Goal: Task Accomplishment & Management: Use online tool/utility

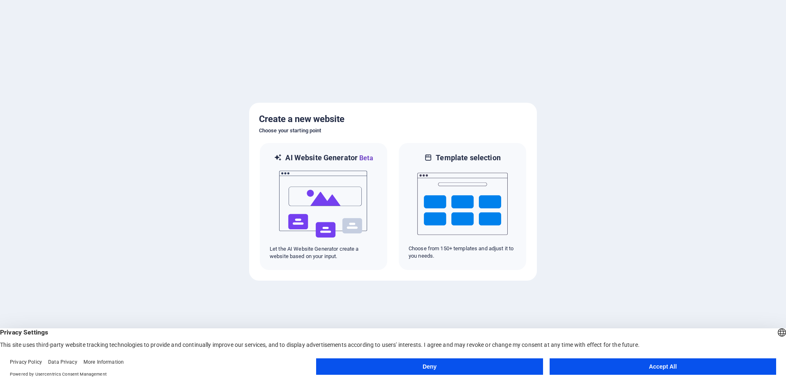
click at [643, 369] on button "Accept All" at bounding box center [663, 367] width 227 height 16
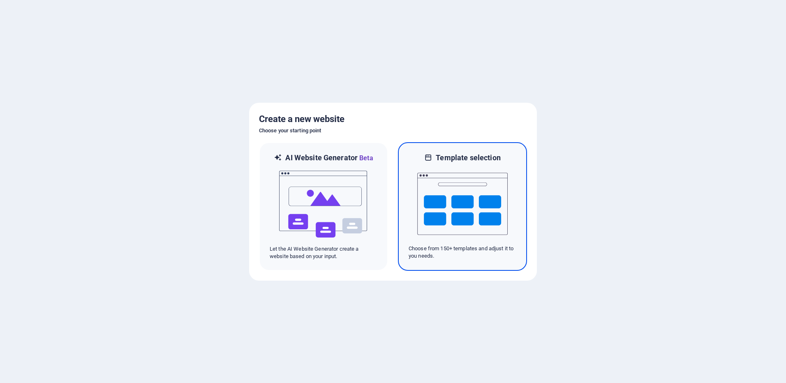
click at [463, 185] on img at bounding box center [462, 204] width 90 height 82
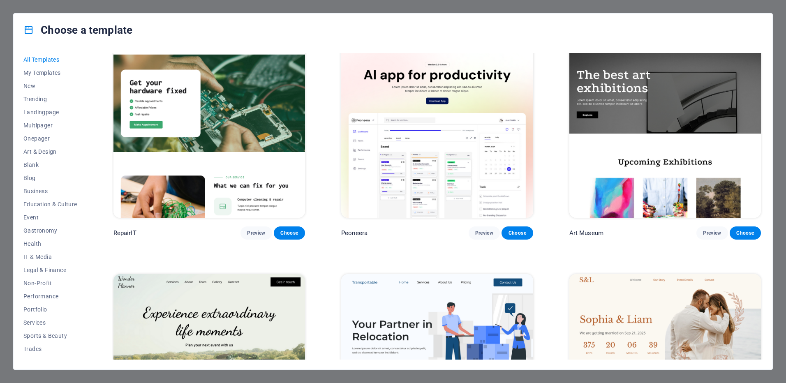
scroll to position [329, 0]
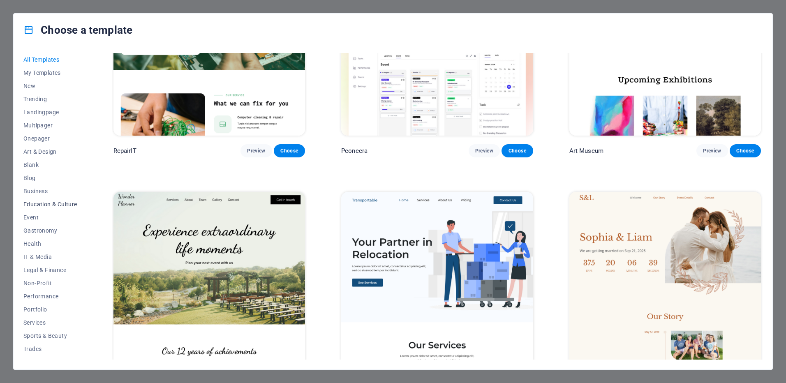
click at [46, 203] on span "Education & Culture" at bounding box center [50, 204] width 54 height 7
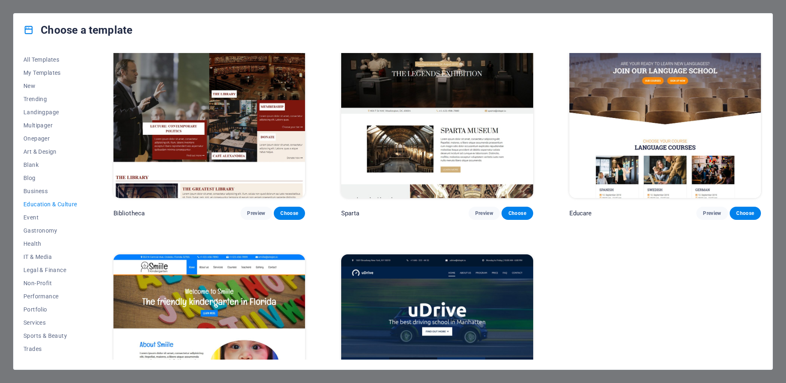
scroll to position [357, 0]
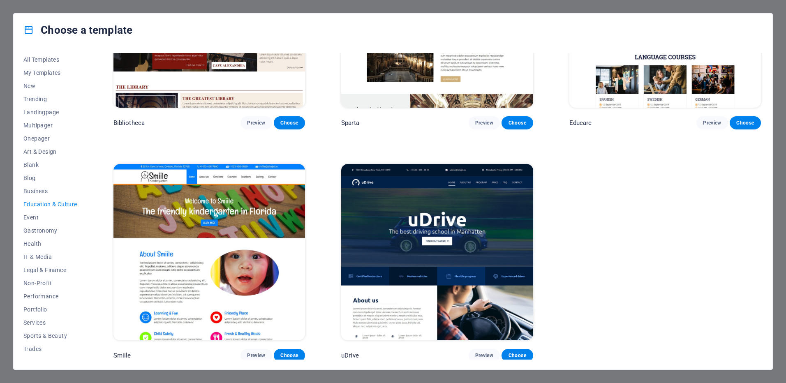
click at [193, 216] on img at bounding box center [209, 252] width 192 height 177
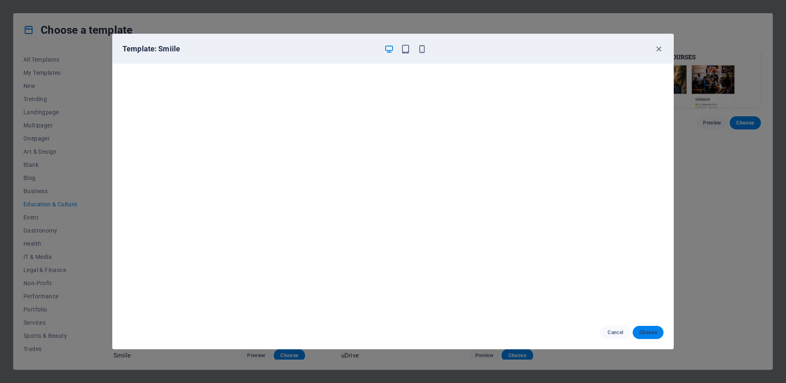
click at [649, 333] on span "Choose" at bounding box center [648, 332] width 18 height 7
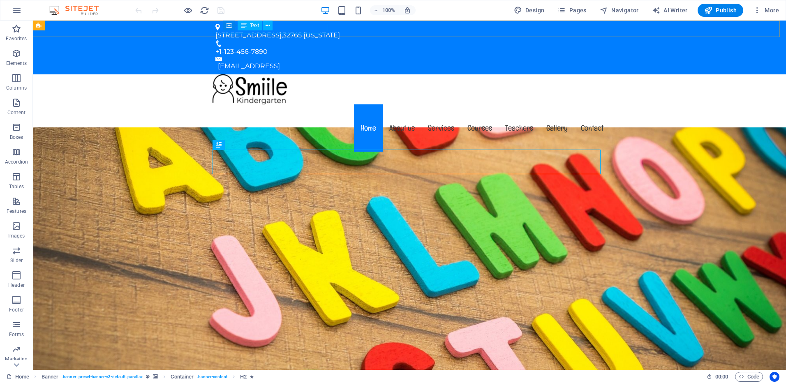
click at [252, 25] on span "Text" at bounding box center [254, 25] width 9 height 5
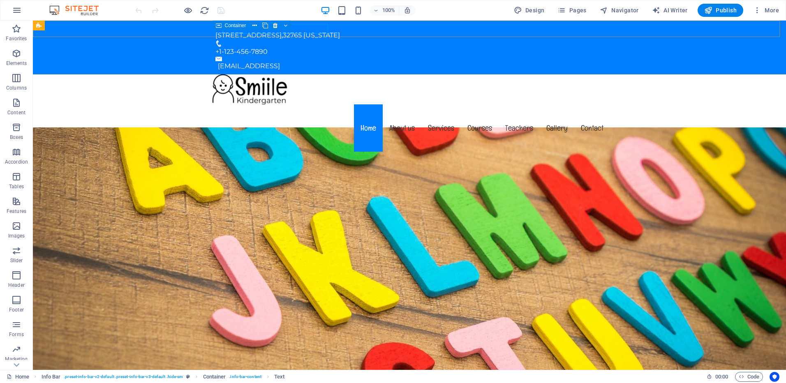
click at [216, 26] on icon at bounding box center [219, 26] width 6 height 10
click at [592, 61] on div "[EMAIL_ADDRESS]" at bounding box center [411, 66] width 386 height 10
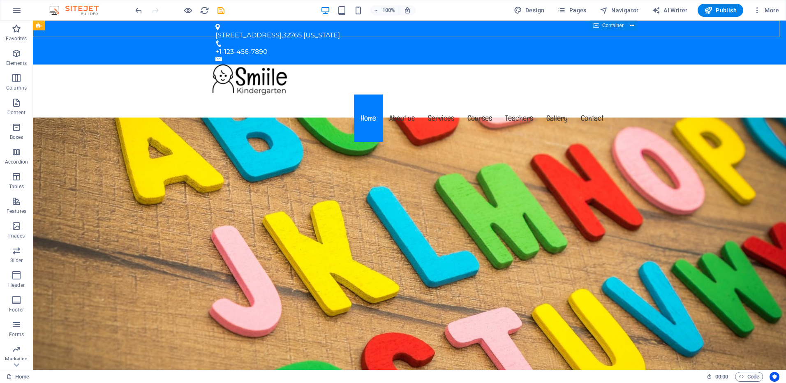
click at [623, 24] on span "Container" at bounding box center [612, 25] width 21 height 5
click at [632, 28] on icon at bounding box center [632, 25] width 5 height 9
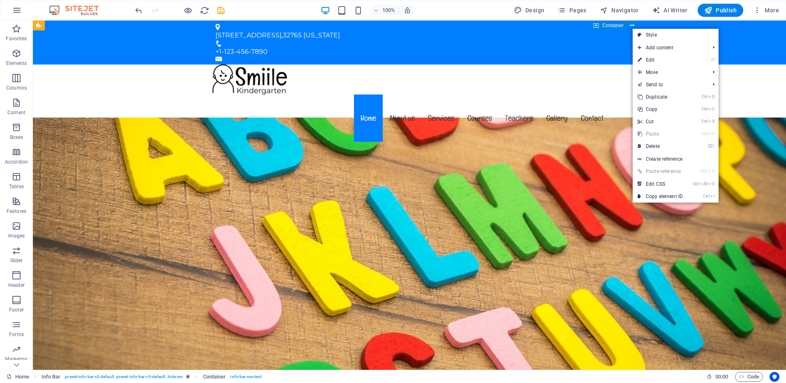
click at [614, 24] on span "Container" at bounding box center [612, 25] width 21 height 5
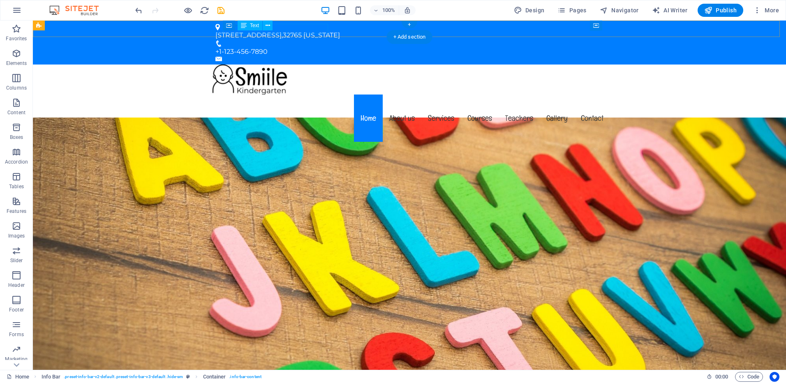
click at [321, 30] on div "353 N Central Ave, , 32765 Florida" at bounding box center [406, 35] width 382 height 10
click at [252, 27] on span "Text" at bounding box center [254, 25] width 9 height 5
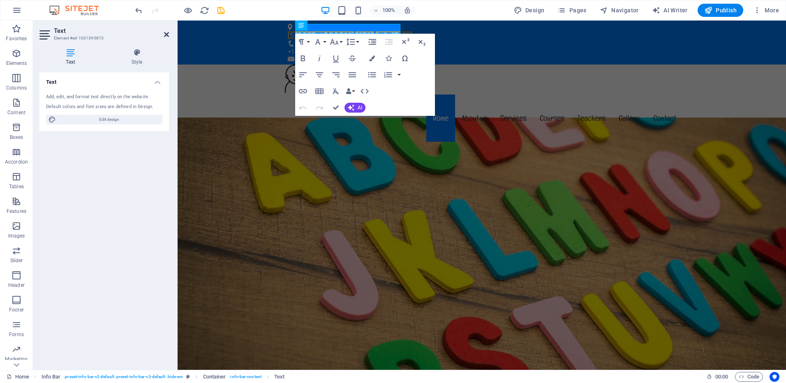
click at [167, 35] on icon at bounding box center [166, 34] width 5 height 7
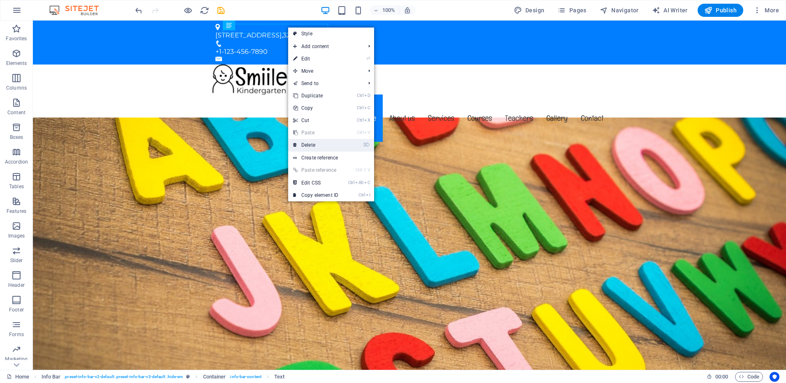
click at [311, 144] on link "⌦ Delete" at bounding box center [315, 145] width 55 height 12
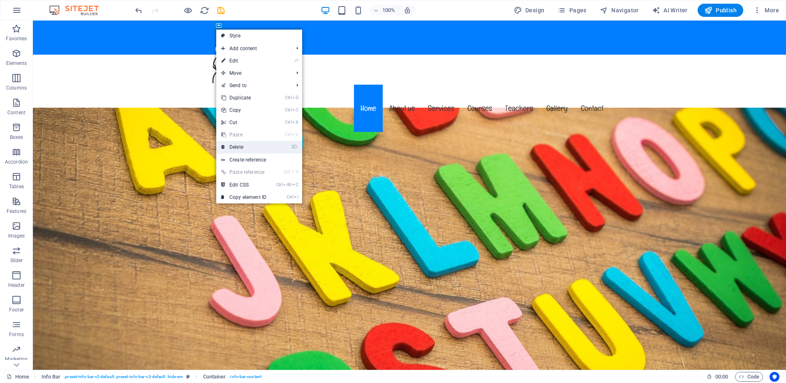
click at [249, 147] on link "⌦ Delete" at bounding box center [243, 147] width 55 height 12
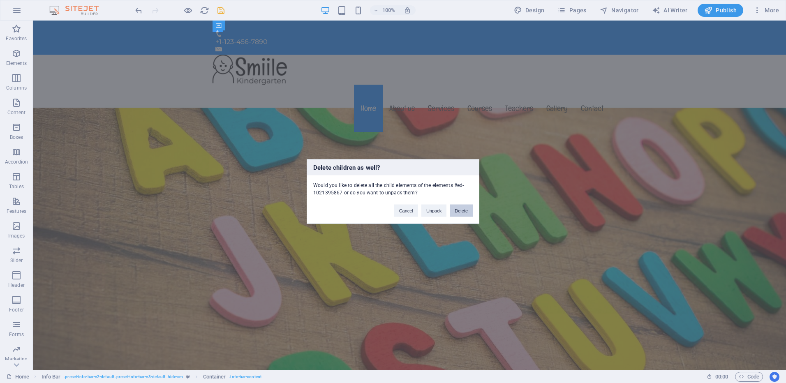
click at [461, 214] on button "Delete" at bounding box center [461, 211] width 23 height 12
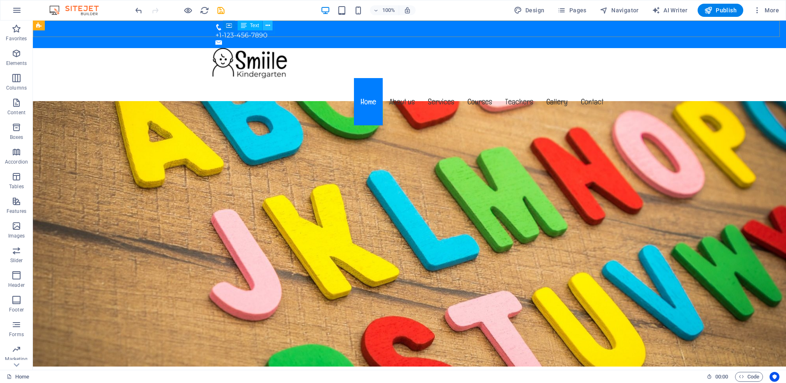
click at [269, 28] on icon at bounding box center [268, 25] width 5 height 9
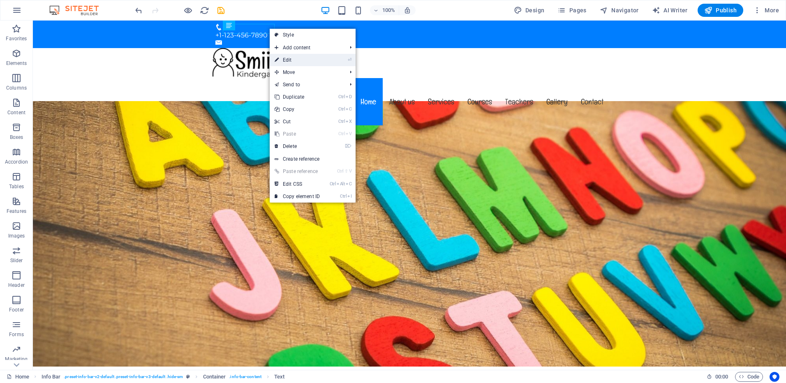
click at [288, 60] on link "⏎ Edit" at bounding box center [297, 60] width 55 height 12
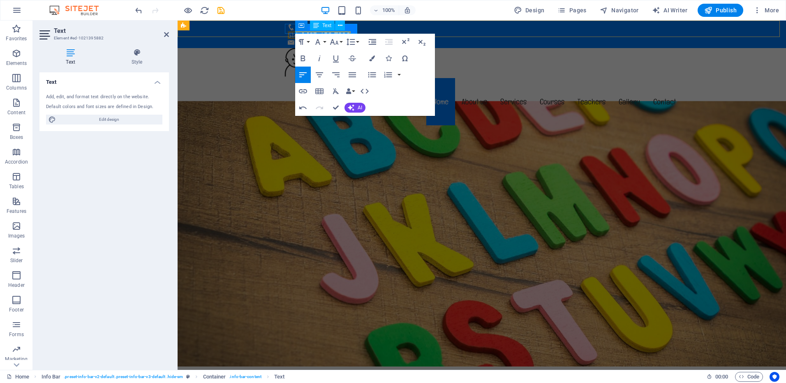
click at [351, 31] on span "514+1-123-456-7890" at bounding box center [319, 35] width 63 height 8
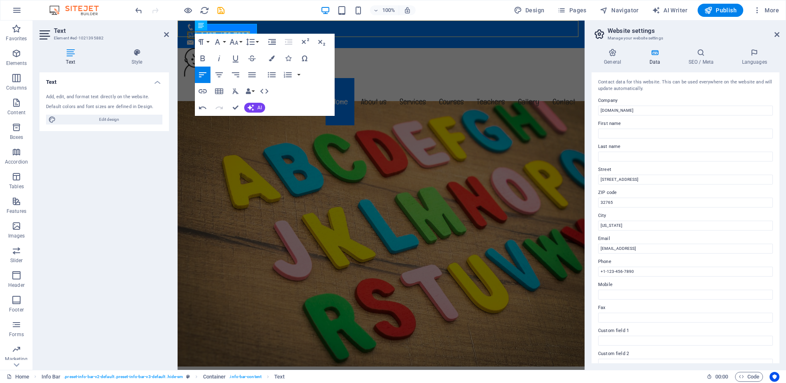
click at [354, 29] on div "514+1-123-456-7890" at bounding box center [381, 35] width 407 height 28
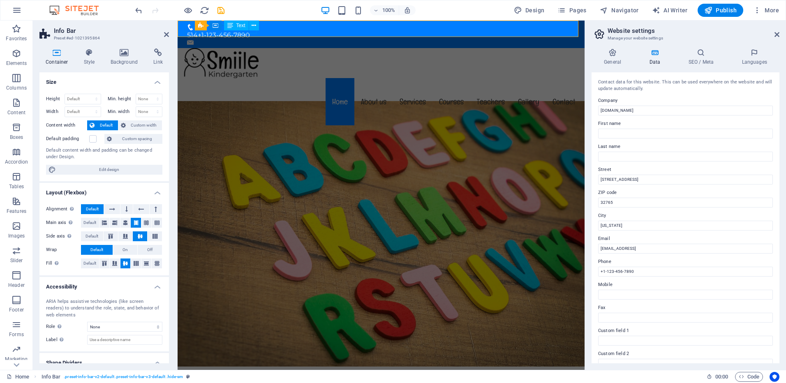
click at [243, 28] on span "Text" at bounding box center [240, 25] width 9 height 5
click at [139, 11] on icon "undo" at bounding box center [138, 10] width 9 height 9
click at [235, 29] on div "Info Bar" at bounding box center [207, 26] width 58 height 10
drag, startPoint x: 413, startPoint y: 49, endPoint x: 255, endPoint y: 24, distance: 159.5
click at [255, 24] on div "+1-123-456-7890" at bounding box center [381, 35] width 407 height 28
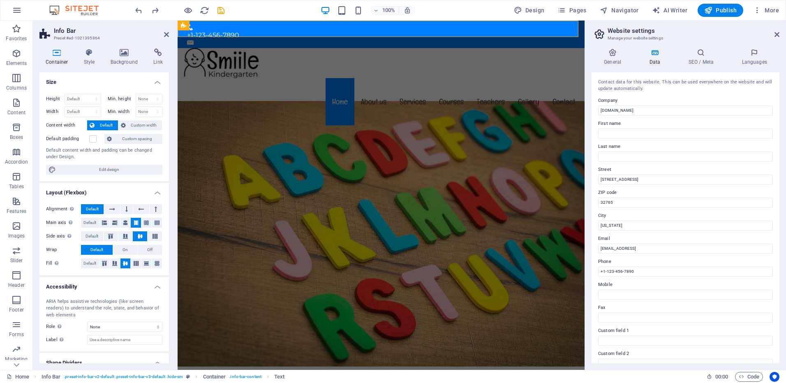
click at [255, 24] on div "+1-123-456-7890" at bounding box center [381, 35] width 407 height 28
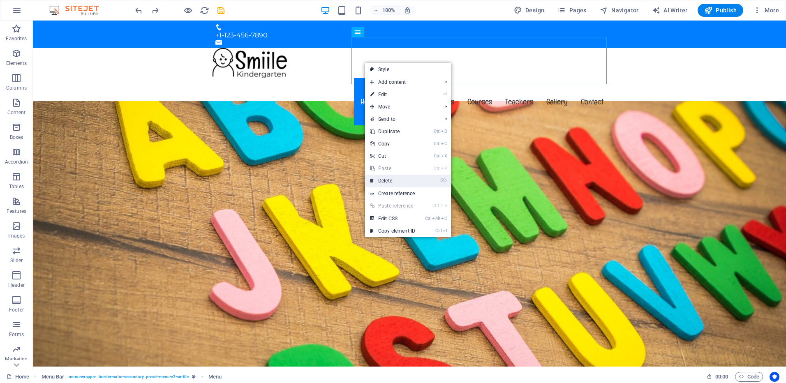
click at [378, 178] on link "⌦ Delete" at bounding box center [392, 181] width 55 height 12
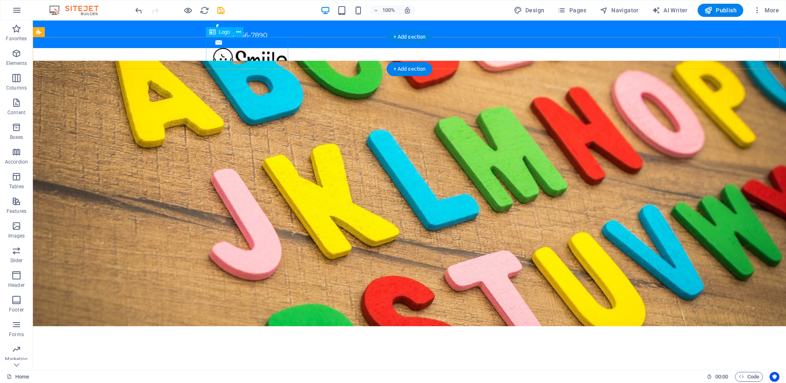
click at [262, 50] on div at bounding box center [409, 63] width 401 height 30
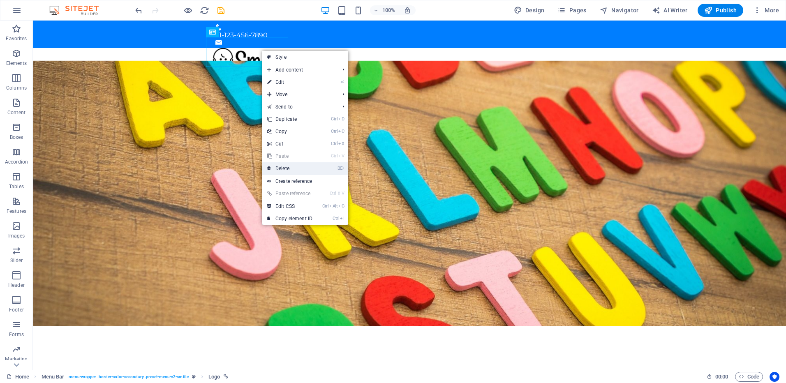
click at [285, 165] on link "⌦ Delete" at bounding box center [289, 168] width 55 height 12
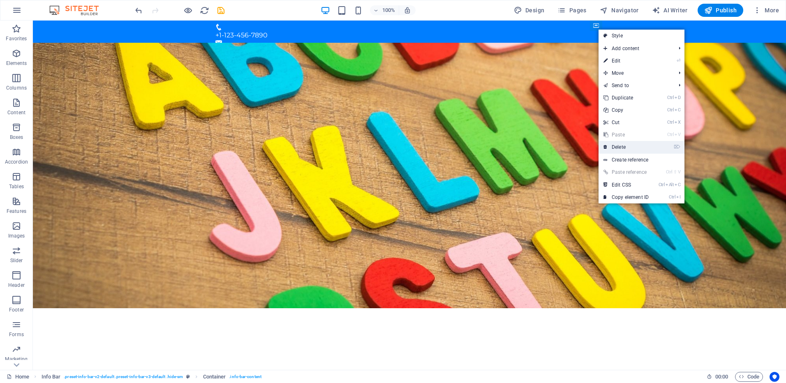
click at [623, 145] on link "⌦ Delete" at bounding box center [626, 147] width 55 height 12
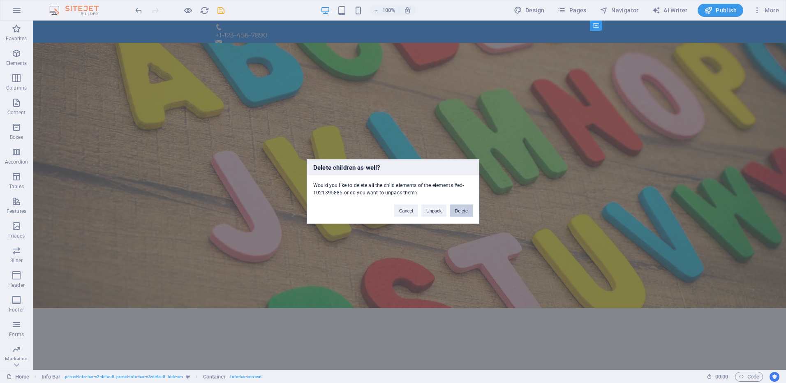
click at [468, 209] on button "Delete" at bounding box center [461, 211] width 23 height 12
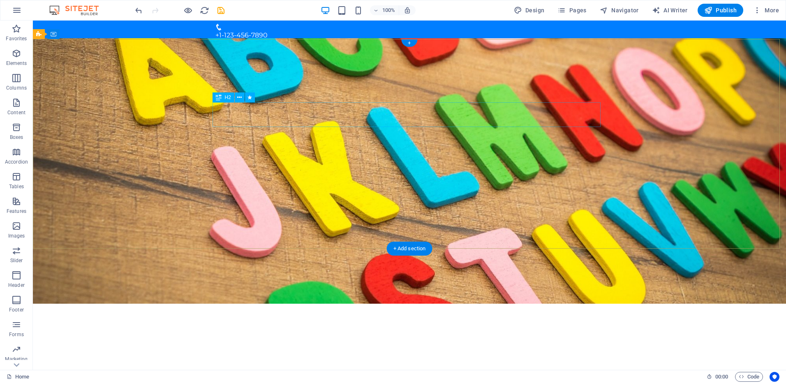
click at [421, 344] on div "Welcome to garderiepml.com" at bounding box center [409, 356] width 388 height 25
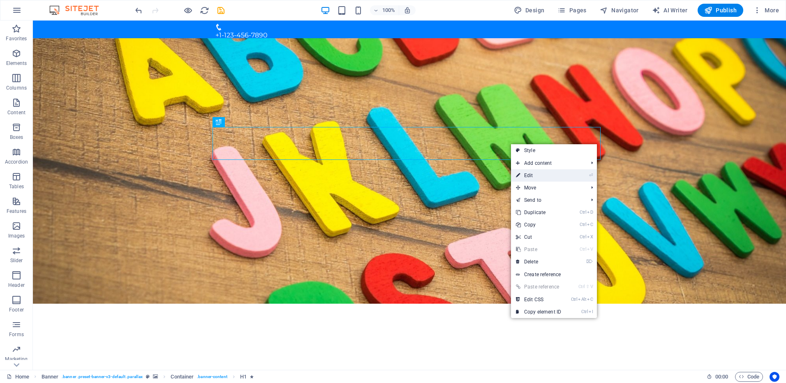
click at [523, 174] on link "⏎ Edit" at bounding box center [538, 175] width 55 height 12
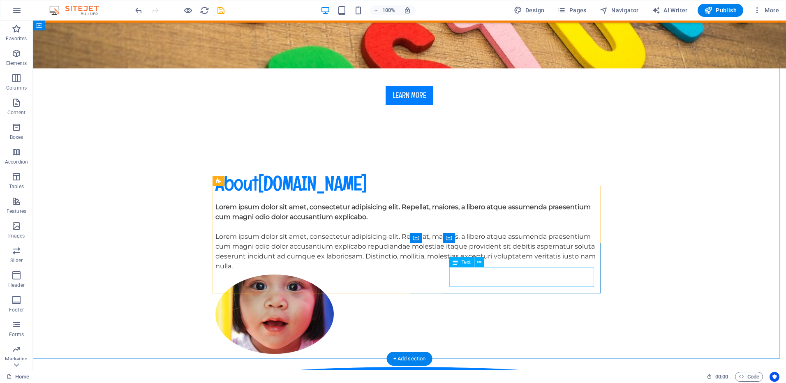
scroll to position [247, 0]
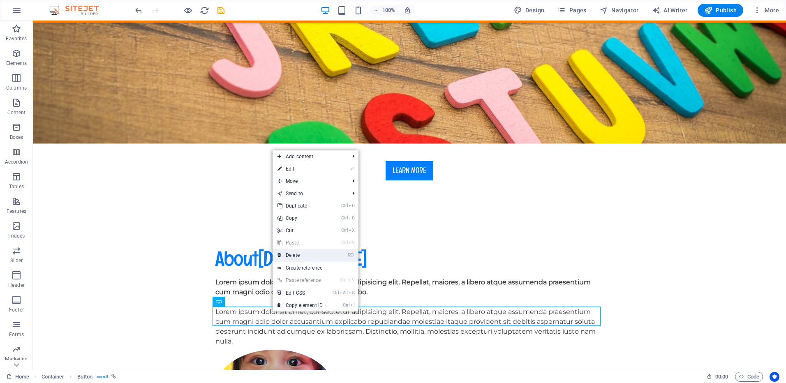
click at [297, 256] on link "⌦ Delete" at bounding box center [300, 255] width 55 height 12
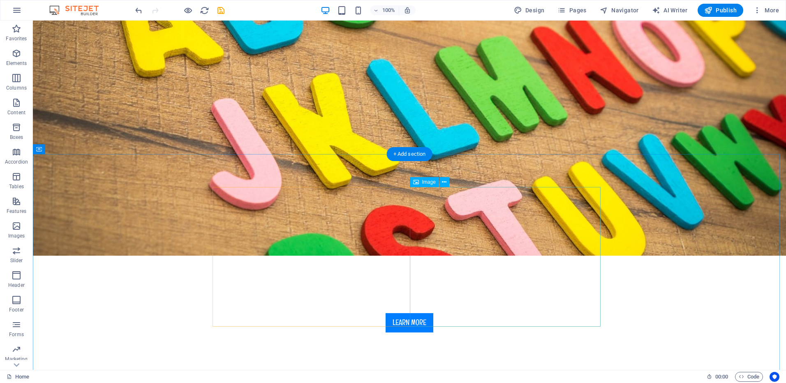
scroll to position [164, 0]
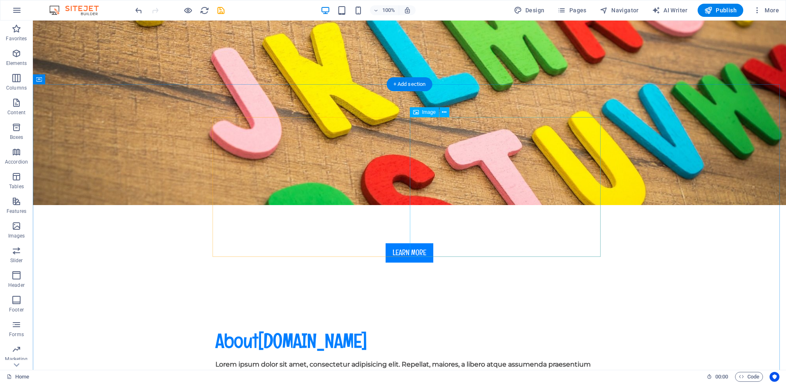
click at [445, 112] on icon at bounding box center [444, 112] width 5 height 9
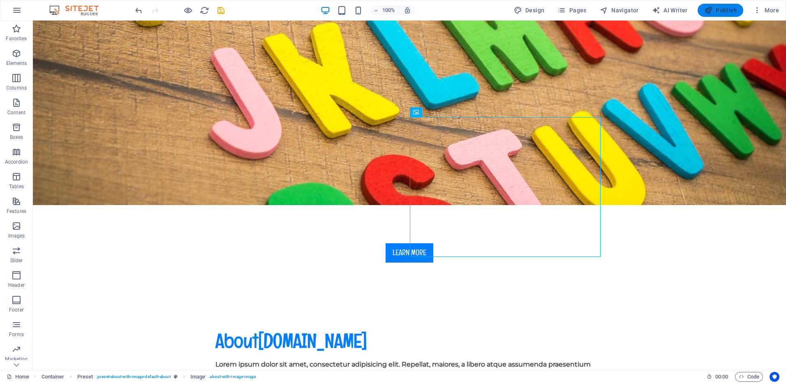
click at [726, 11] on span "Publish" at bounding box center [720, 10] width 32 height 8
checkbox input "false"
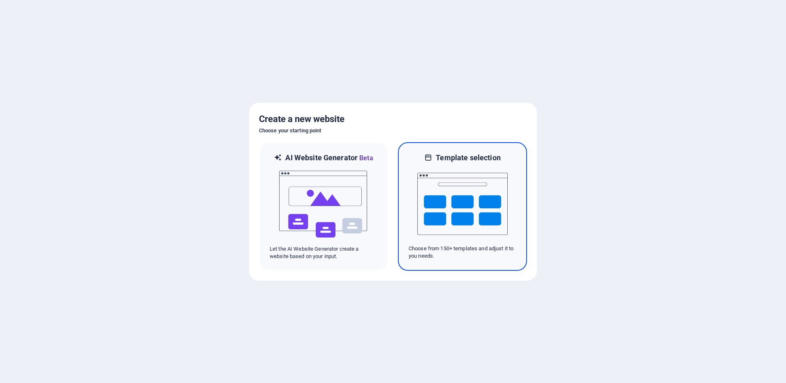
click at [453, 197] on img at bounding box center [462, 204] width 90 height 82
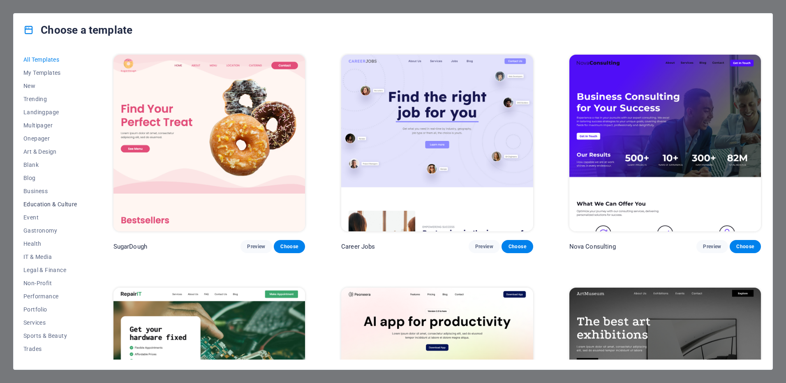
click at [62, 203] on span "Education & Culture" at bounding box center [50, 204] width 54 height 7
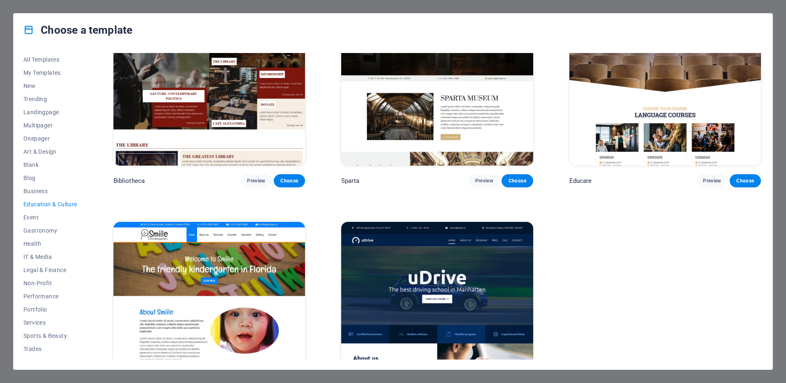
scroll to position [329, 0]
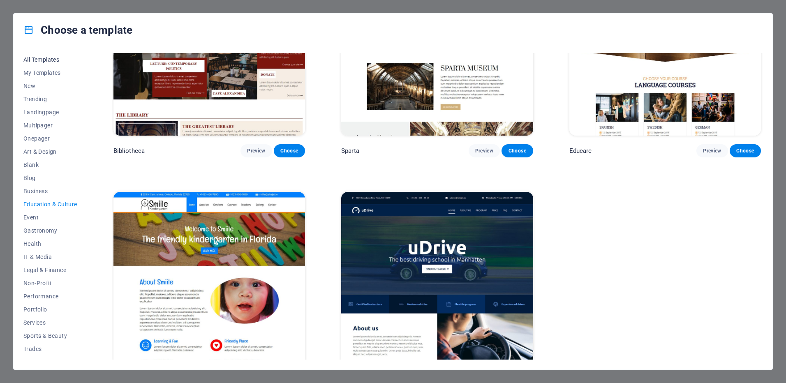
click at [50, 58] on span "All Templates" at bounding box center [50, 59] width 54 height 7
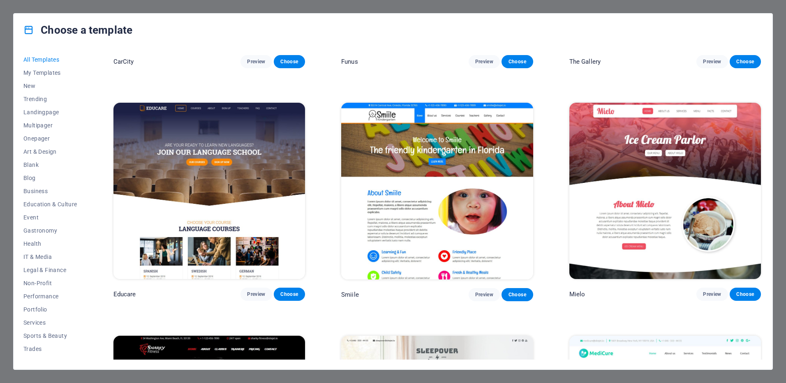
scroll to position [7149, 0]
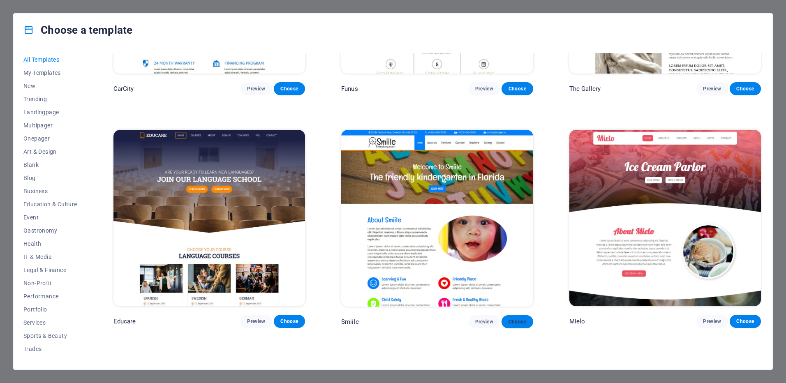
click at [519, 319] on span "Choose" at bounding box center [517, 322] width 18 height 7
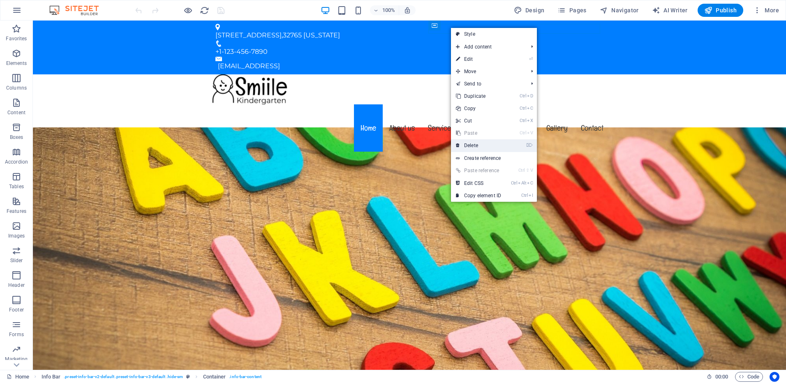
click at [475, 145] on link "⌦ Delete" at bounding box center [478, 145] width 55 height 12
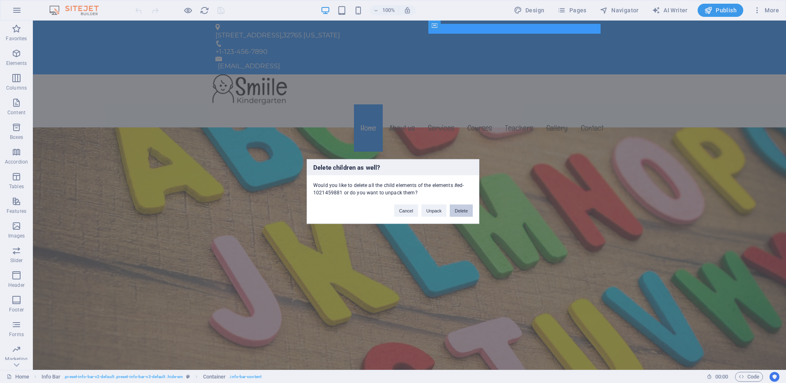
click at [462, 213] on button "Delete" at bounding box center [461, 211] width 23 height 12
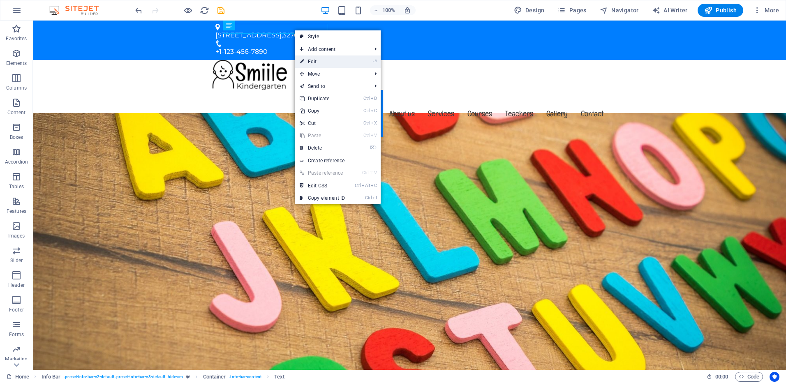
click at [314, 57] on link "⏎ Edit" at bounding box center [322, 62] width 55 height 12
click at [209, 60] on div at bounding box center [409, 75] width 401 height 30
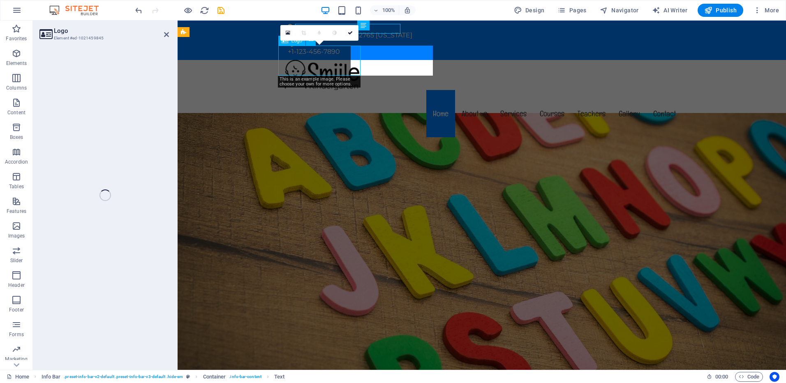
select select "px"
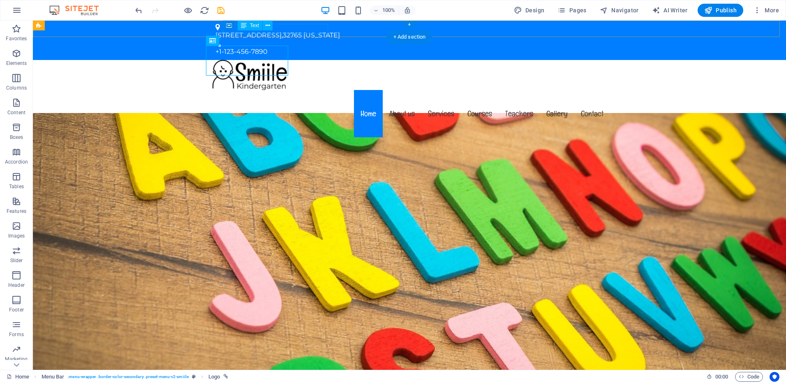
click at [292, 30] on div "353 N Central Ave, , 32765 Florida" at bounding box center [406, 35] width 382 height 10
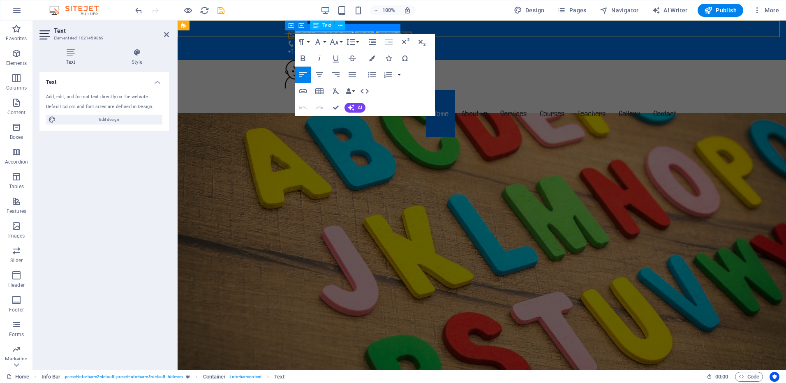
click at [400, 31] on span "[US_STATE]" at bounding box center [394, 35] width 37 height 8
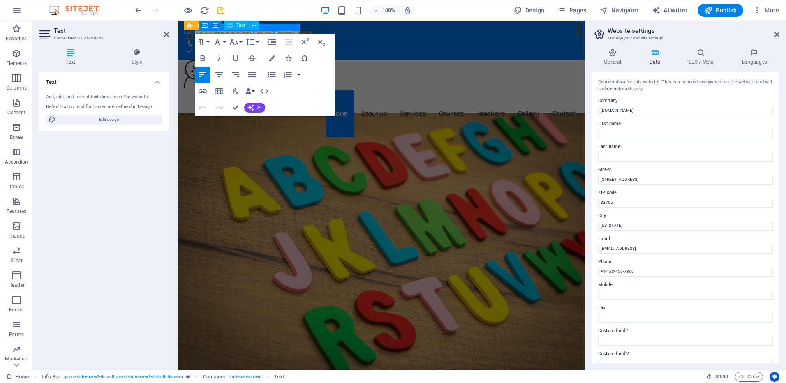
click at [292, 31] on span "[US_STATE]" at bounding box center [293, 35] width 37 height 8
click at [273, 31] on span "32765" at bounding box center [264, 35] width 19 height 8
click at [302, 31] on span "Montreal" at bounding box center [310, 35] width 70 height 8
click at [273, 31] on span "32765" at bounding box center [264, 35] width 19 height 8
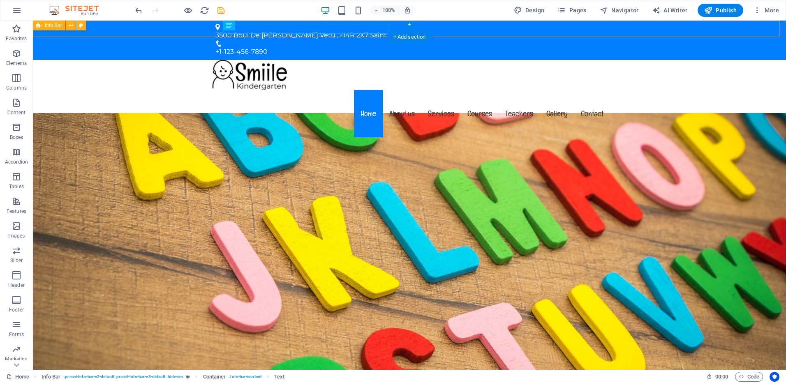
click at [427, 28] on div "3500 Boul De La Cote Vetu , H4R 2X7 Saint Laurent +1-123-456-7890" at bounding box center [409, 40] width 753 height 39
drag, startPoint x: 248, startPoint y: 51, endPoint x: 454, endPoint y: 26, distance: 206.7
click at [454, 26] on div "3500 Boul De La Cote Vetu , H4R 2X7 Saint Laurent +1-123-456-7890" at bounding box center [409, 40] width 753 height 39
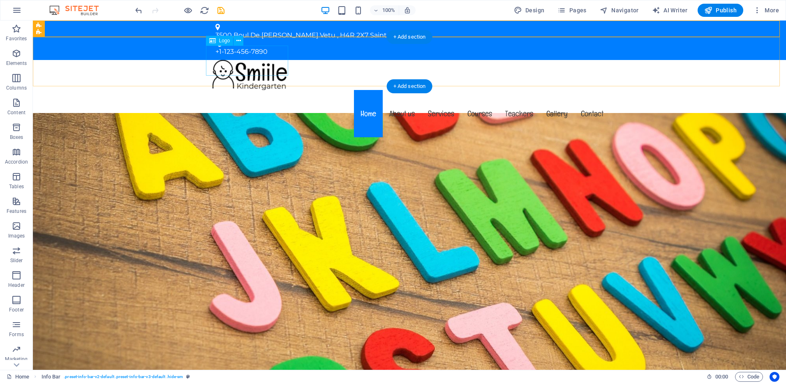
click at [262, 60] on div at bounding box center [409, 75] width 401 height 30
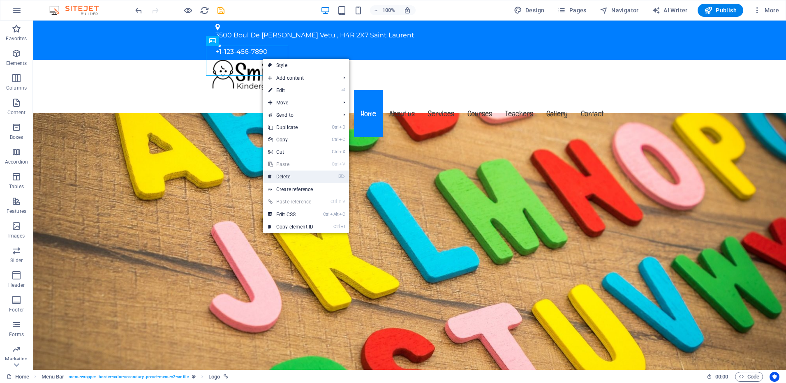
click at [281, 176] on link "⌦ Delete" at bounding box center [290, 177] width 55 height 12
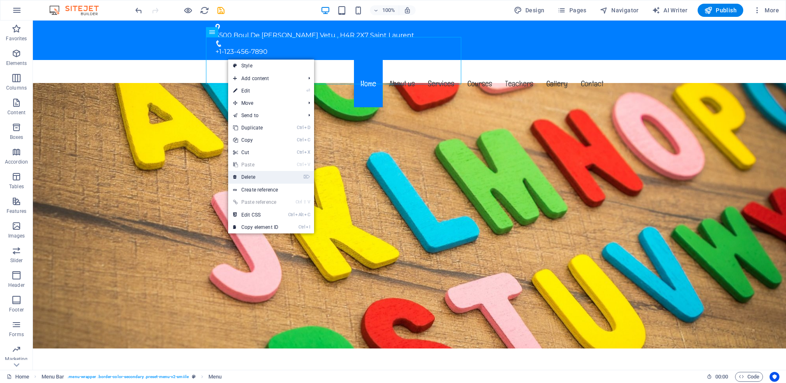
click at [249, 178] on link "⌦ Delete" at bounding box center [255, 177] width 55 height 12
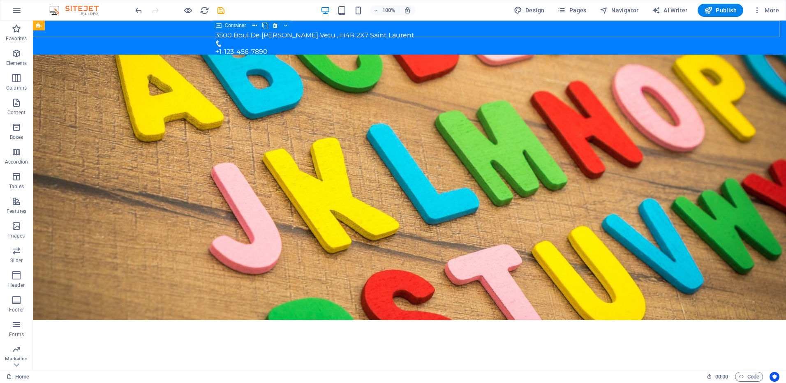
click at [215, 28] on div "Container" at bounding box center [231, 26] width 37 height 10
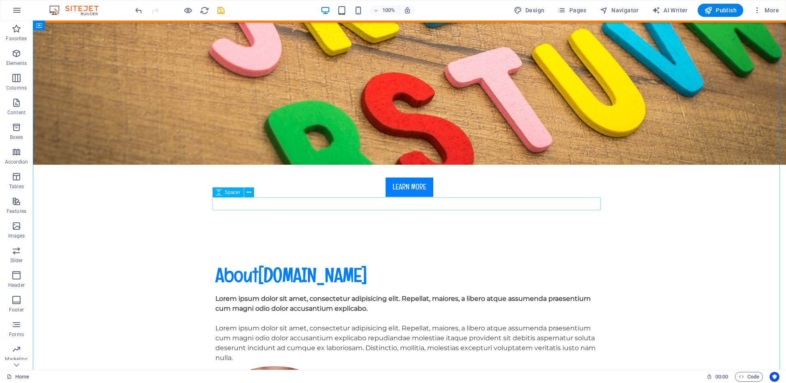
scroll to position [658, 0]
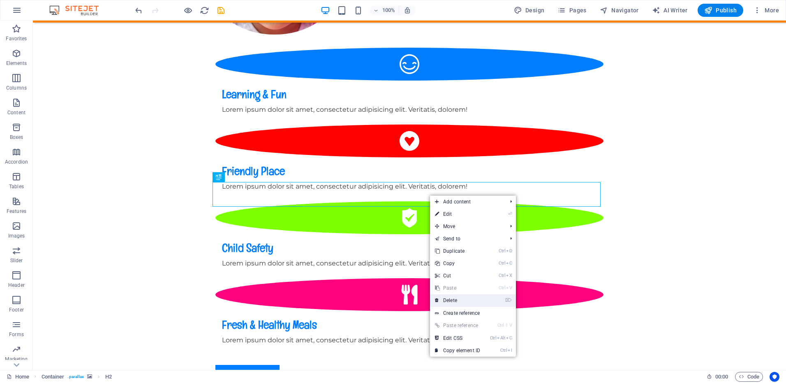
click at [458, 299] on link "⌦ Delete" at bounding box center [457, 300] width 55 height 12
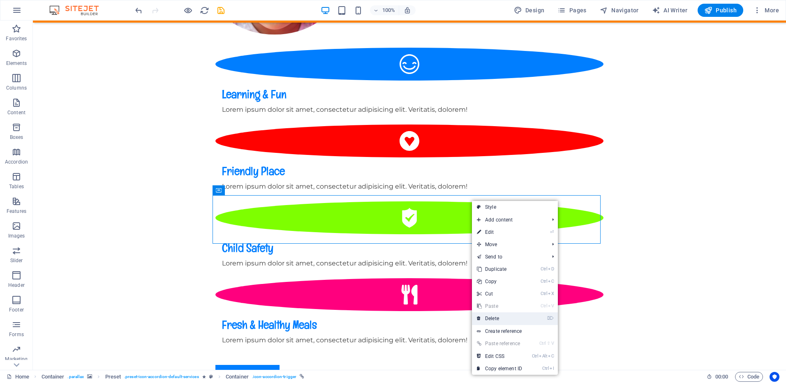
click at [494, 317] on link "⌦ Delete" at bounding box center [499, 319] width 55 height 12
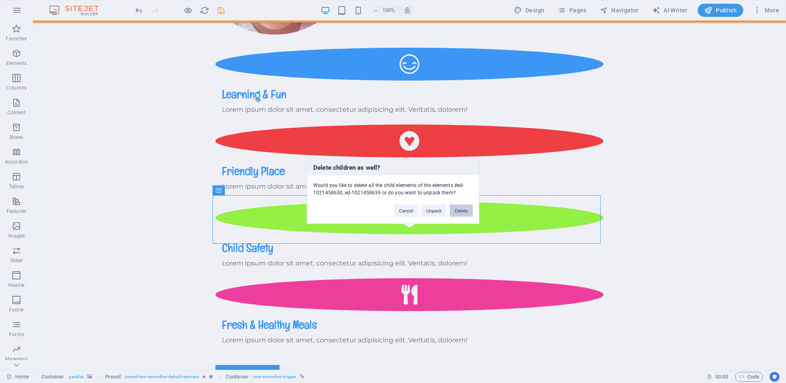
click at [461, 208] on button "Delete" at bounding box center [461, 211] width 23 height 12
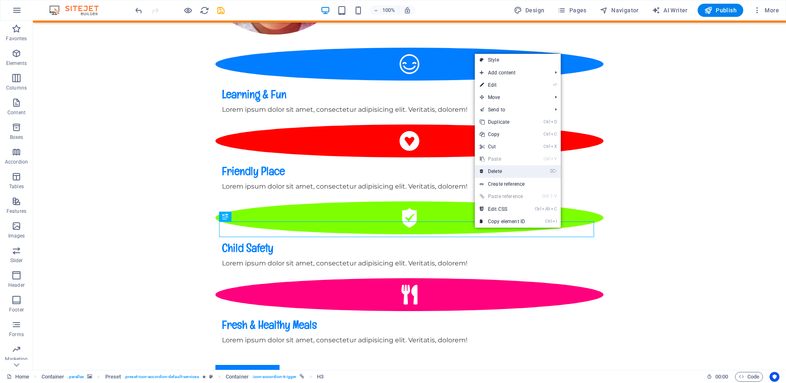
click at [505, 168] on link "⌦ Delete" at bounding box center [502, 171] width 55 height 12
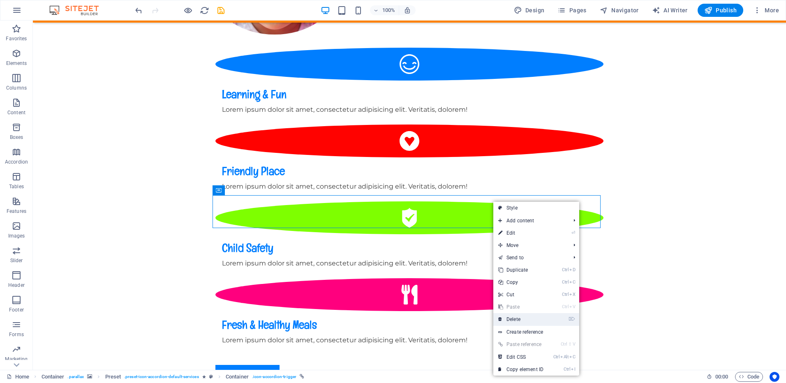
click at [520, 320] on link "⌦ Delete" at bounding box center [520, 319] width 55 height 12
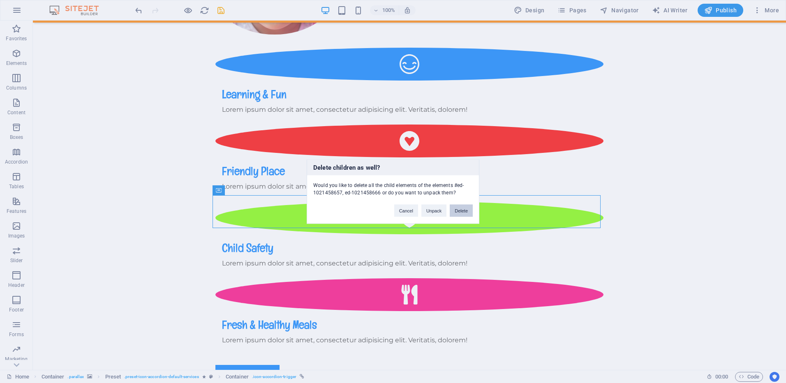
click at [461, 211] on button "Delete" at bounding box center [461, 211] width 23 height 12
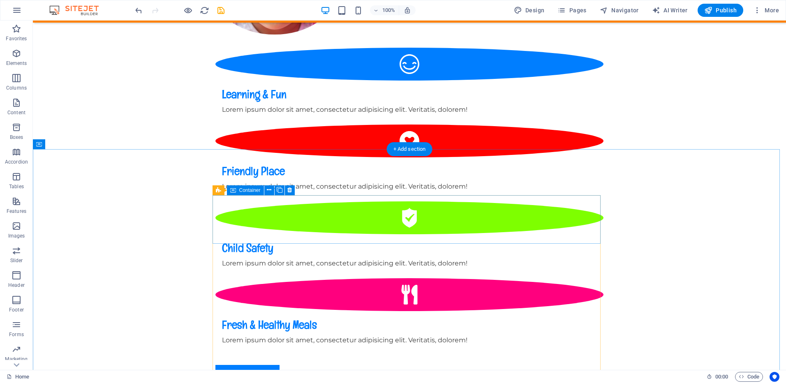
click at [288, 190] on icon at bounding box center [289, 190] width 5 height 9
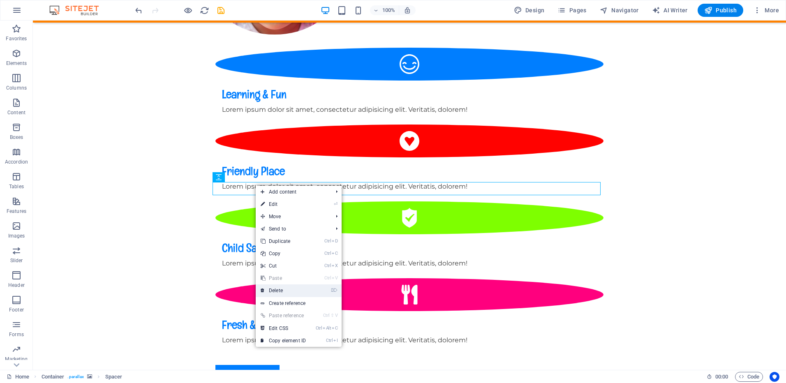
click at [274, 290] on link "⌦ Delete" at bounding box center [283, 291] width 55 height 12
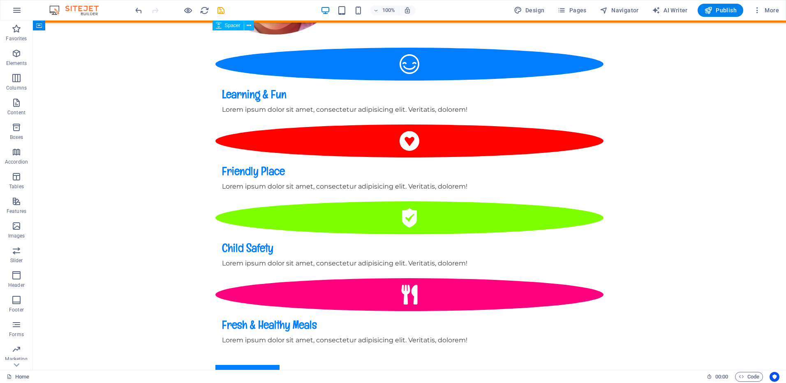
scroll to position [740, 0]
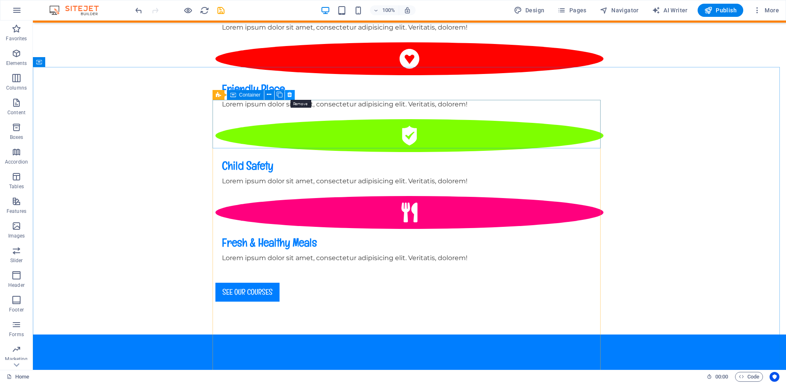
click at [289, 93] on icon at bounding box center [289, 94] width 5 height 9
click at [287, 95] on icon at bounding box center [289, 94] width 5 height 9
click at [289, 96] on icon at bounding box center [289, 94] width 5 height 9
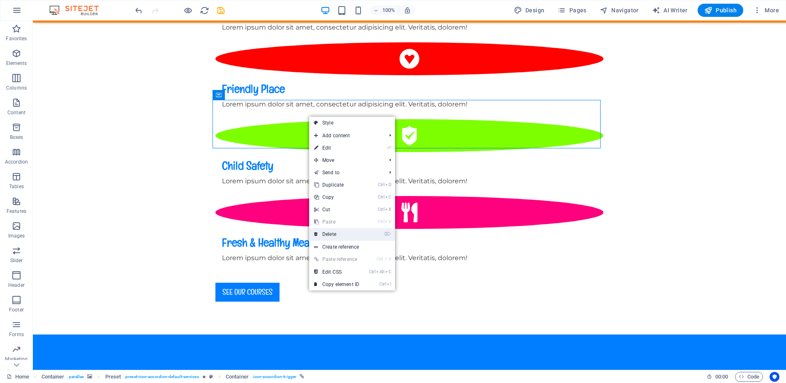
click at [344, 233] on link "⌦ Delete" at bounding box center [336, 234] width 55 height 12
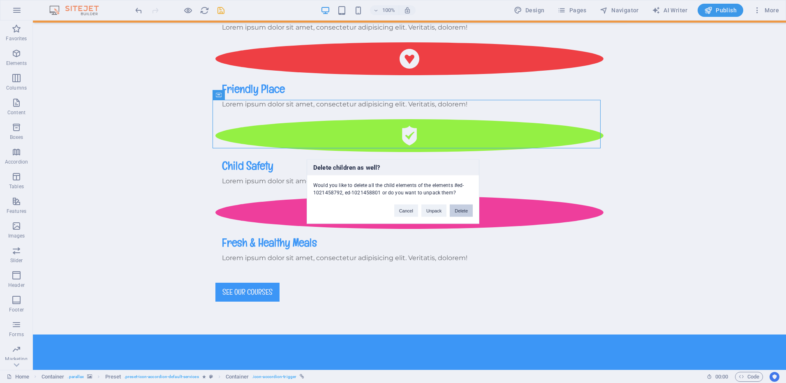
click at [463, 211] on button "Delete" at bounding box center [461, 211] width 23 height 12
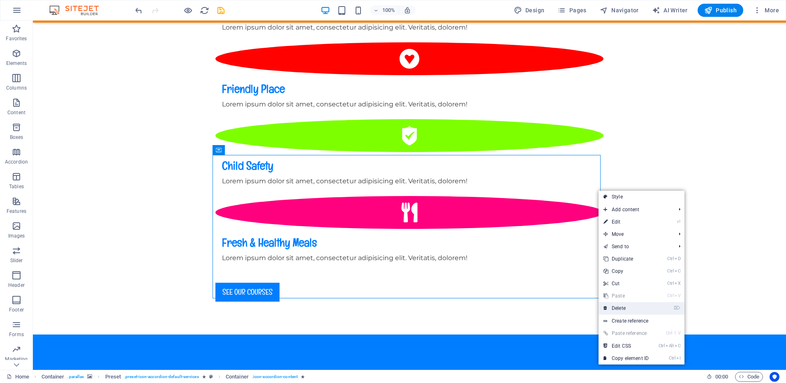
click at [613, 308] on link "⌦ Delete" at bounding box center [626, 308] width 55 height 12
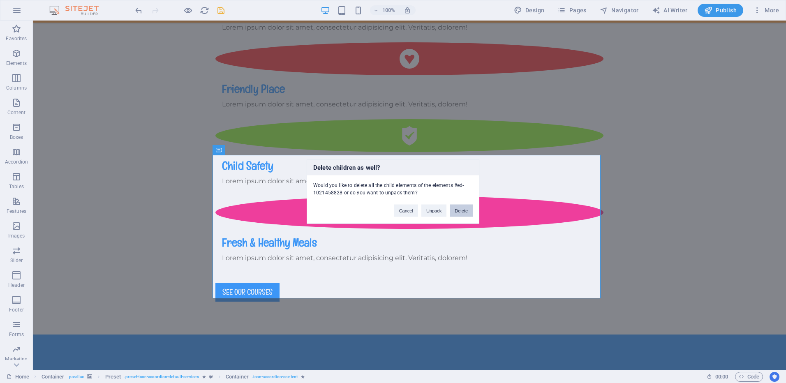
click at [466, 208] on button "Delete" at bounding box center [461, 211] width 23 height 12
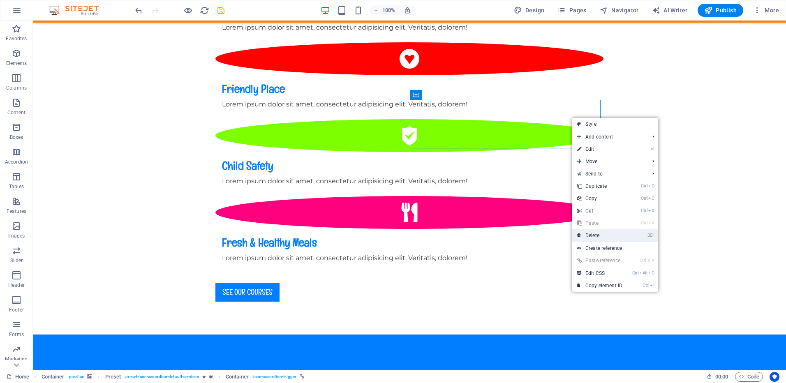
click at [590, 234] on link "⌦ Delete" at bounding box center [599, 235] width 55 height 12
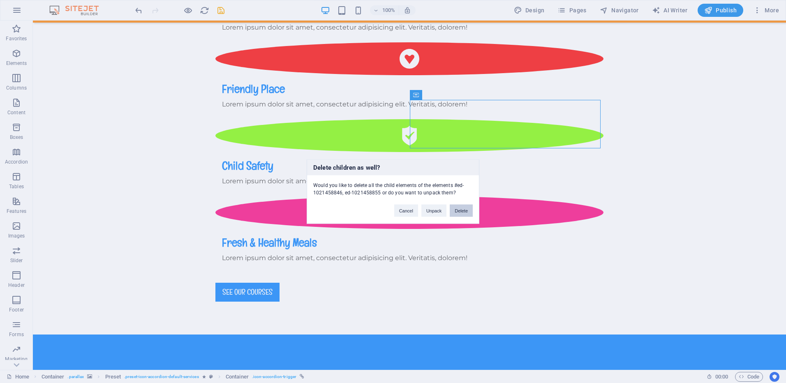
click at [467, 212] on button "Delete" at bounding box center [461, 211] width 23 height 12
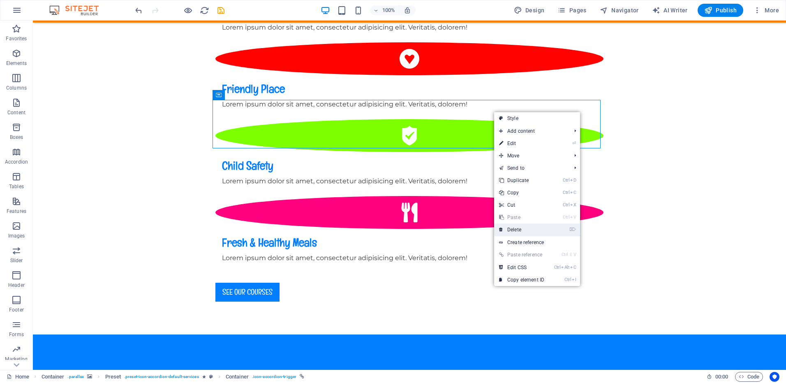
click at [517, 230] on link "⌦ Delete" at bounding box center [521, 230] width 55 height 12
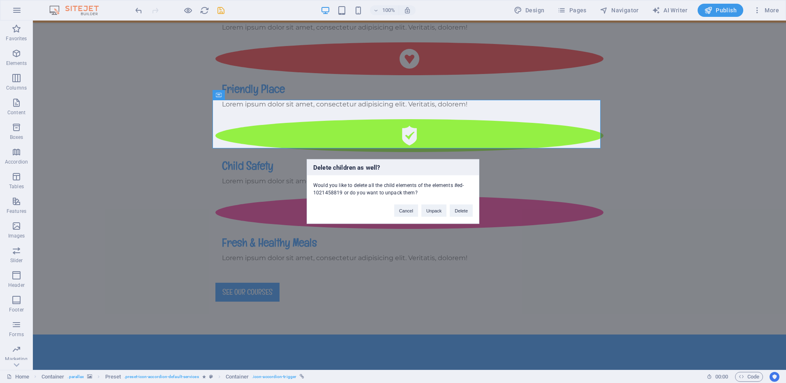
click at [517, 230] on div "Delete children as well? Would you like to delete all the child elements of the…" at bounding box center [393, 191] width 786 height 383
click at [468, 212] on button "Delete" at bounding box center [461, 211] width 23 height 12
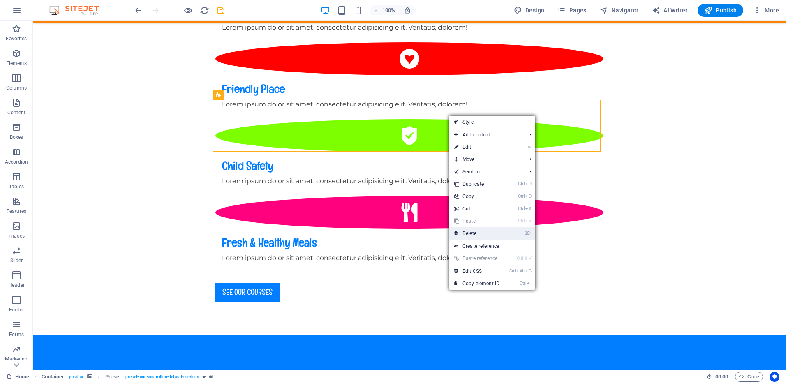
click at [468, 234] on link "⌦ Delete" at bounding box center [476, 233] width 55 height 12
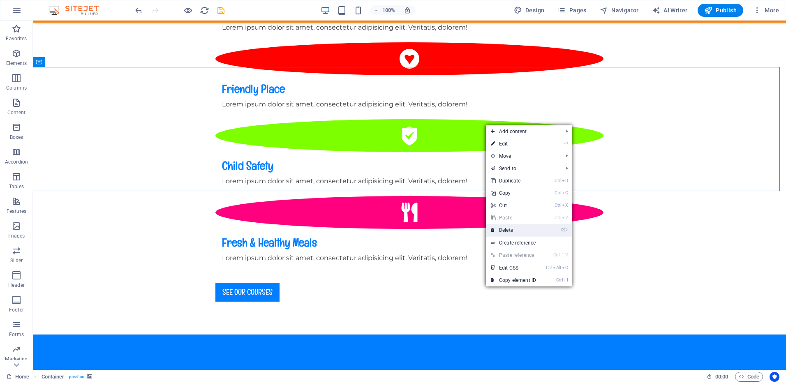
click at [504, 228] on link "⌦ Delete" at bounding box center [513, 230] width 55 height 12
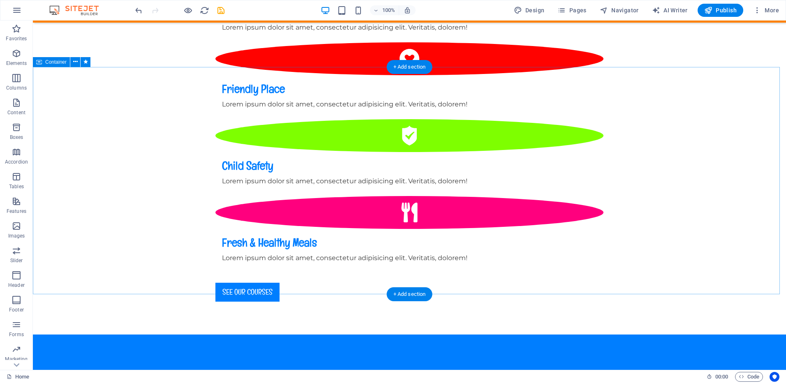
drag, startPoint x: 438, startPoint y: 88, endPoint x: 680, endPoint y: 145, distance: 248.9
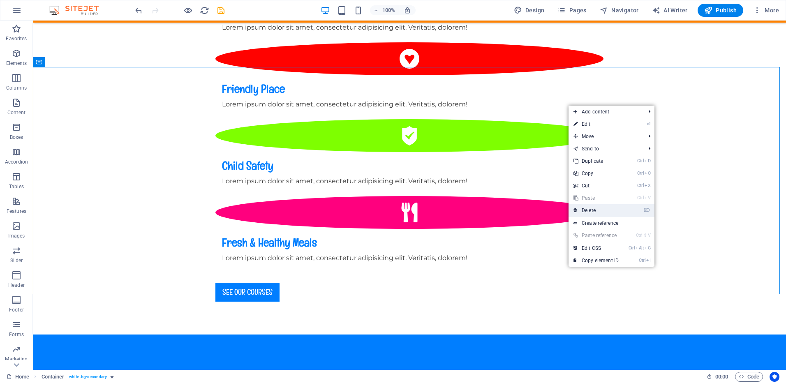
click at [586, 208] on link "⌦ Delete" at bounding box center [596, 210] width 55 height 12
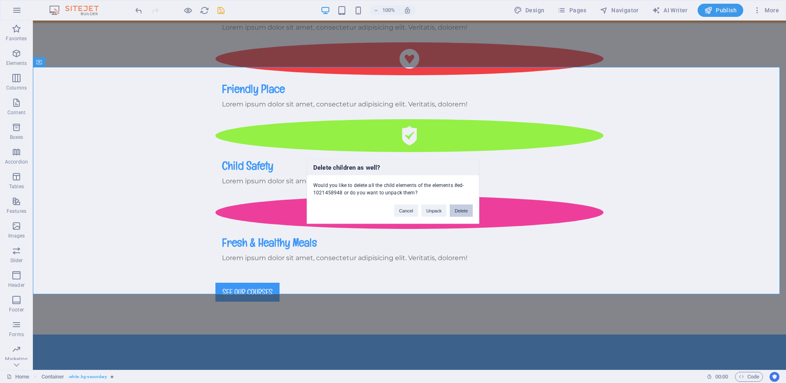
click at [459, 209] on button "Delete" at bounding box center [461, 211] width 23 height 12
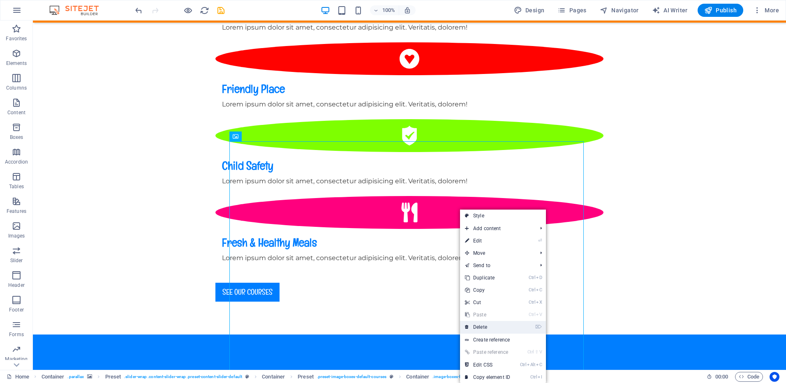
click at [490, 328] on link "⌦ Delete" at bounding box center [487, 327] width 55 height 12
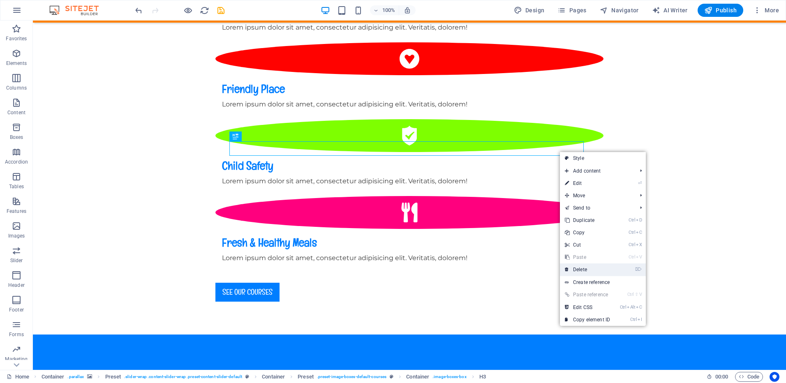
click at [581, 270] on link "⌦ Delete" at bounding box center [587, 270] width 55 height 12
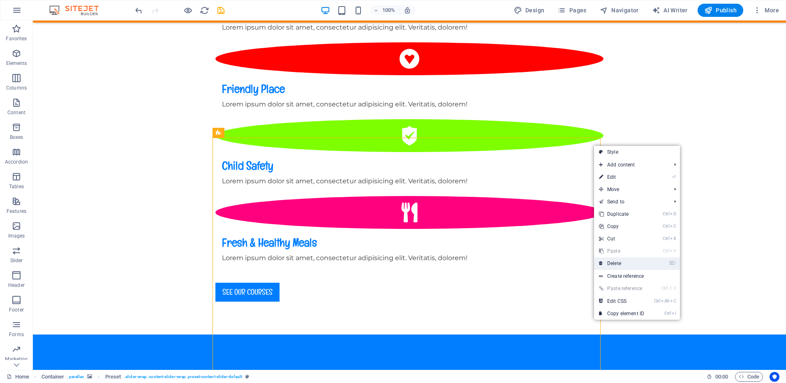
click at [609, 264] on link "⌦ Delete" at bounding box center [621, 263] width 55 height 12
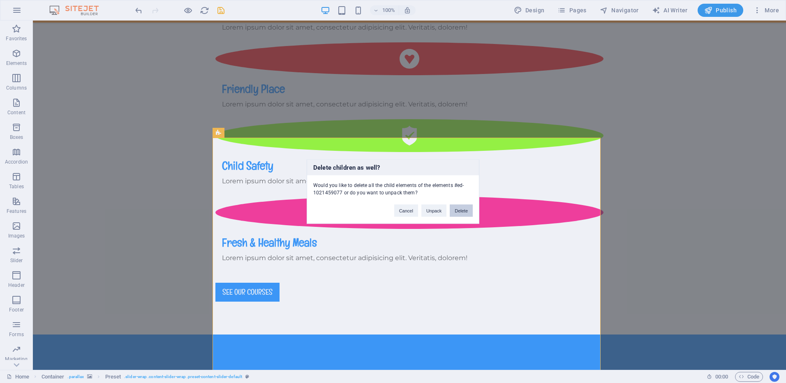
click at [459, 208] on button "Delete" at bounding box center [461, 211] width 23 height 12
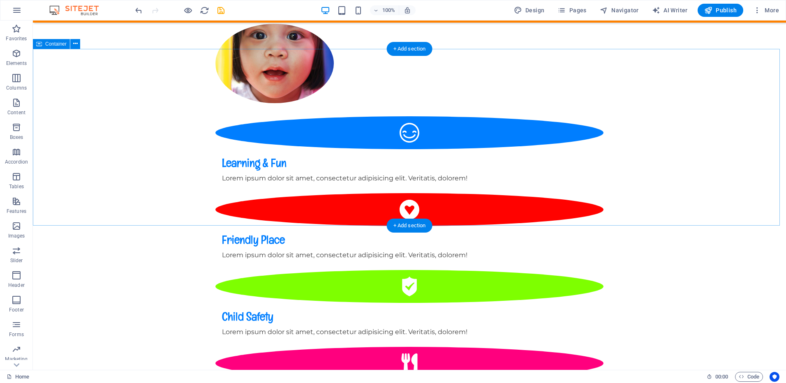
scroll to position [658, 0]
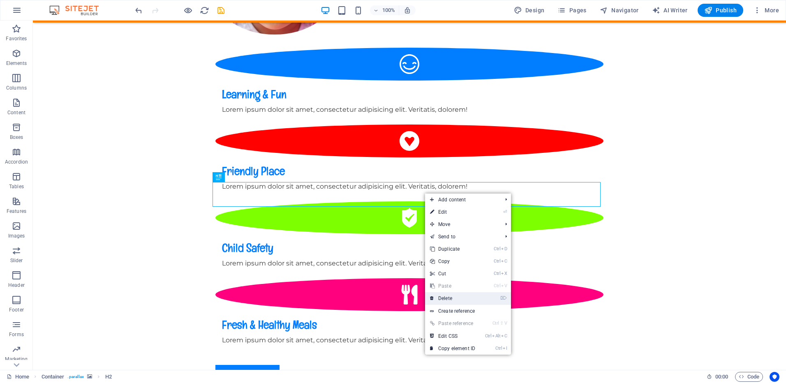
click at [451, 298] on link "⌦ Delete" at bounding box center [452, 298] width 55 height 12
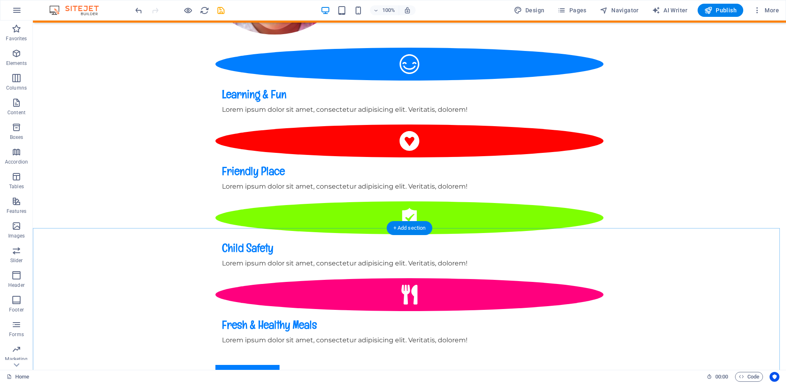
drag, startPoint x: 450, startPoint y: 247, endPoint x: 483, endPoint y: 240, distance: 33.7
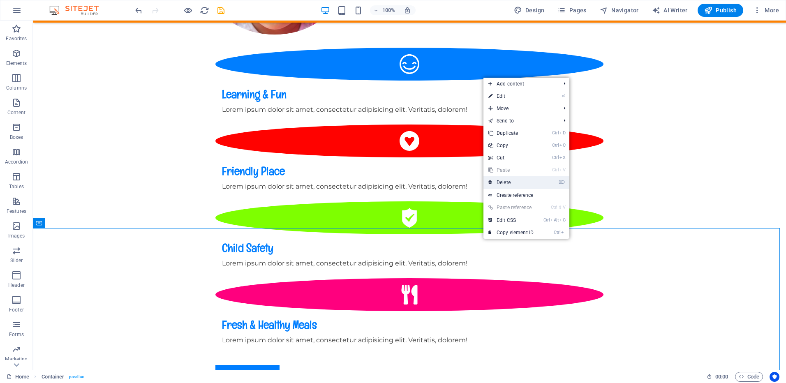
click at [507, 185] on link "⌦ Delete" at bounding box center [511, 182] width 55 height 12
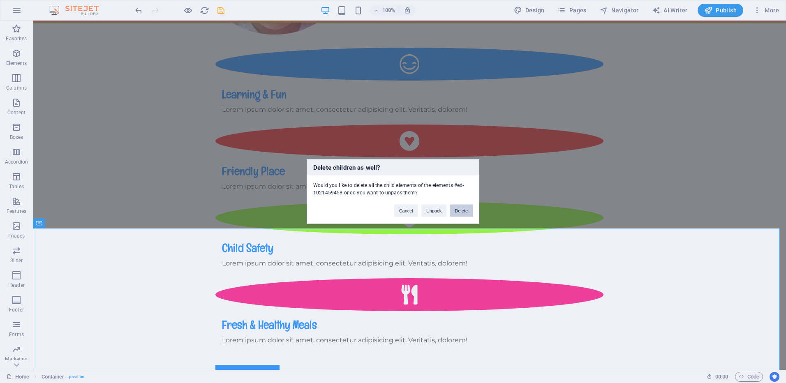
click at [459, 211] on button "Delete" at bounding box center [461, 211] width 23 height 12
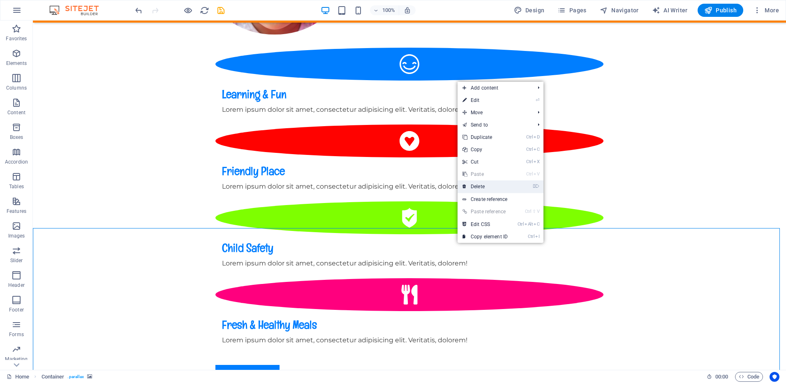
click at [481, 188] on link "⌦ Delete" at bounding box center [485, 187] width 55 height 12
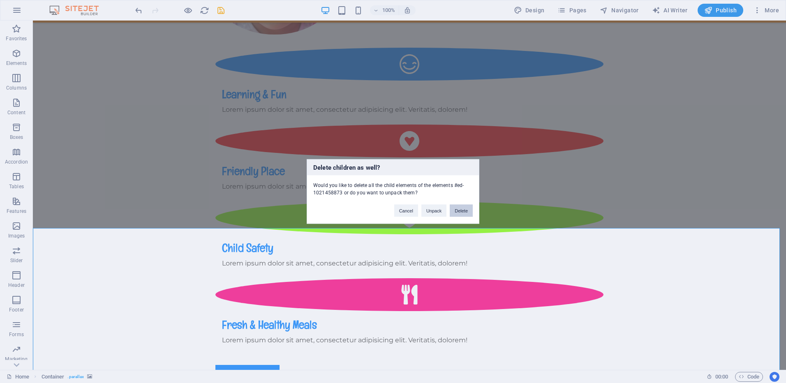
click at [456, 210] on button "Delete" at bounding box center [461, 211] width 23 height 12
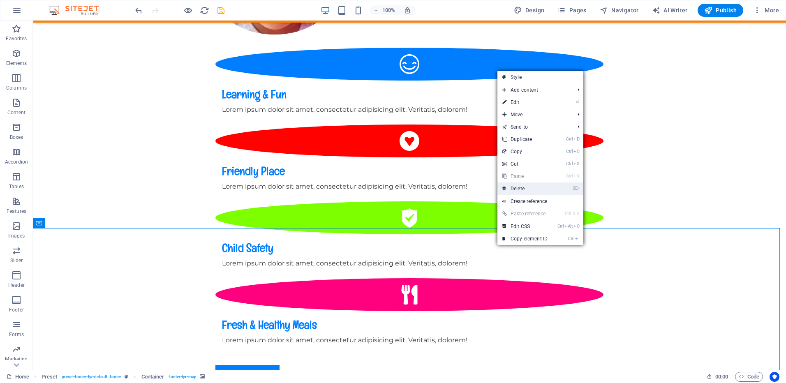
drag, startPoint x: 521, startPoint y: 191, endPoint x: 488, endPoint y: 170, distance: 38.8
click at [521, 191] on link "⌦ Delete" at bounding box center [525, 189] width 55 height 12
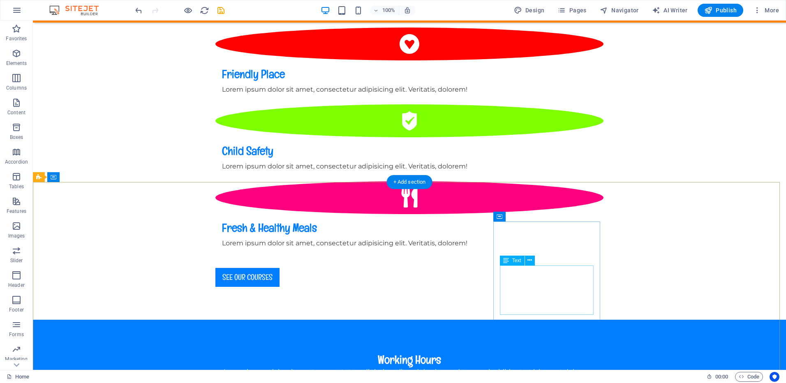
scroll to position [773, 0]
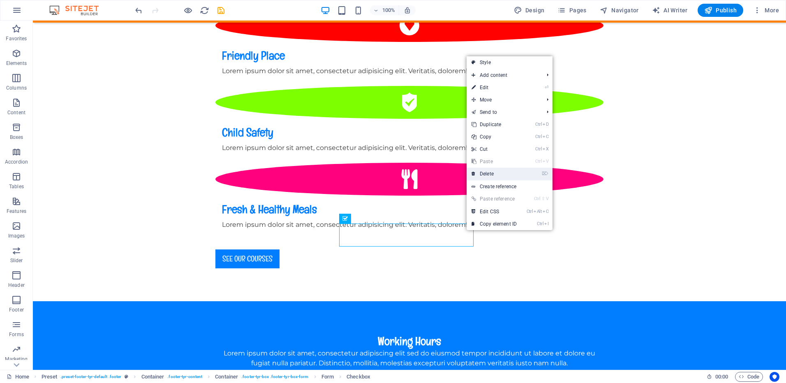
click at [496, 171] on link "⌦ Delete" at bounding box center [494, 174] width 55 height 12
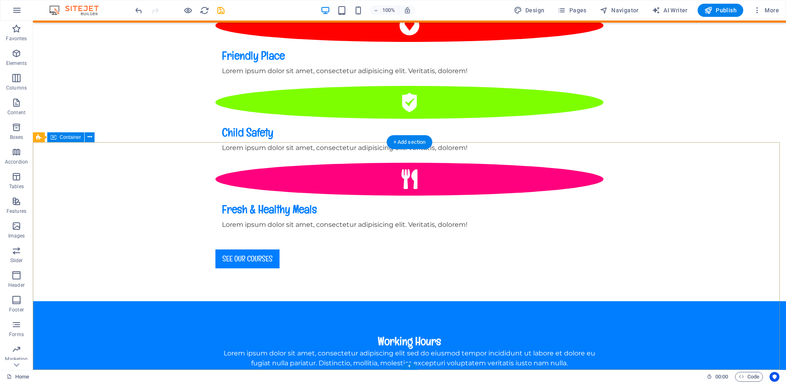
scroll to position [744, 0]
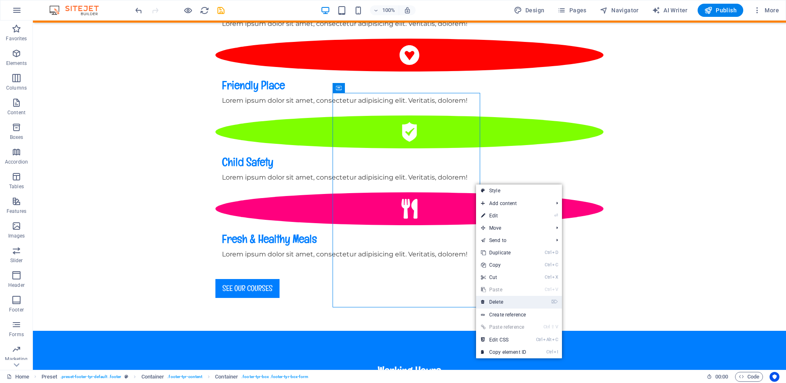
click at [495, 301] on link "⌦ Delete" at bounding box center [503, 302] width 55 height 12
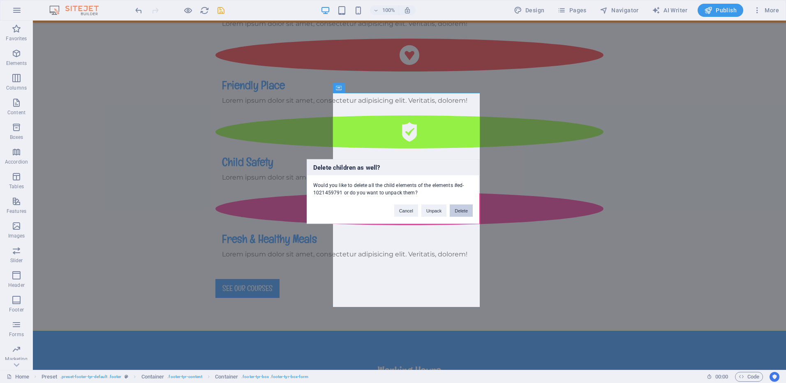
click at [460, 211] on button "Delete" at bounding box center [461, 211] width 23 height 12
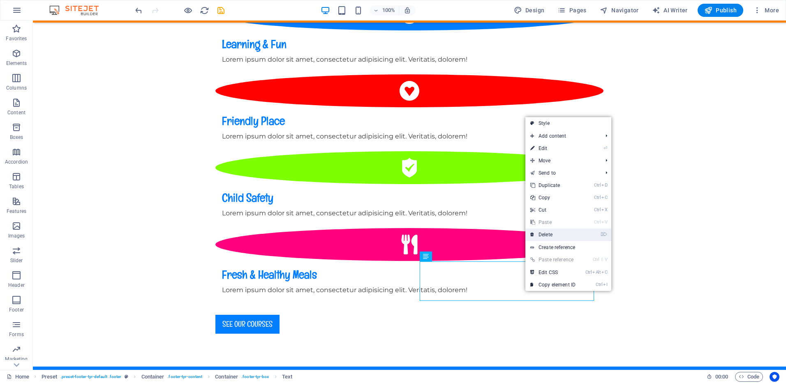
click at [543, 237] on link "⌦ Delete" at bounding box center [553, 235] width 55 height 12
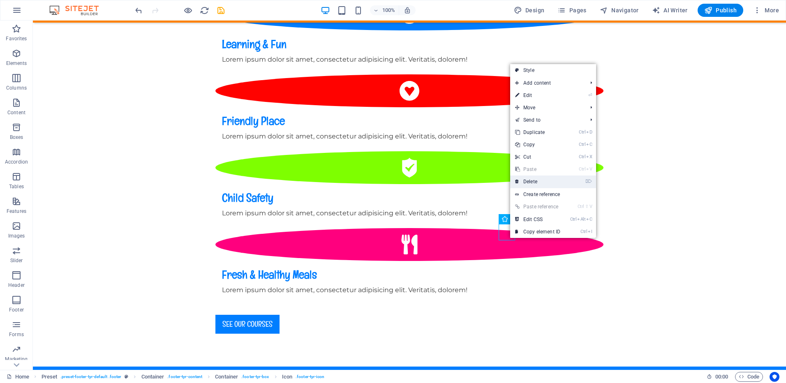
click at [531, 184] on link "⌦ Delete" at bounding box center [537, 182] width 55 height 12
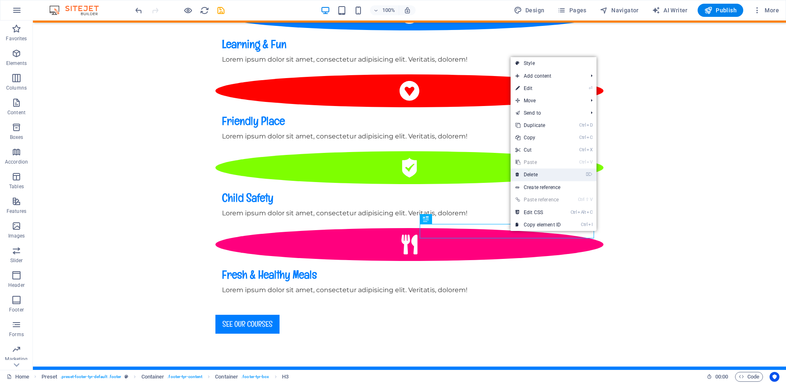
click at [530, 176] on link "⌦ Delete" at bounding box center [538, 175] width 55 height 12
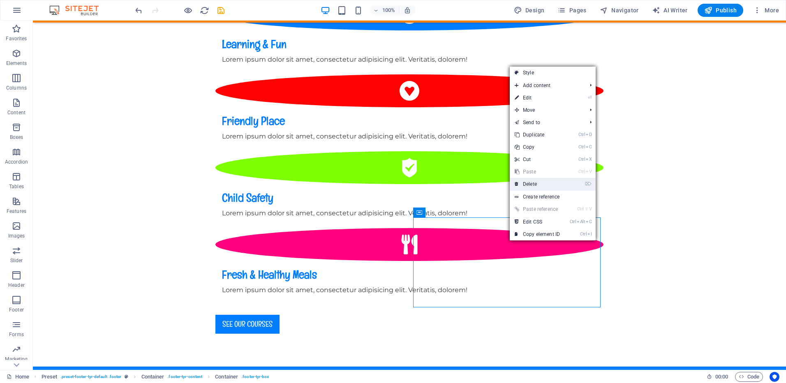
click at [526, 184] on link "⌦ Delete" at bounding box center [537, 184] width 55 height 12
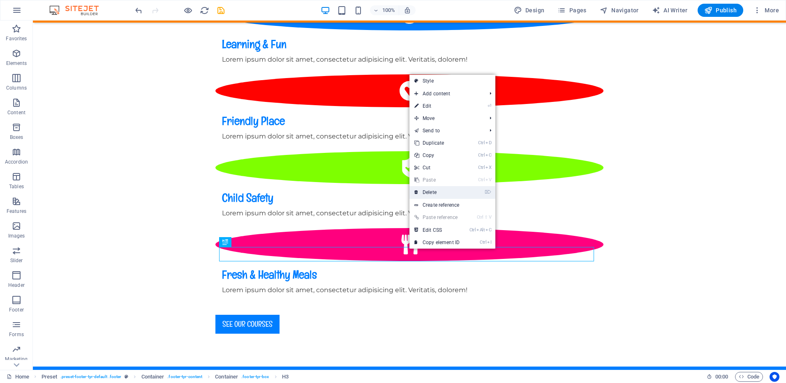
drag, startPoint x: 442, startPoint y: 190, endPoint x: 409, endPoint y: 169, distance: 38.8
click at [442, 190] on link "⌦ Delete" at bounding box center [437, 192] width 55 height 12
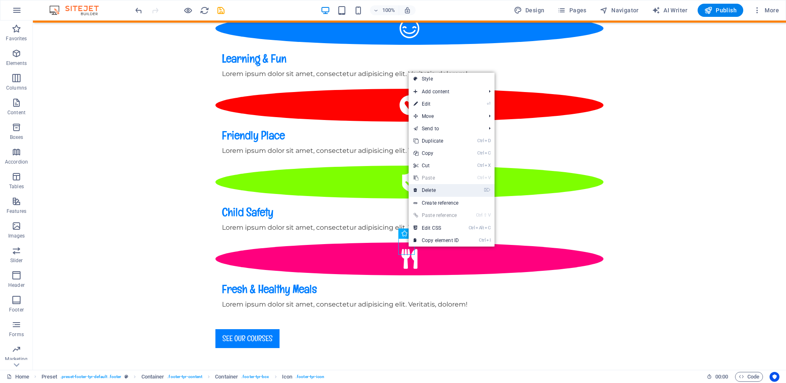
click at [433, 190] on link "⌦ Delete" at bounding box center [436, 190] width 55 height 12
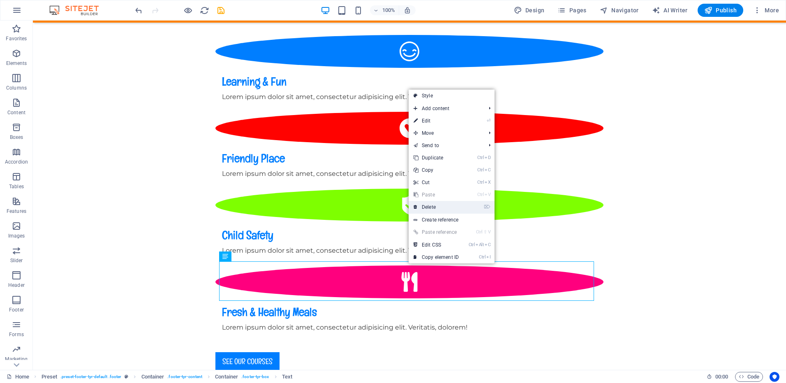
click at [433, 207] on link "⌦ Delete" at bounding box center [436, 207] width 55 height 12
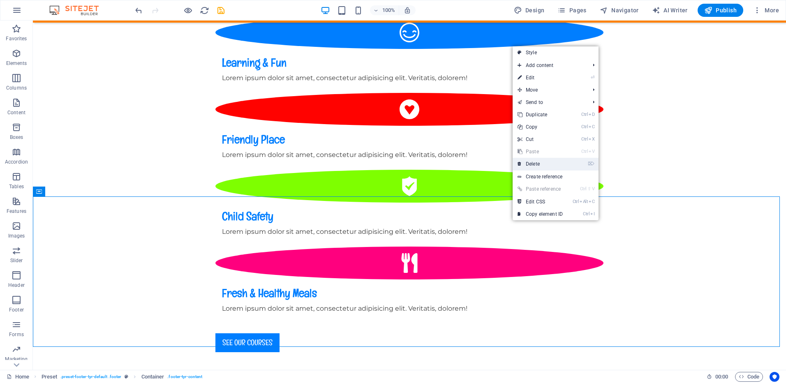
click at [537, 161] on link "⌦ Delete" at bounding box center [540, 164] width 55 height 12
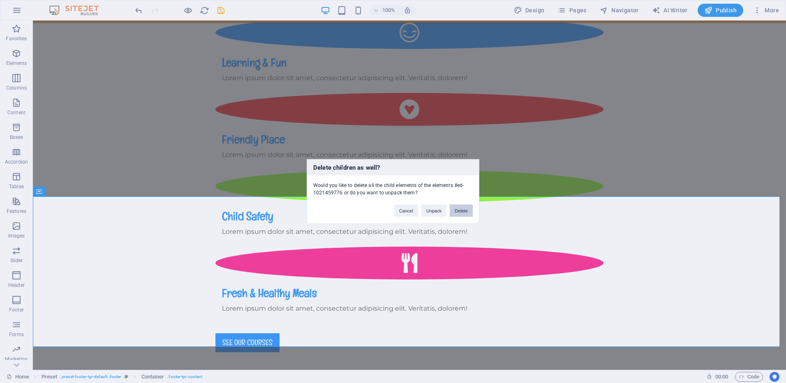
click at [465, 212] on button "Delete" at bounding box center [461, 211] width 23 height 12
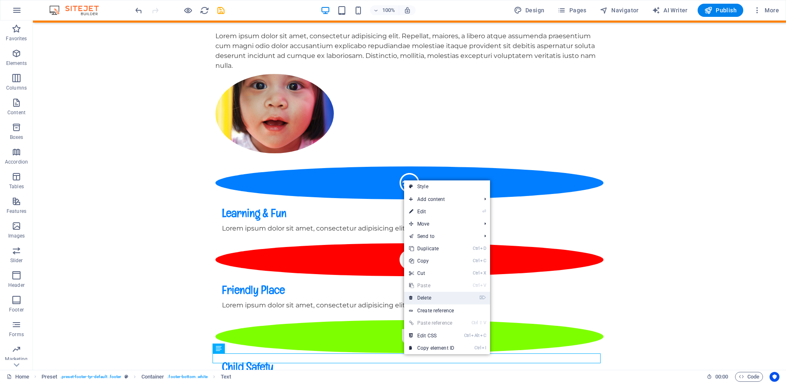
click at [428, 296] on link "⌦ Delete" at bounding box center [431, 298] width 55 height 12
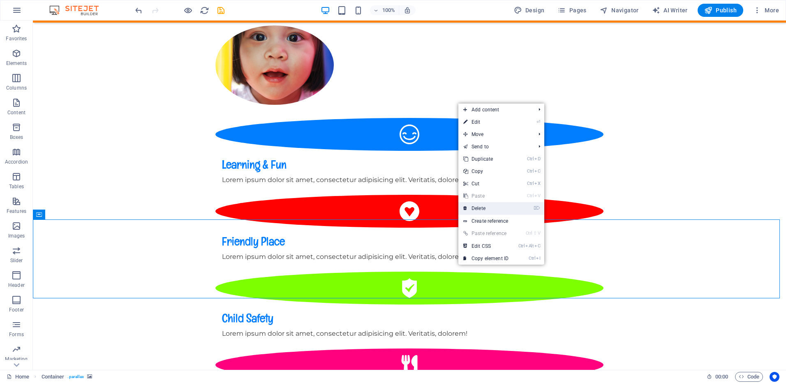
click at [482, 206] on link "⌦ Delete" at bounding box center [485, 208] width 55 height 12
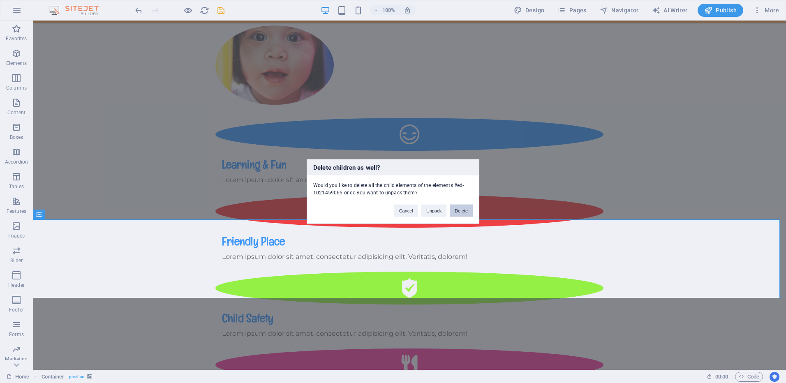
click at [458, 211] on button "Delete" at bounding box center [461, 211] width 23 height 12
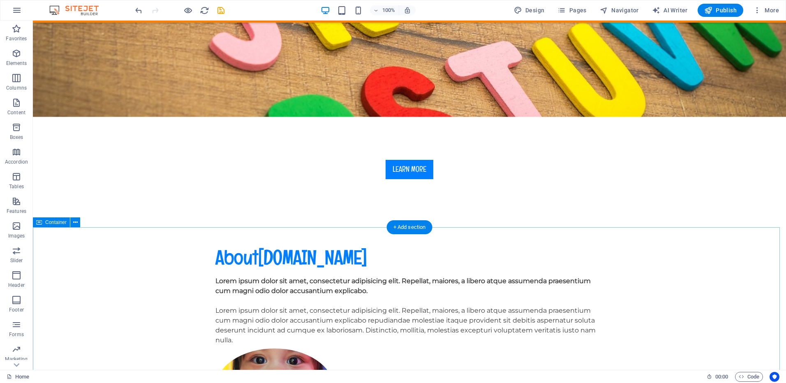
scroll to position [509, 0]
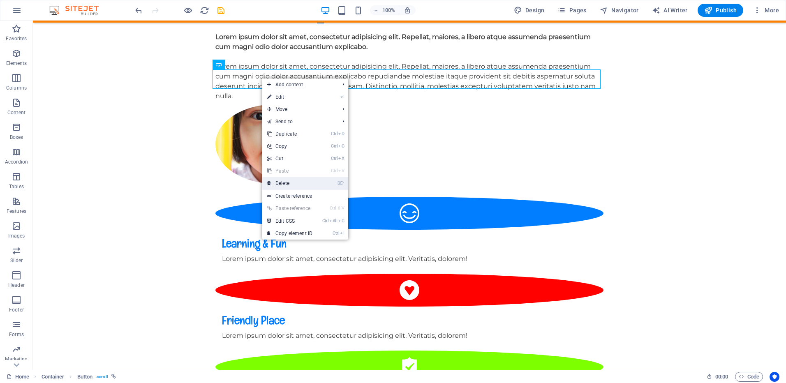
click at [285, 180] on link "⌦ Delete" at bounding box center [289, 183] width 55 height 12
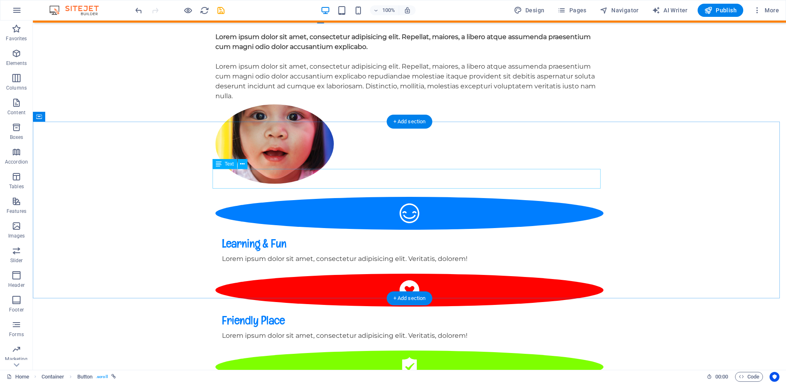
scroll to position [489, 0]
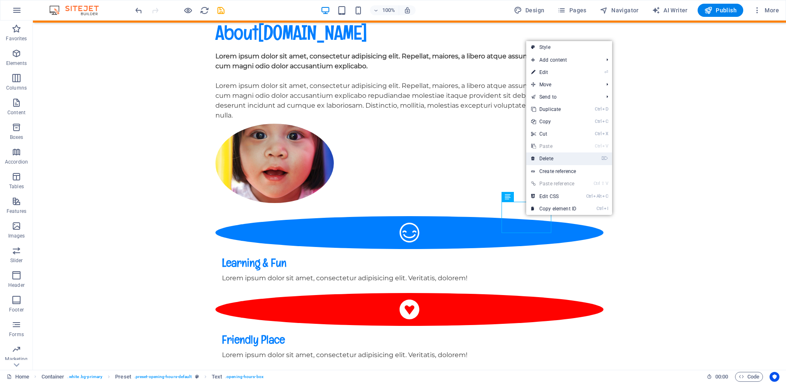
click at [553, 161] on link "⌦ Delete" at bounding box center [553, 159] width 55 height 12
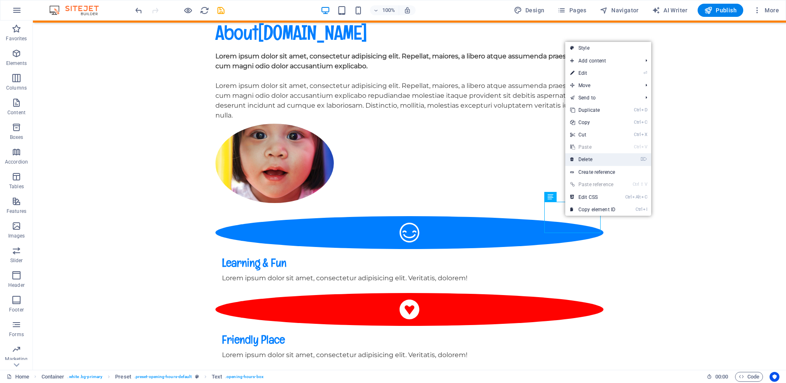
click at [590, 159] on link "⌦ Delete" at bounding box center [592, 159] width 55 height 12
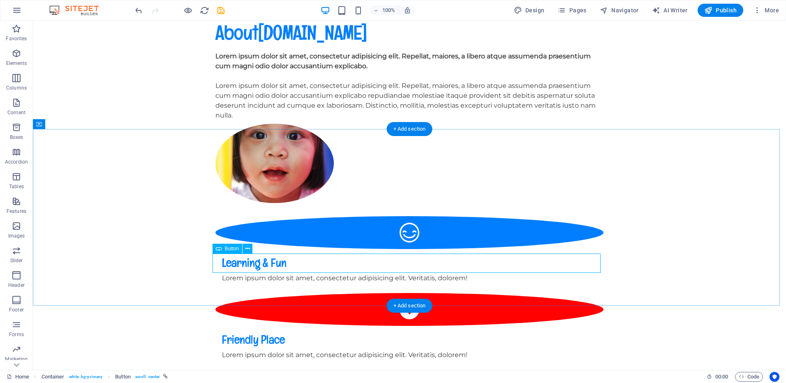
scroll to position [0, 0]
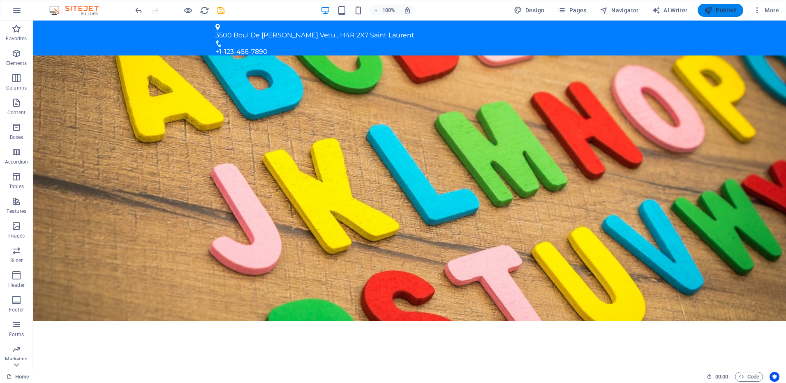
click at [725, 10] on span "Publish" at bounding box center [720, 10] width 32 height 8
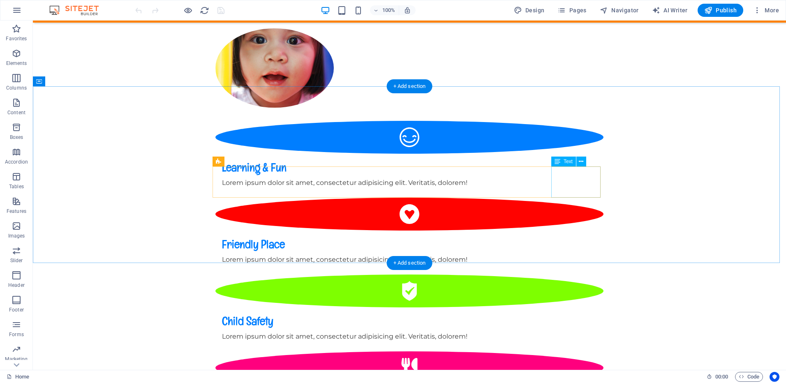
scroll to position [576, 0]
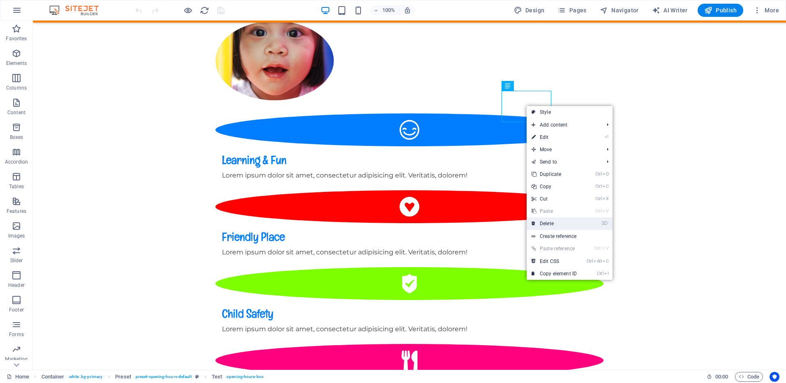
click at [542, 221] on link "⌦ Delete" at bounding box center [554, 224] width 55 height 12
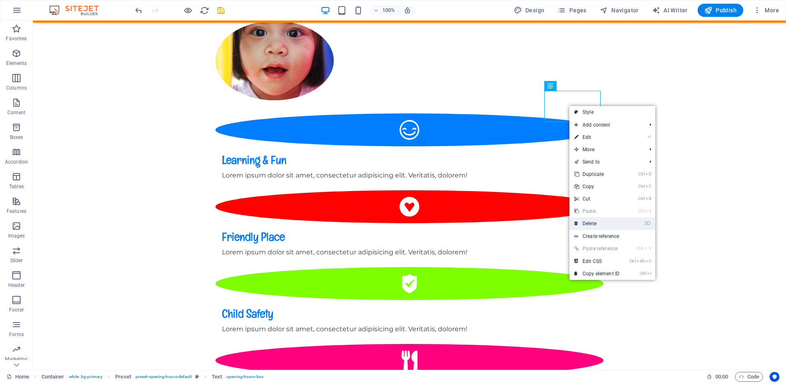
click at [581, 222] on link "⌦ Delete" at bounding box center [597, 224] width 55 height 12
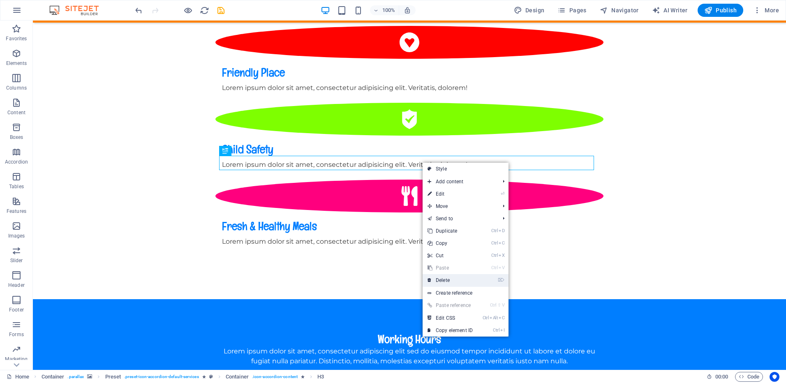
click at [443, 279] on link "⌦ Delete" at bounding box center [450, 280] width 55 height 12
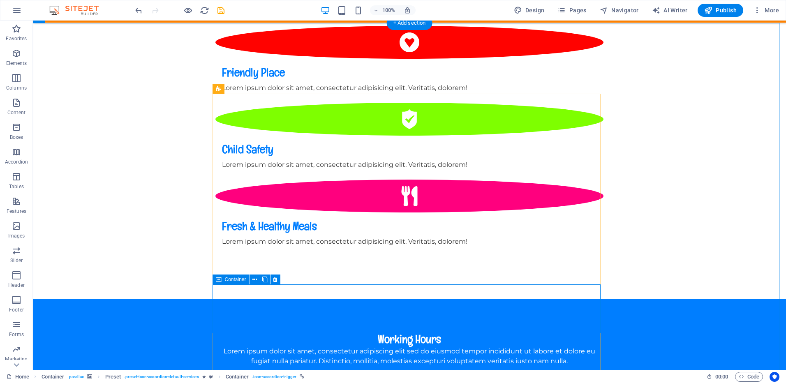
click at [274, 280] on icon at bounding box center [275, 279] width 5 height 9
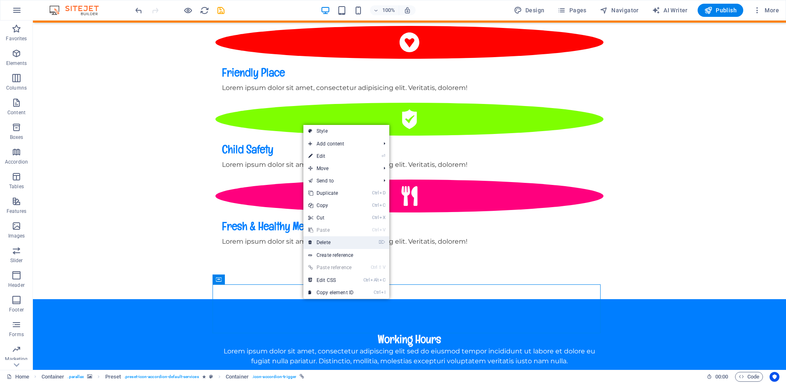
click at [338, 244] on link "⌦ Delete" at bounding box center [330, 242] width 55 height 12
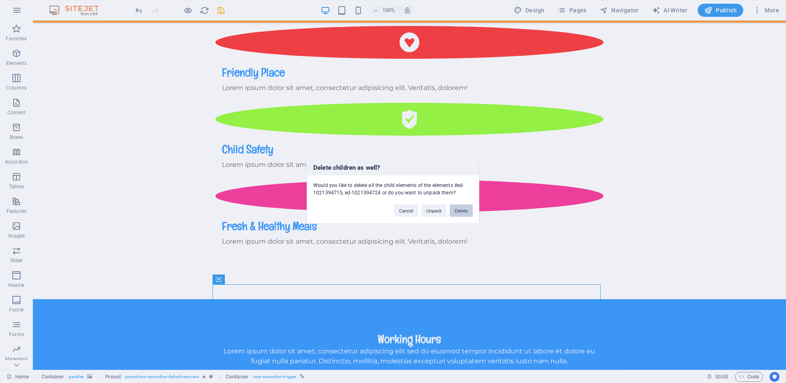
click at [471, 212] on button "Delete" at bounding box center [461, 211] width 23 height 12
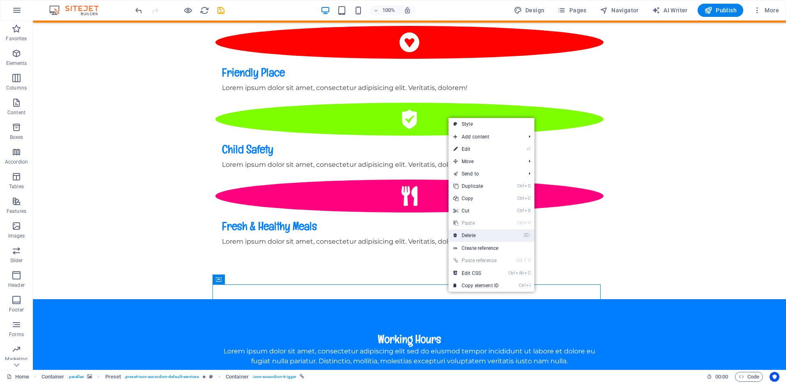
click at [468, 238] on link "⌦ Delete" at bounding box center [476, 235] width 55 height 12
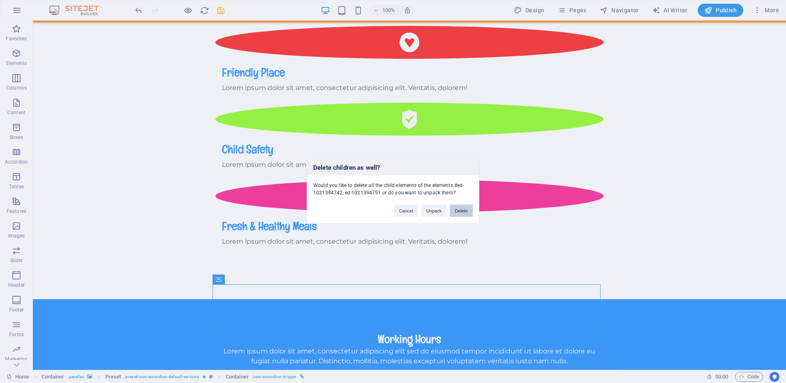
click at [460, 211] on button "Delete" at bounding box center [461, 211] width 23 height 12
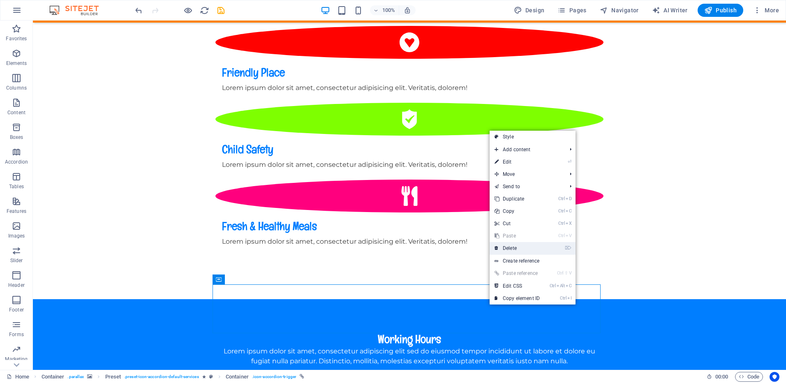
click at [512, 249] on link "⌦ Delete" at bounding box center [517, 248] width 55 height 12
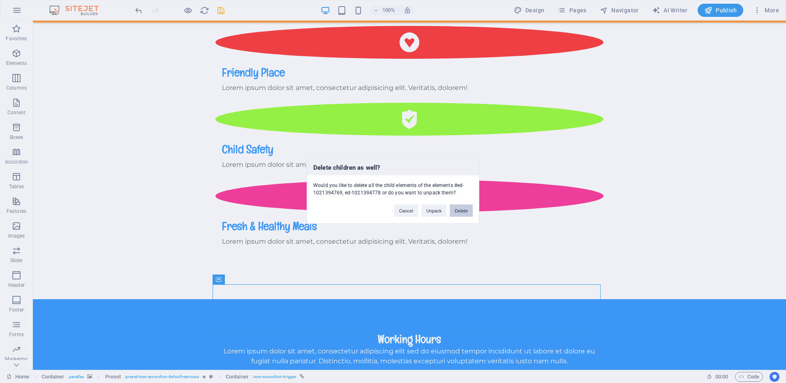
click at [463, 210] on button "Delete" at bounding box center [461, 211] width 23 height 12
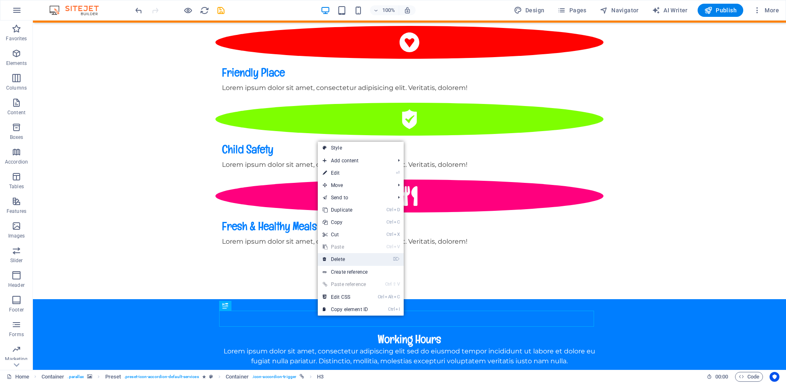
click at [344, 259] on link "⌦ Delete" at bounding box center [345, 259] width 55 height 12
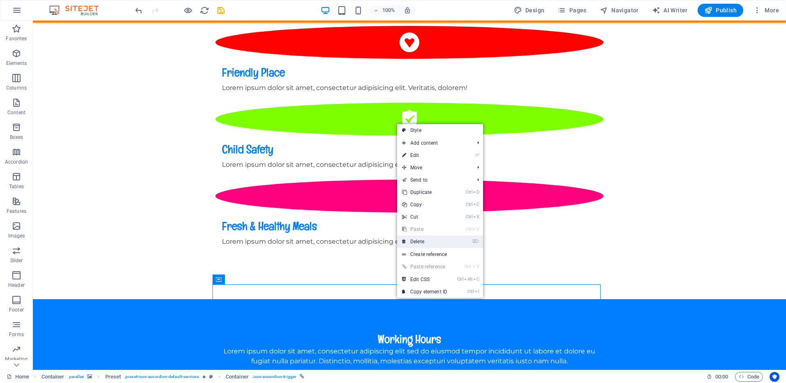
click at [421, 240] on link "⌦ Delete" at bounding box center [424, 242] width 55 height 12
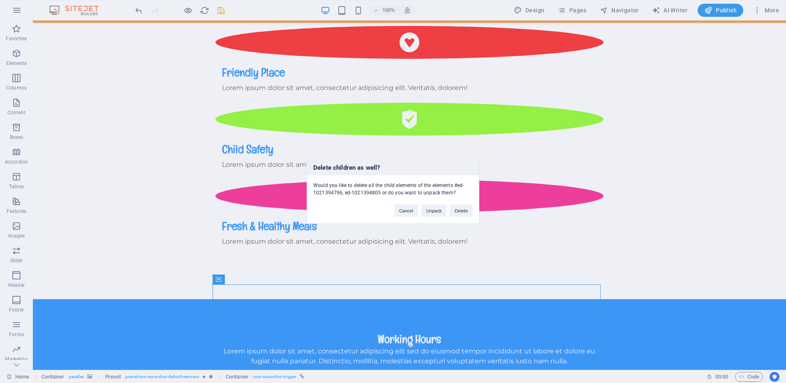
drag, startPoint x: 396, startPoint y: 306, endPoint x: 371, endPoint y: 211, distance: 98.2
click at [371, 211] on div "Delete children as well? Would you like to delete all the child elements of the…" at bounding box center [393, 192] width 173 height 65
click at [464, 208] on button "Delete" at bounding box center [461, 211] width 23 height 12
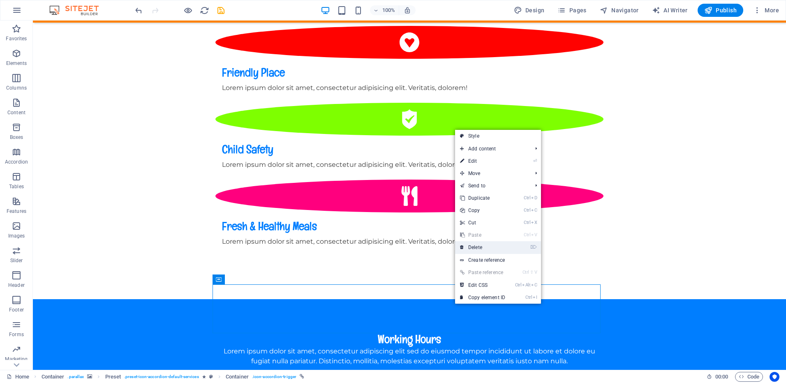
click at [474, 247] on link "⌦ Delete" at bounding box center [482, 247] width 55 height 12
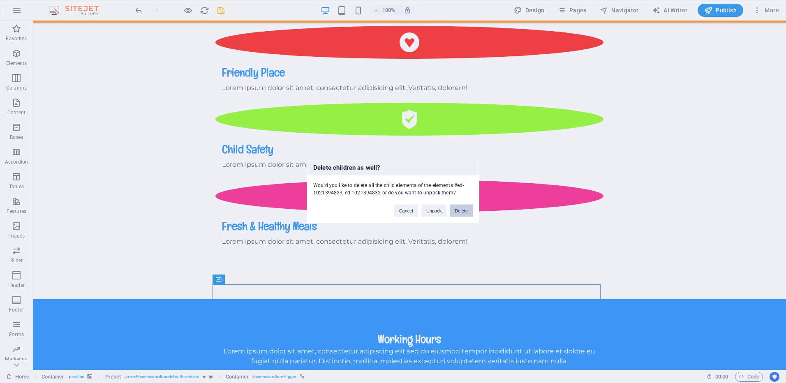
click at [465, 210] on button "Delete" at bounding box center [461, 211] width 23 height 12
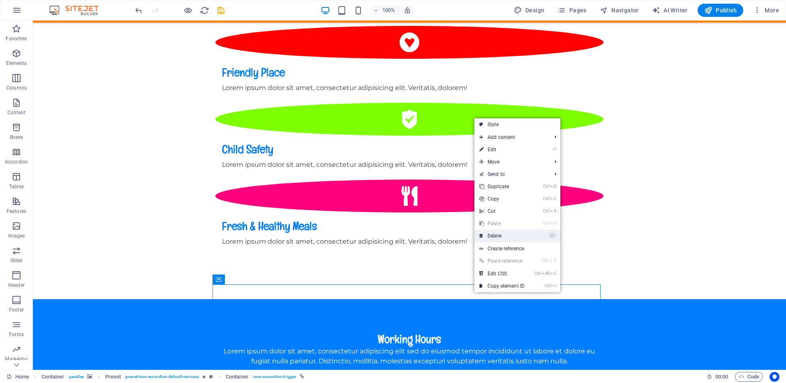
click at [495, 237] on link "⌦ Delete" at bounding box center [502, 236] width 55 height 12
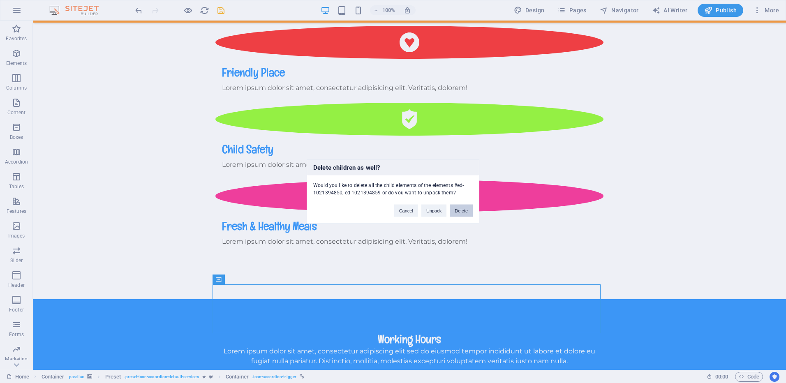
click at [464, 214] on button "Delete" at bounding box center [461, 211] width 23 height 12
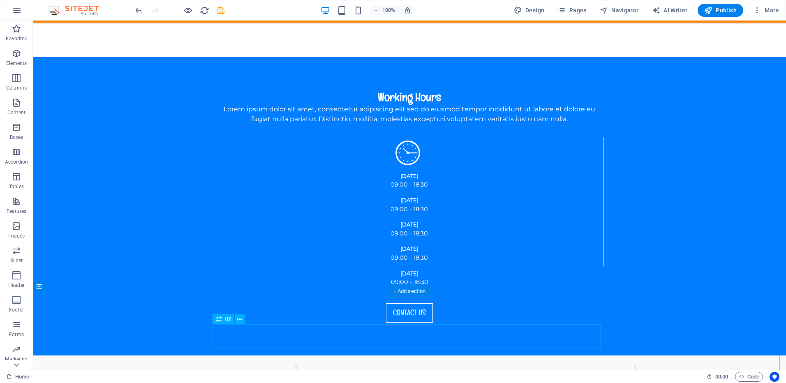
scroll to position [987, 0]
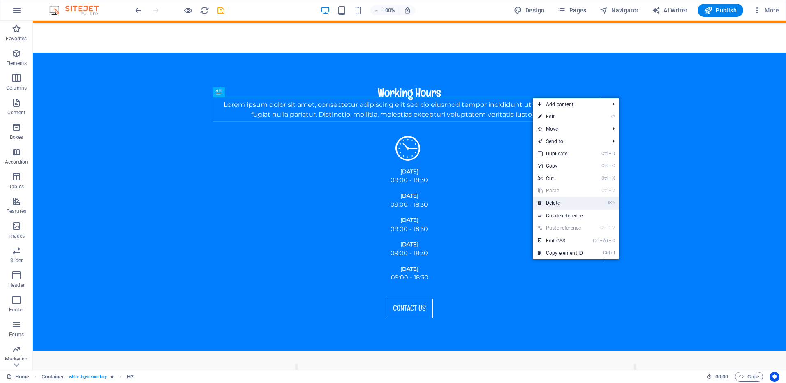
click at [565, 201] on link "⌦ Delete" at bounding box center [560, 203] width 55 height 12
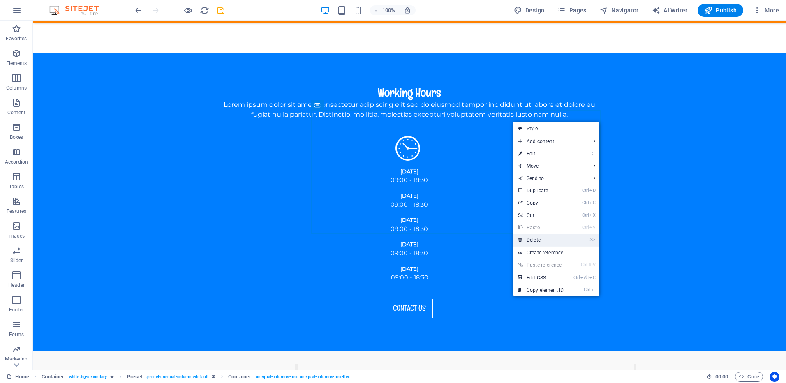
click at [538, 240] on link "⌦ Delete" at bounding box center [541, 240] width 55 height 12
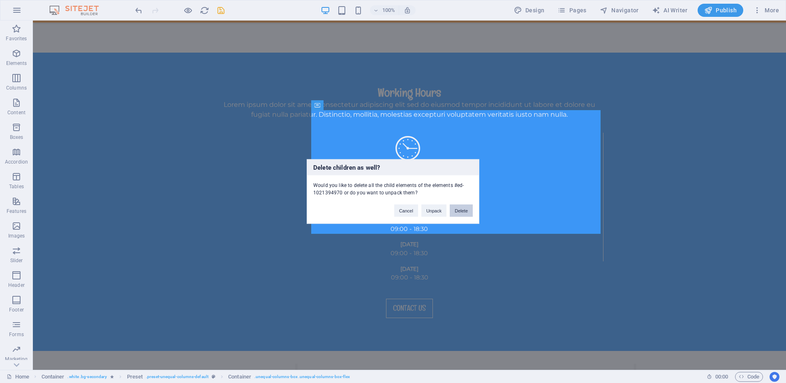
drag, startPoint x: 462, startPoint y: 211, endPoint x: 428, endPoint y: 191, distance: 39.1
click at [462, 211] on button "Delete" at bounding box center [461, 211] width 23 height 12
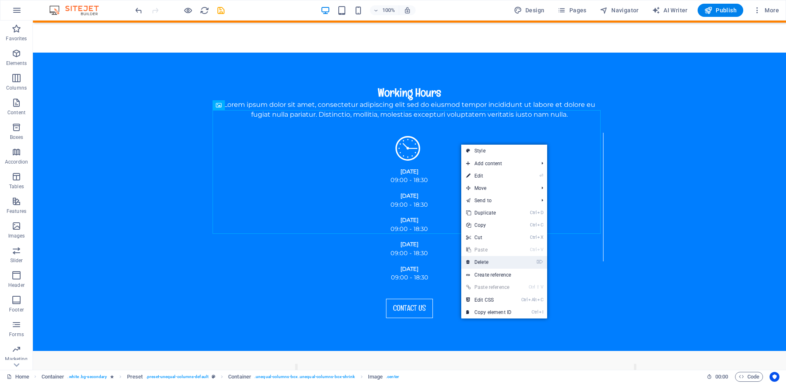
click at [489, 262] on link "⌦ Delete" at bounding box center [488, 262] width 55 height 12
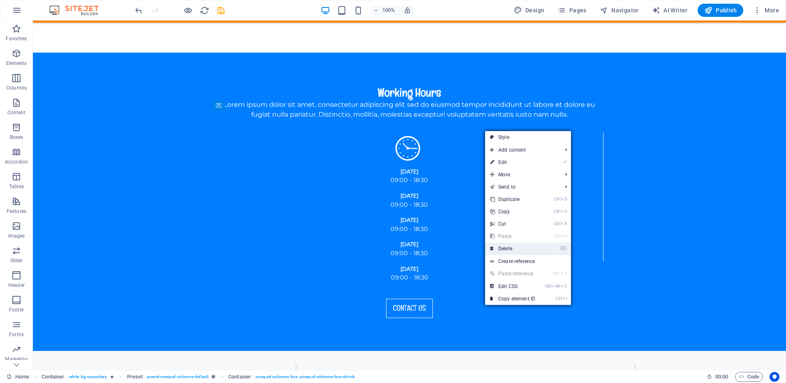
click at [509, 248] on link "⌦ Delete" at bounding box center [512, 249] width 55 height 12
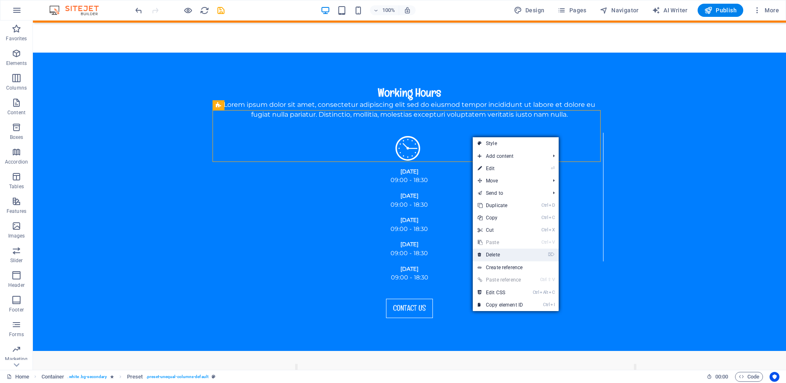
click at [502, 256] on link "⌦ Delete" at bounding box center [500, 255] width 55 height 12
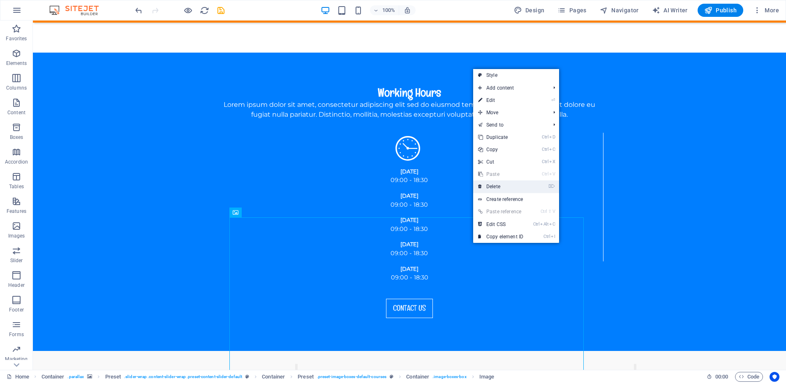
click at [499, 185] on link "⌦ Delete" at bounding box center [500, 187] width 55 height 12
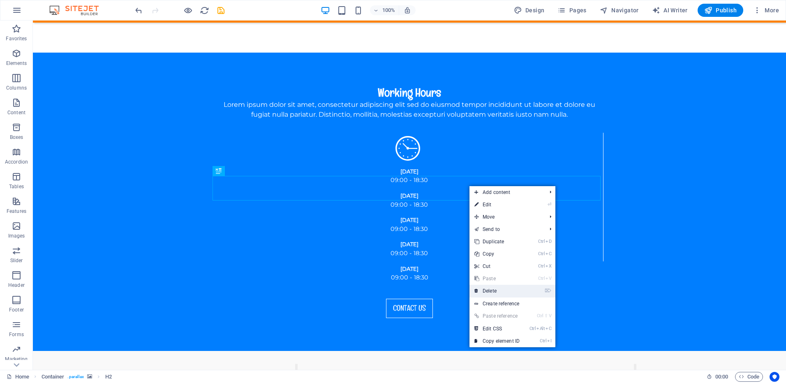
click at [493, 291] on link "⌦ Delete" at bounding box center [497, 291] width 55 height 12
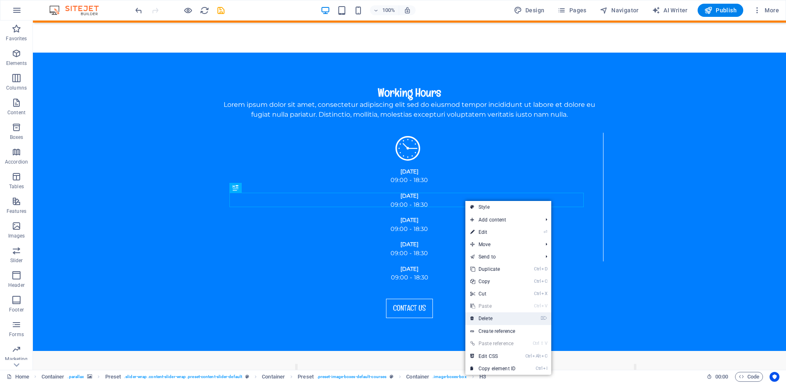
click at [491, 319] on link "⌦ Delete" at bounding box center [492, 319] width 55 height 12
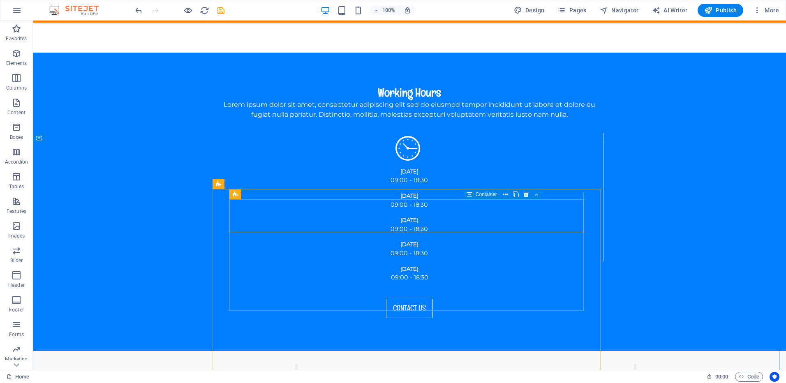
click at [464, 195] on div "Container" at bounding box center [481, 195] width 37 height 10
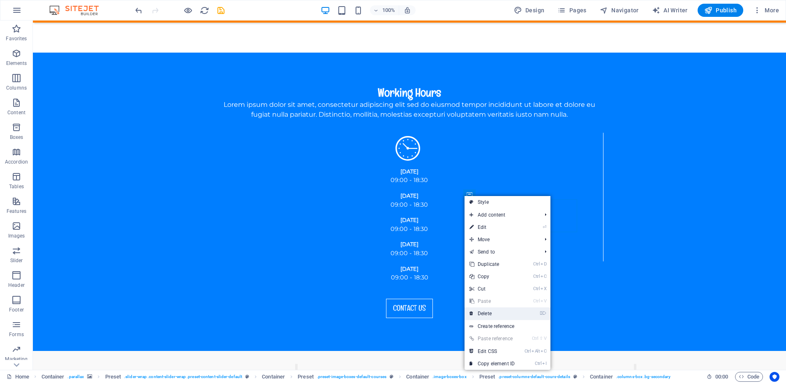
click at [491, 312] on link "⌦ Delete" at bounding box center [492, 314] width 55 height 12
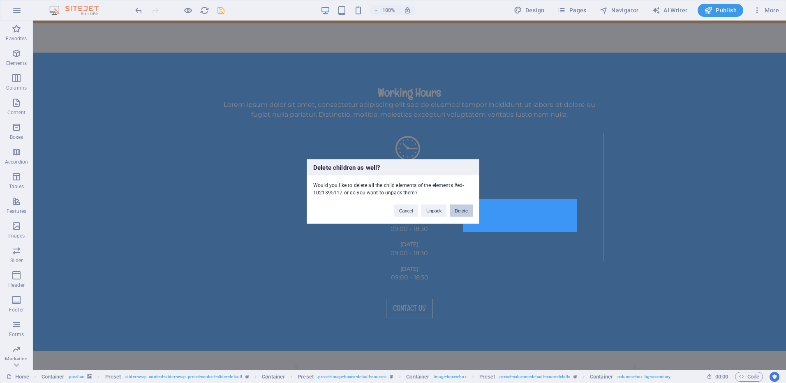
drag, startPoint x: 461, startPoint y: 210, endPoint x: 427, endPoint y: 189, distance: 39.1
click at [461, 210] on button "Delete" at bounding box center [461, 211] width 23 height 12
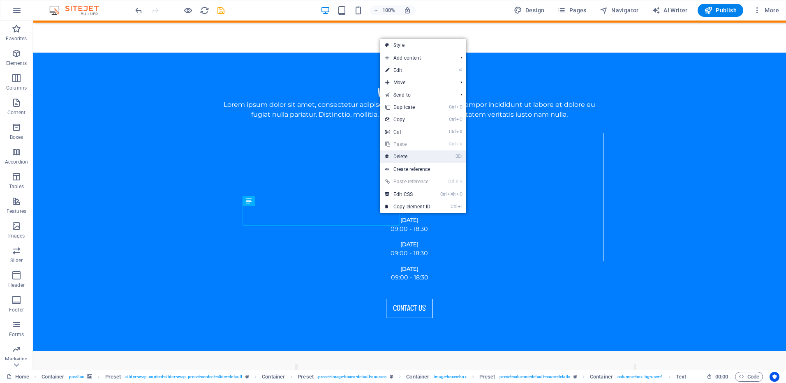
click at [410, 160] on link "⌦ Delete" at bounding box center [407, 156] width 55 height 12
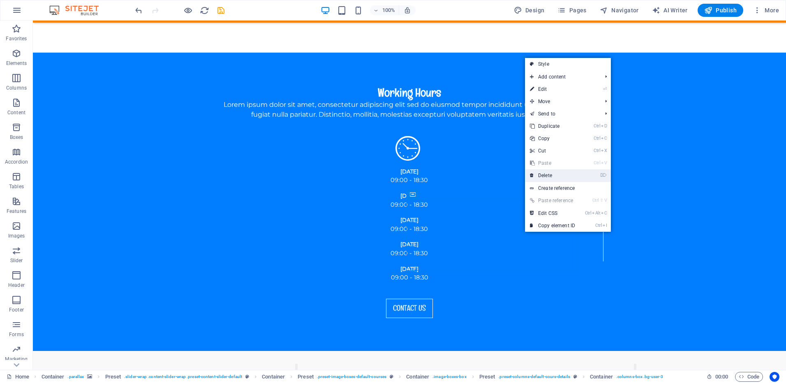
click at [547, 173] on link "⌦ Delete" at bounding box center [552, 175] width 55 height 12
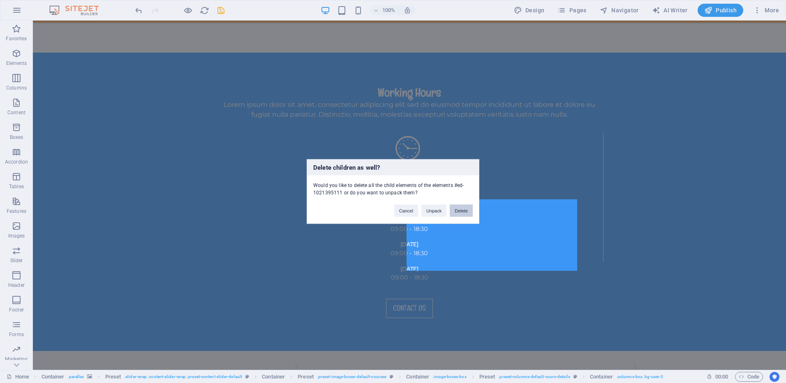
click at [460, 213] on button "Delete" at bounding box center [461, 211] width 23 height 12
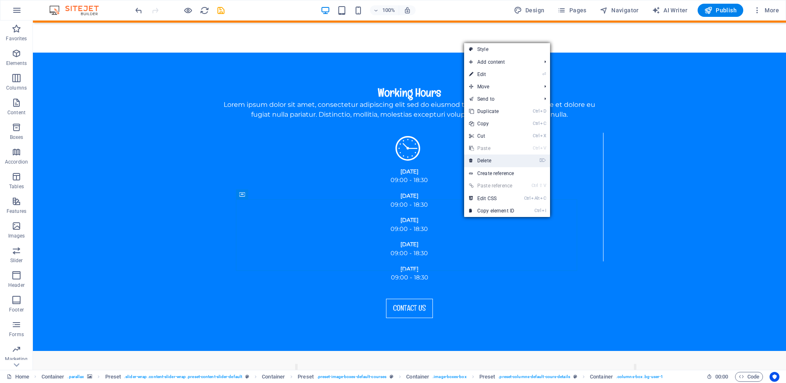
click at [489, 160] on link "⌦ Delete" at bounding box center [491, 161] width 55 height 12
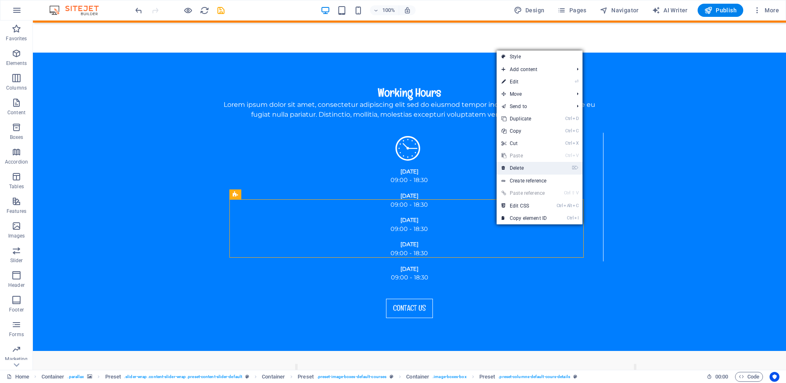
click at [512, 169] on link "⌦ Delete" at bounding box center [524, 168] width 55 height 12
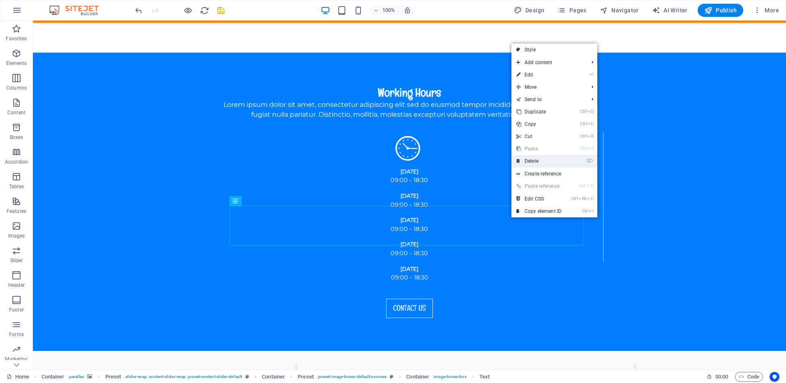
click at [526, 161] on link "⌦ Delete" at bounding box center [539, 161] width 55 height 12
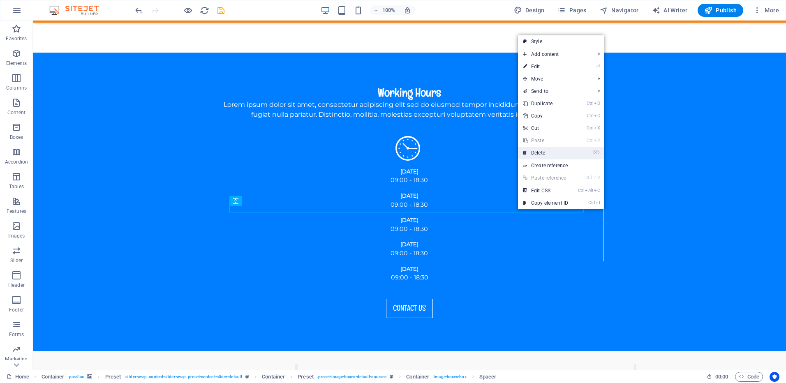
click at [530, 154] on link "⌦ Delete" at bounding box center [545, 153] width 55 height 12
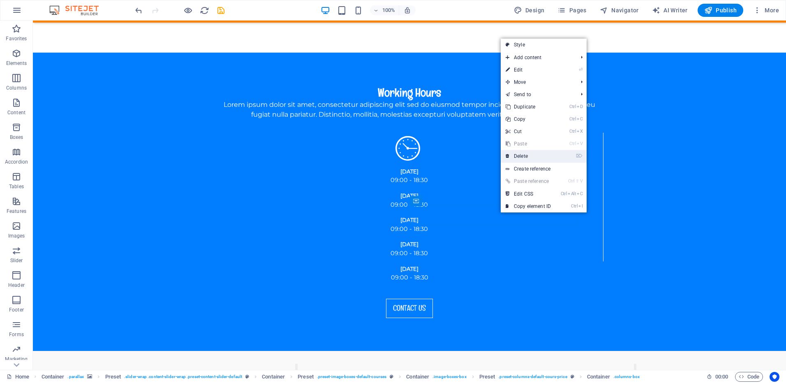
click at [526, 157] on link "⌦ Delete" at bounding box center [528, 156] width 55 height 12
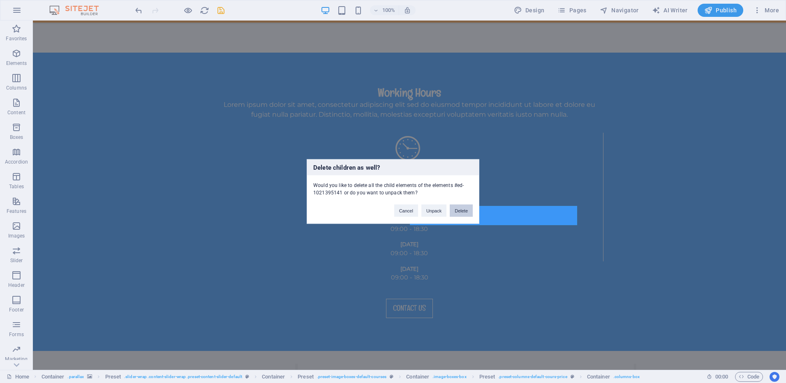
click at [470, 212] on button "Delete" at bounding box center [461, 211] width 23 height 12
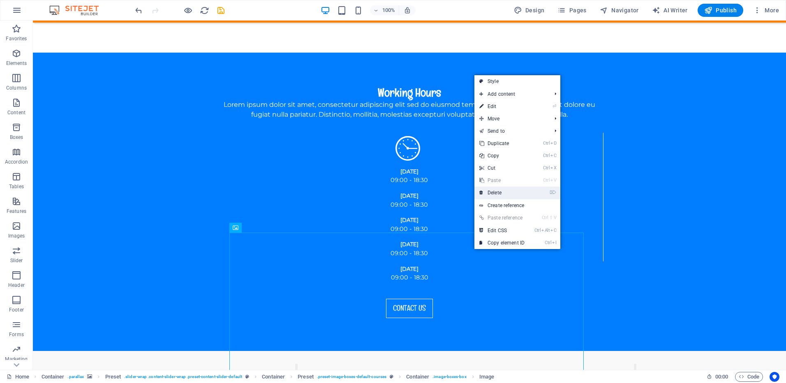
click at [495, 192] on link "⌦ Delete" at bounding box center [502, 193] width 55 height 12
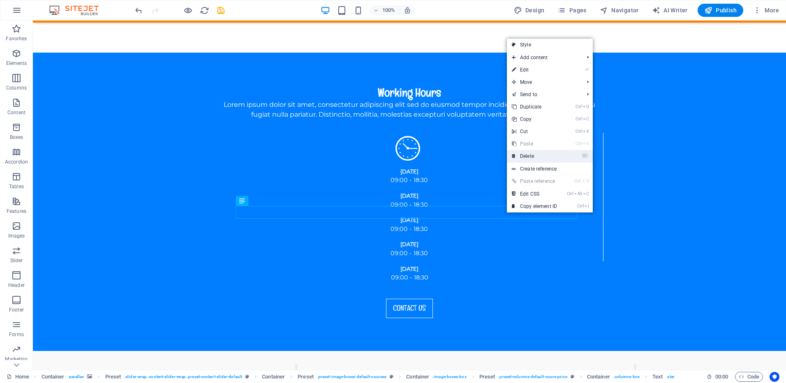
click at [532, 155] on link "⌦ Delete" at bounding box center [534, 156] width 55 height 12
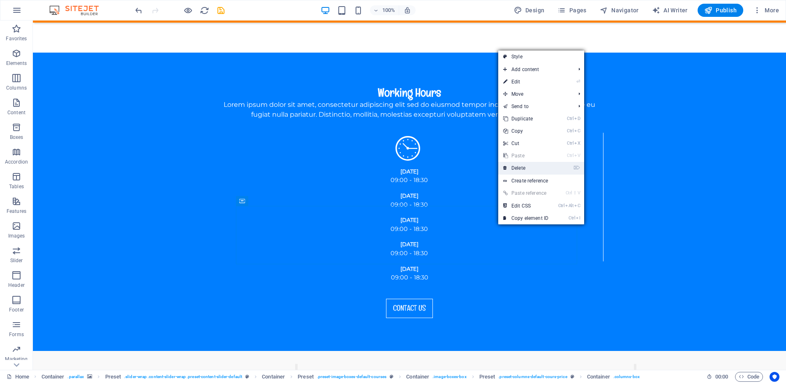
click at [514, 169] on link "⌦ Delete" at bounding box center [525, 168] width 55 height 12
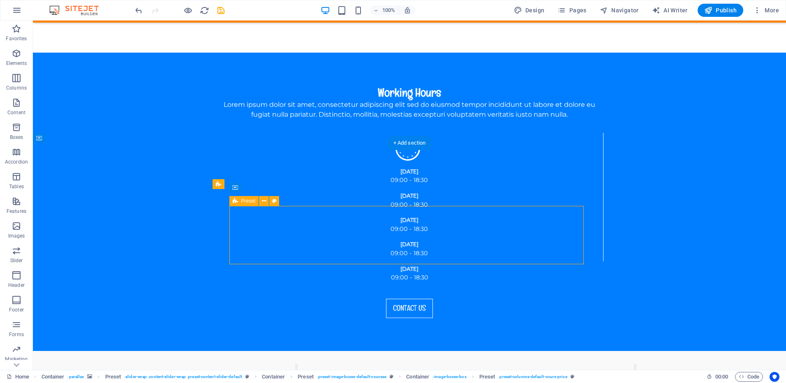
drag, startPoint x: 488, startPoint y: 225, endPoint x: 494, endPoint y: 224, distance: 6.2
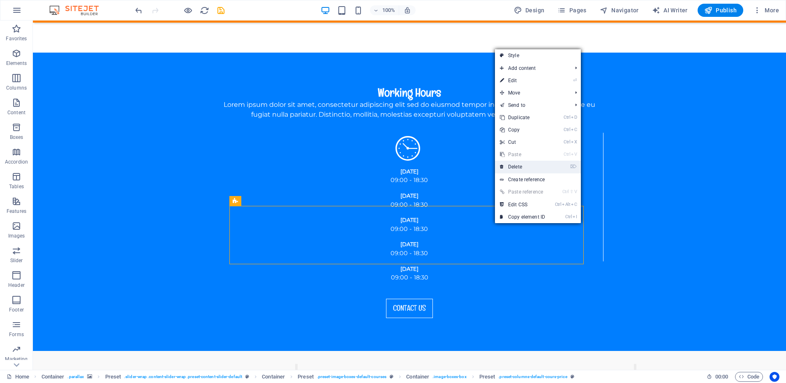
click at [509, 170] on link "⌦ Delete" at bounding box center [522, 167] width 55 height 12
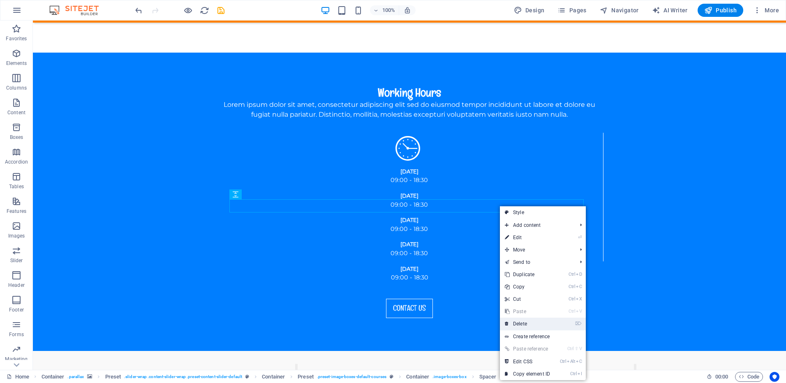
click at [523, 322] on link "⌦ Delete" at bounding box center [527, 324] width 55 height 12
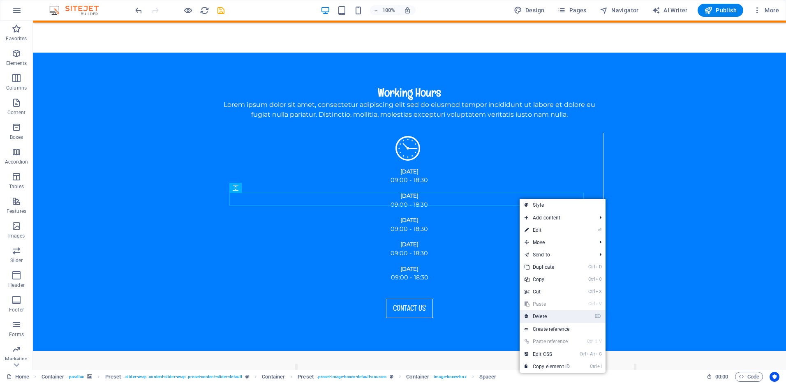
click at [522, 312] on link "⌦ Delete" at bounding box center [547, 316] width 55 height 12
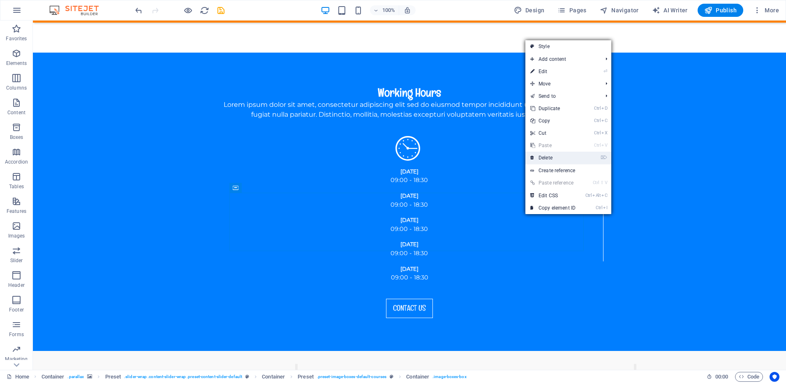
drag, startPoint x: 540, startPoint y: 157, endPoint x: 507, endPoint y: 137, distance: 39.1
click at [540, 157] on link "⌦ Delete" at bounding box center [553, 158] width 55 height 12
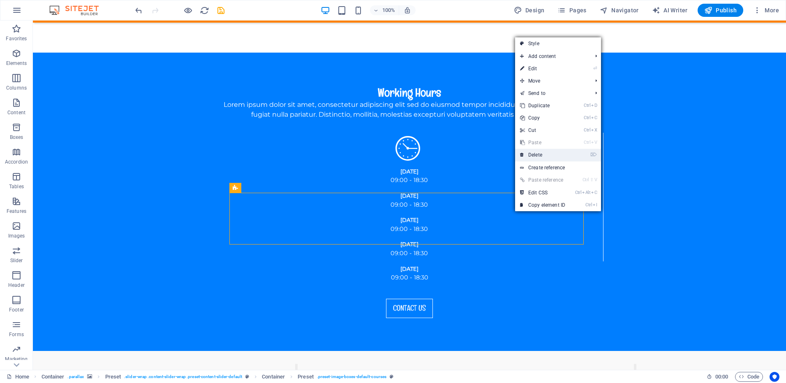
click at [533, 157] on link "⌦ Delete" at bounding box center [542, 155] width 55 height 12
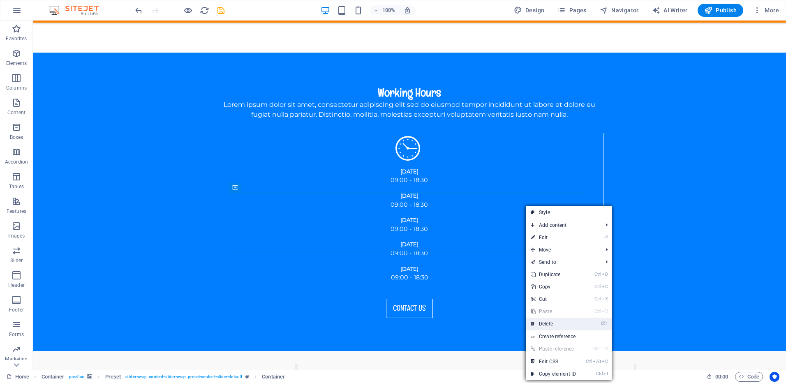
click at [553, 326] on link "⌦ Delete" at bounding box center [553, 324] width 55 height 12
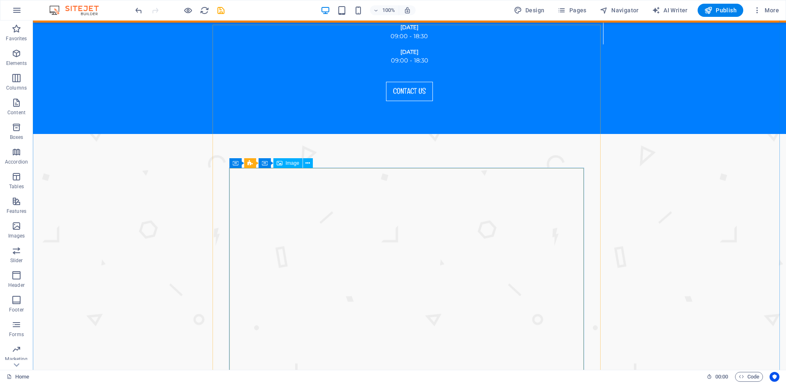
scroll to position [1234, 0]
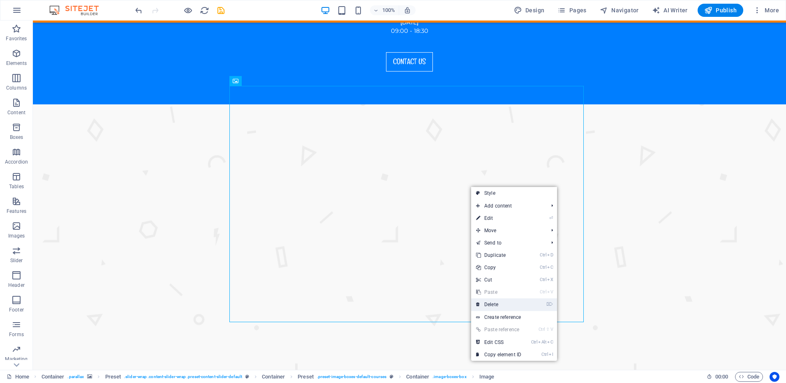
drag, startPoint x: 496, startPoint y: 305, endPoint x: 463, endPoint y: 284, distance: 39.0
click at [496, 305] on link "⌦ Delete" at bounding box center [498, 305] width 55 height 12
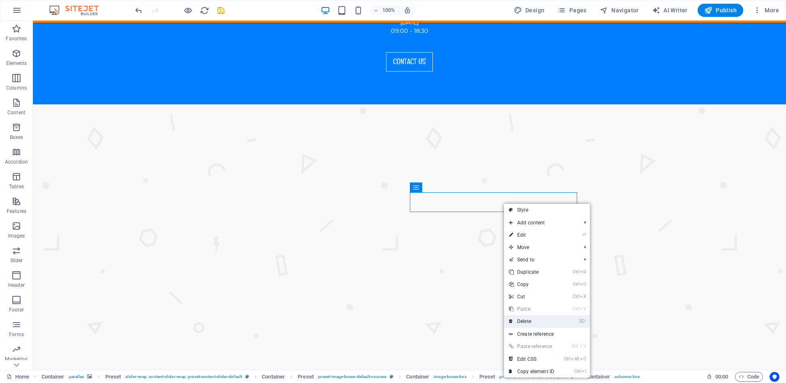
click at [523, 321] on link "⌦ Delete" at bounding box center [531, 321] width 55 height 12
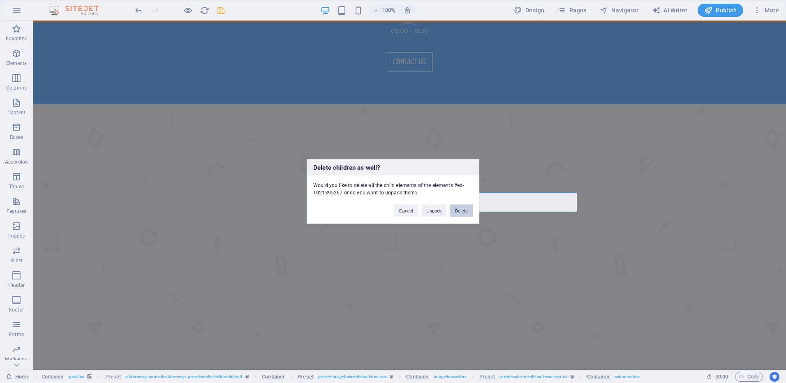
click at [455, 208] on button "Delete" at bounding box center [461, 211] width 23 height 12
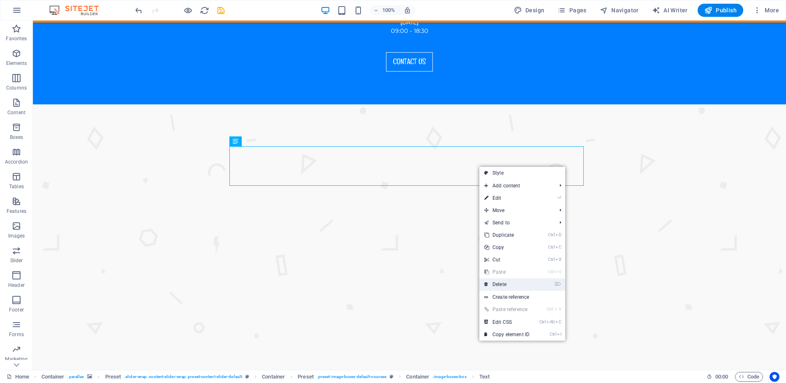
drag, startPoint x: 496, startPoint y: 283, endPoint x: 463, endPoint y: 262, distance: 39.0
click at [496, 283] on link "⌦ Delete" at bounding box center [506, 284] width 55 height 12
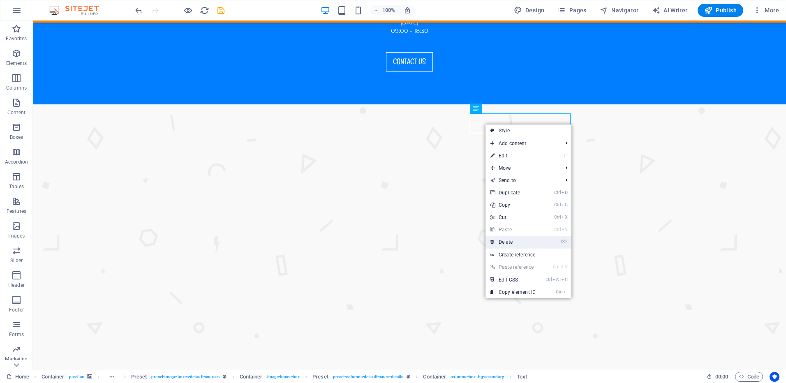
click at [508, 241] on link "⌦ Delete" at bounding box center [513, 242] width 55 height 12
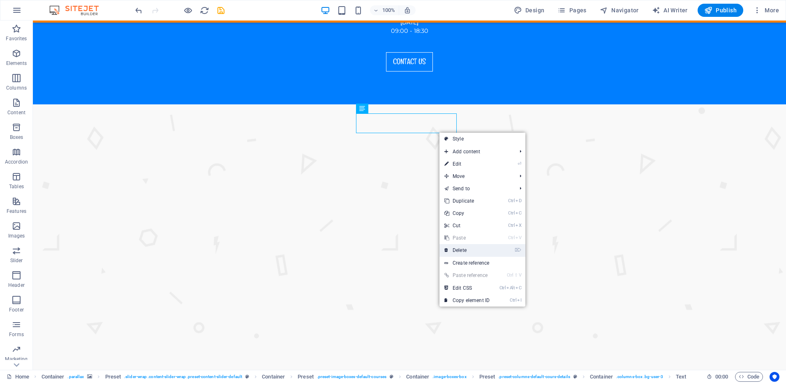
click at [468, 251] on link "⌦ Delete" at bounding box center [467, 250] width 55 height 12
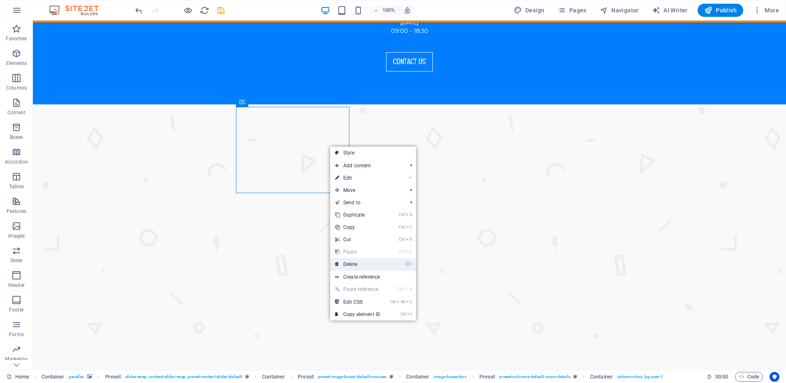
click at [359, 263] on link "⌦ Delete" at bounding box center [357, 264] width 55 height 12
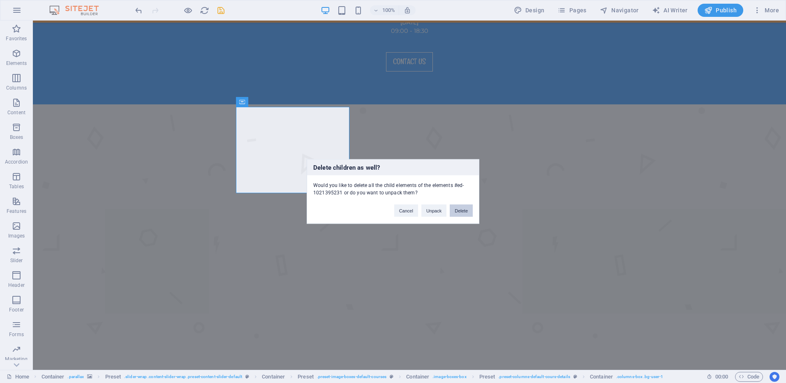
click at [463, 209] on button "Delete" at bounding box center [461, 211] width 23 height 12
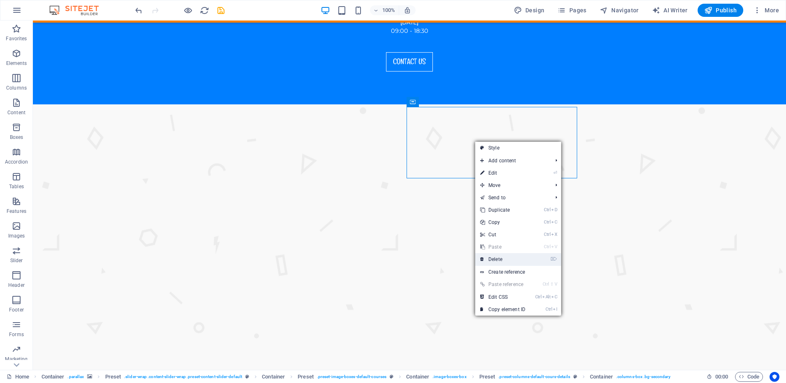
click at [501, 258] on link "⌦ Delete" at bounding box center [502, 259] width 55 height 12
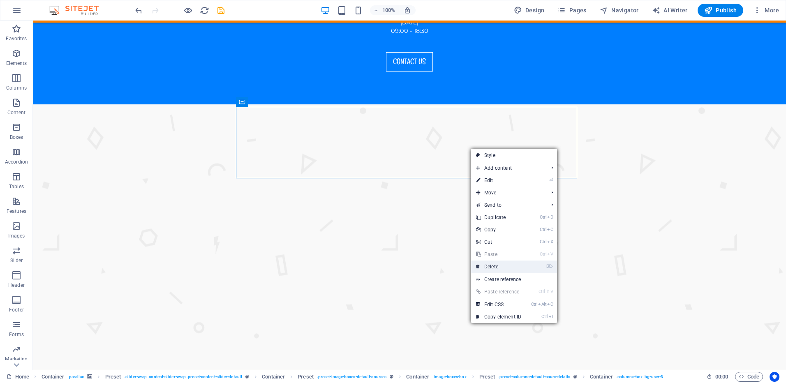
drag, startPoint x: 495, startPoint y: 264, endPoint x: 462, endPoint y: 243, distance: 39.1
click at [495, 264] on link "⌦ Delete" at bounding box center [498, 267] width 55 height 12
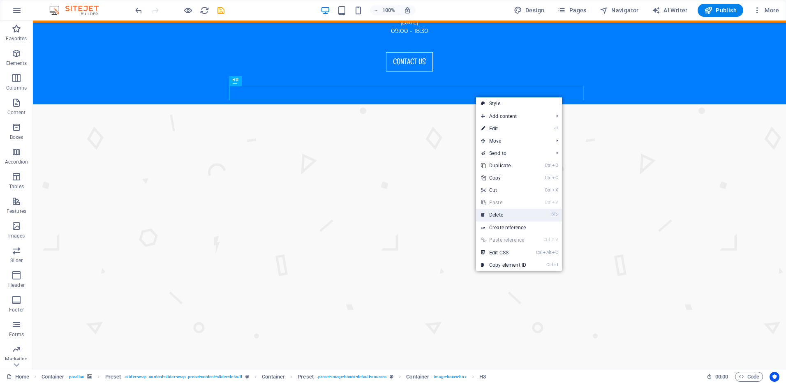
drag, startPoint x: 495, startPoint y: 213, endPoint x: 462, endPoint y: 193, distance: 38.9
click at [495, 213] on link "⌦ Delete" at bounding box center [503, 215] width 55 height 12
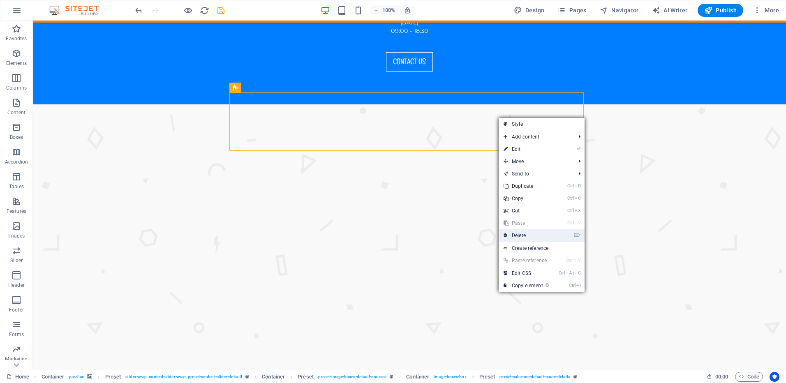
click at [512, 237] on link "⌦ Delete" at bounding box center [526, 235] width 55 height 12
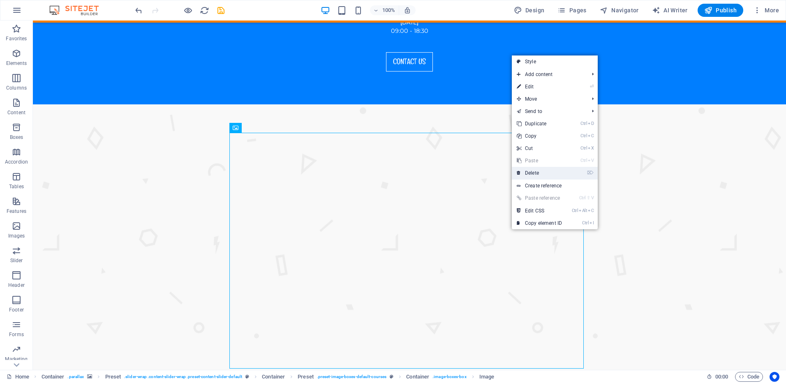
click at [536, 174] on link "⌦ Delete" at bounding box center [539, 173] width 55 height 12
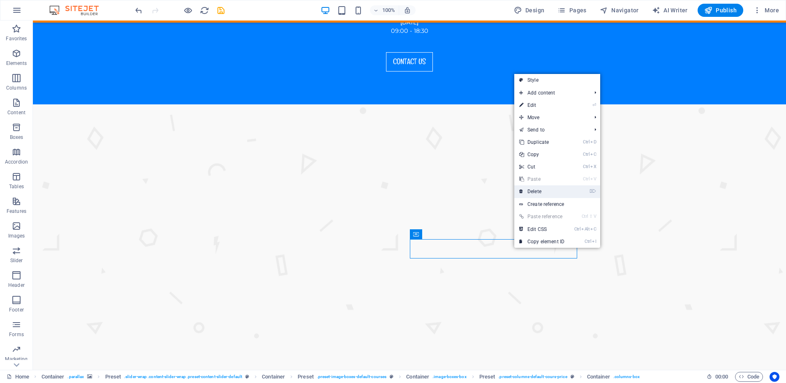
click at [537, 192] on link "⌦ Delete" at bounding box center [541, 191] width 55 height 12
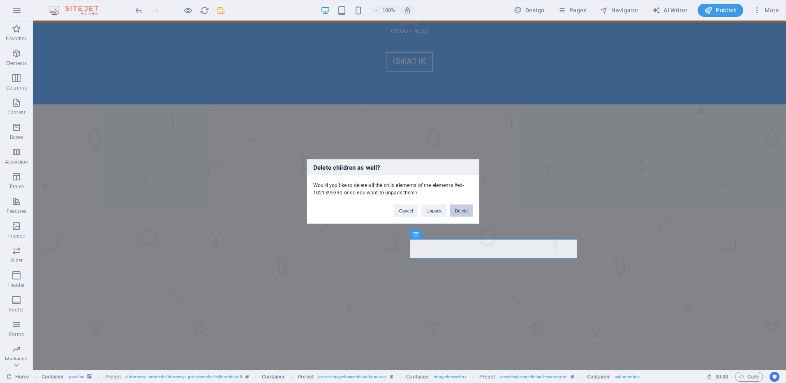
click at [458, 210] on button "Delete" at bounding box center [461, 211] width 23 height 12
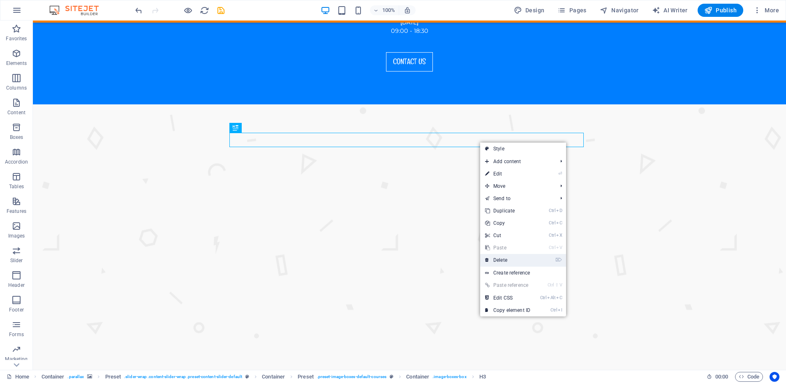
click at [506, 258] on link "⌦ Delete" at bounding box center [507, 260] width 55 height 12
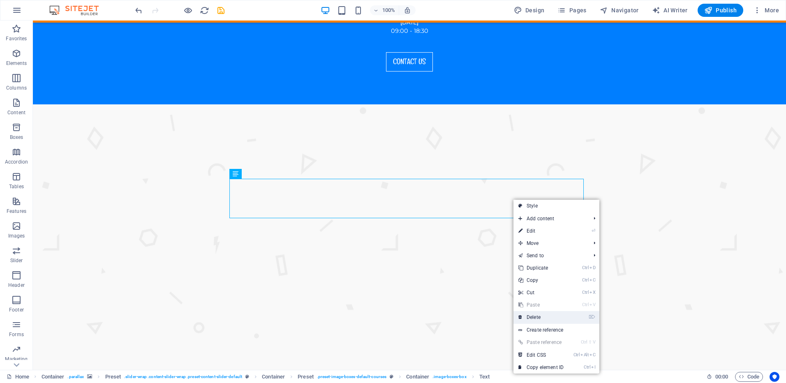
click at [536, 316] on link "⌦ Delete" at bounding box center [541, 317] width 55 height 12
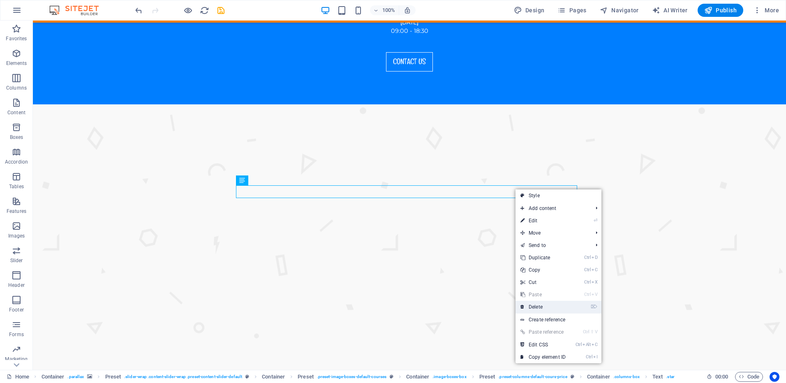
click at [539, 309] on link "⌦ Delete" at bounding box center [543, 307] width 55 height 12
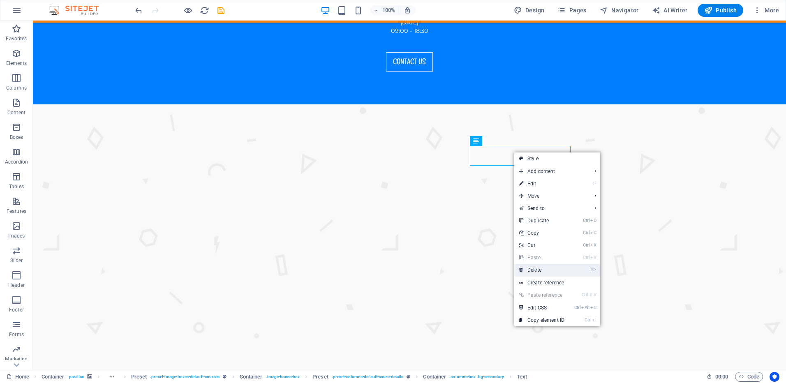
click at [539, 268] on link "⌦ Delete" at bounding box center [541, 270] width 55 height 12
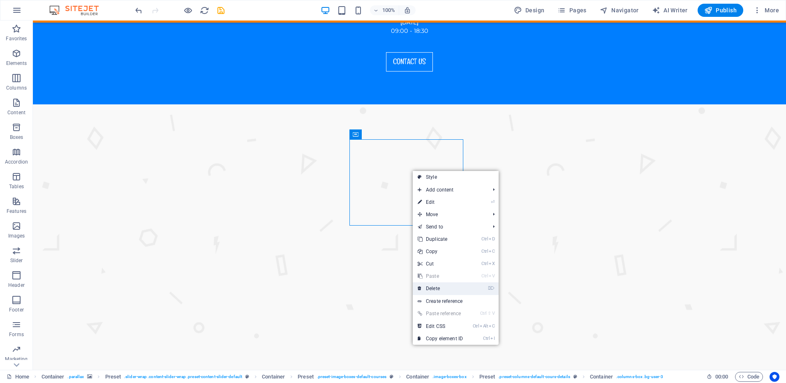
click at [432, 288] on link "⌦ Delete" at bounding box center [440, 288] width 55 height 12
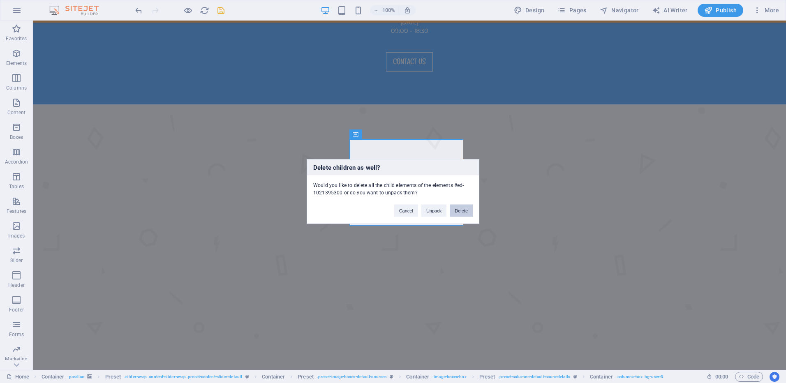
click at [463, 208] on button "Delete" at bounding box center [461, 211] width 23 height 12
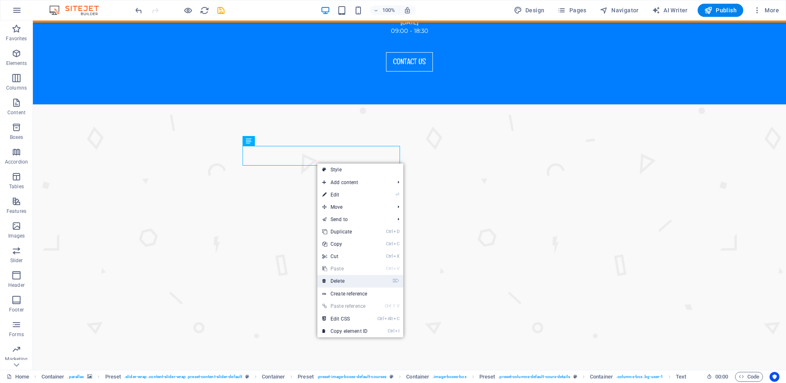
click at [346, 285] on link "⌦ Delete" at bounding box center [344, 281] width 55 height 12
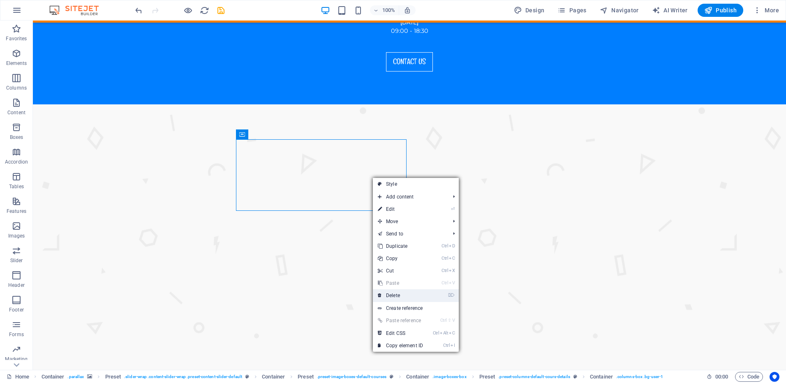
click at [398, 296] on link "⌦ Delete" at bounding box center [400, 295] width 55 height 12
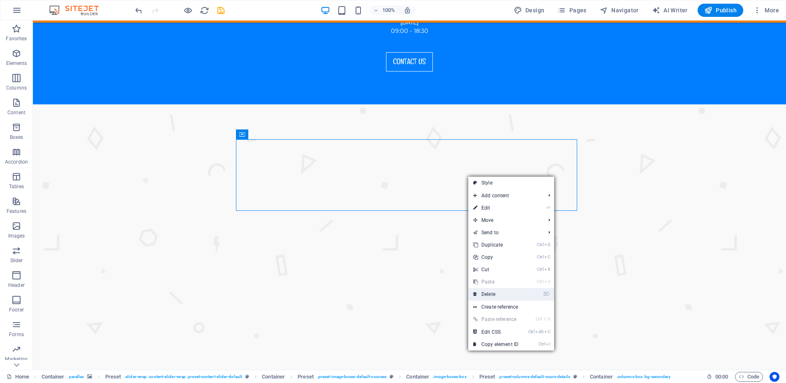
click at [493, 294] on link "⌦ Delete" at bounding box center [495, 294] width 55 height 12
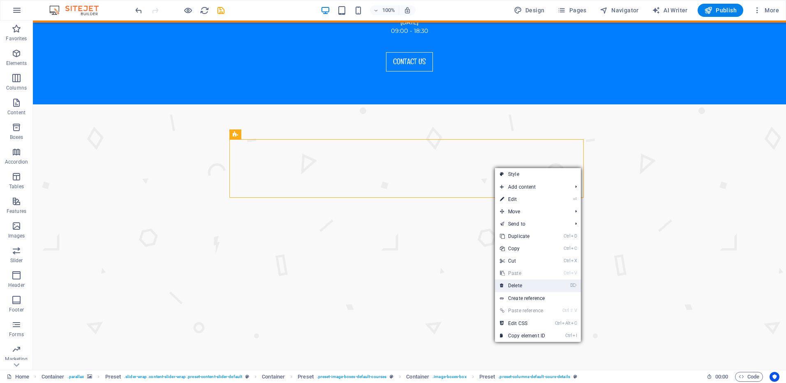
click at [515, 284] on link "⌦ Delete" at bounding box center [522, 286] width 55 height 12
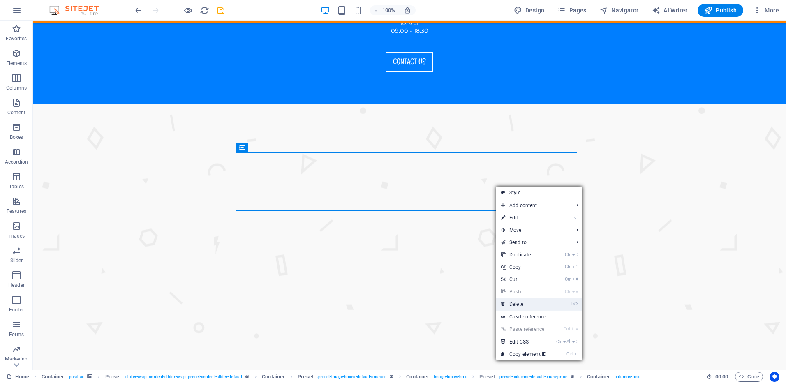
click at [519, 303] on link "⌦ Delete" at bounding box center [523, 304] width 55 height 12
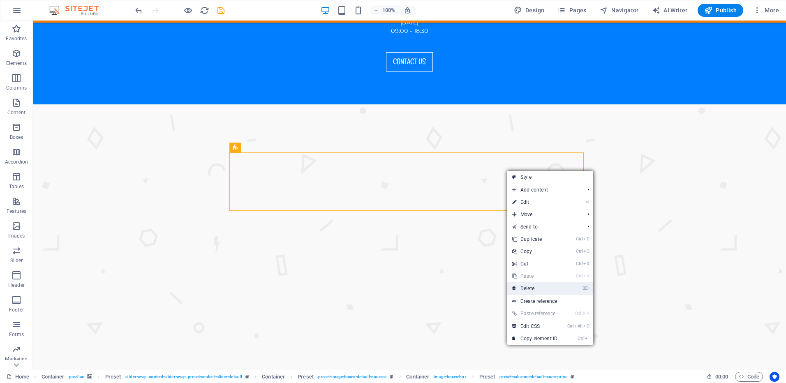
click at [524, 291] on link "⌦ Delete" at bounding box center [534, 288] width 55 height 12
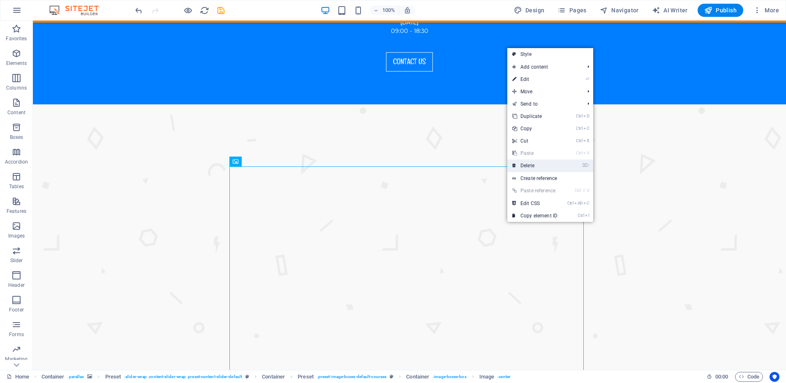
click at [528, 162] on link "⌦ Delete" at bounding box center [534, 166] width 55 height 12
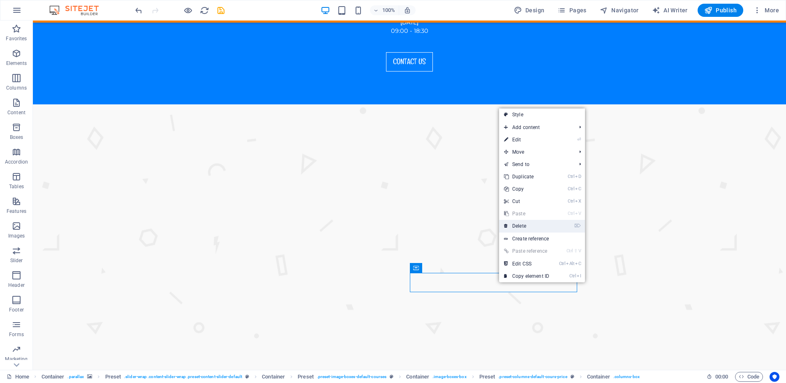
click at [521, 226] on link "⌦ Delete" at bounding box center [526, 226] width 55 height 12
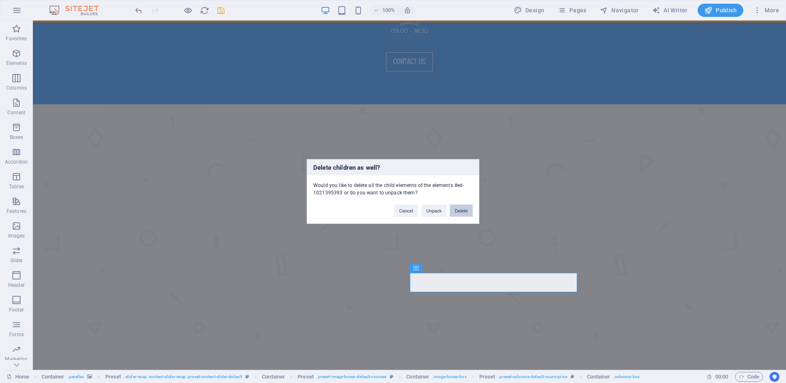
click at [468, 214] on button "Delete" at bounding box center [461, 211] width 23 height 12
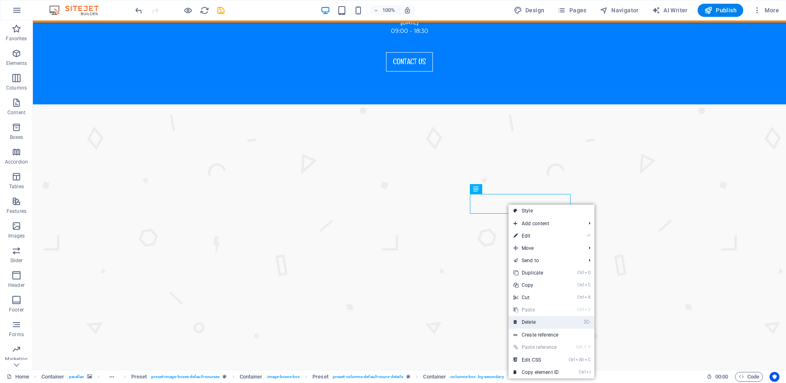
click at [531, 320] on link "⌦ Delete" at bounding box center [536, 322] width 55 height 12
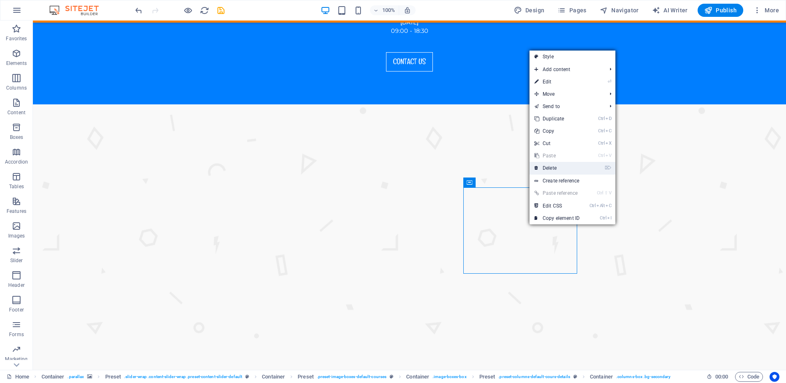
drag, startPoint x: 556, startPoint y: 168, endPoint x: 523, endPoint y: 148, distance: 38.6
click at [556, 168] on link "⌦ Delete" at bounding box center [557, 168] width 55 height 12
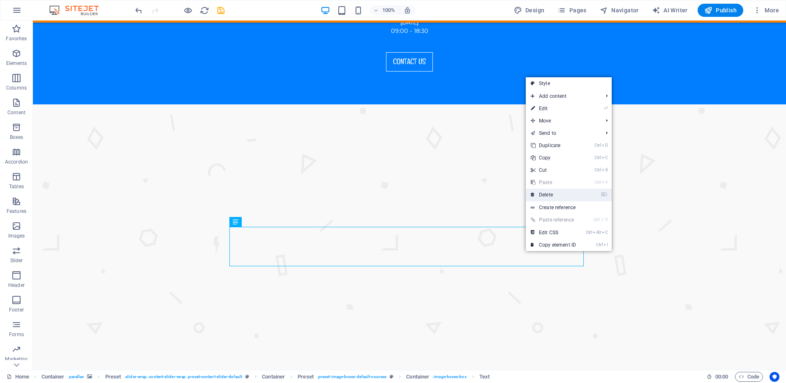
drag, startPoint x: 546, startPoint y: 196, endPoint x: 513, endPoint y: 176, distance: 38.8
click at [546, 196] on link "⌦ Delete" at bounding box center [553, 195] width 55 height 12
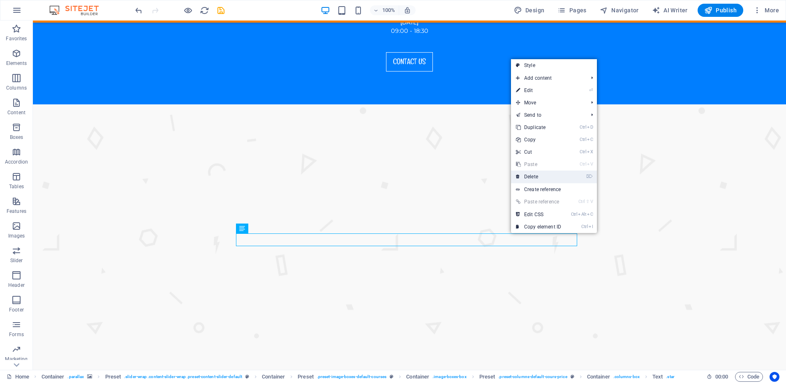
drag, startPoint x: 534, startPoint y: 180, endPoint x: 501, endPoint y: 159, distance: 38.8
click at [534, 180] on link "⌦ Delete" at bounding box center [538, 177] width 55 height 12
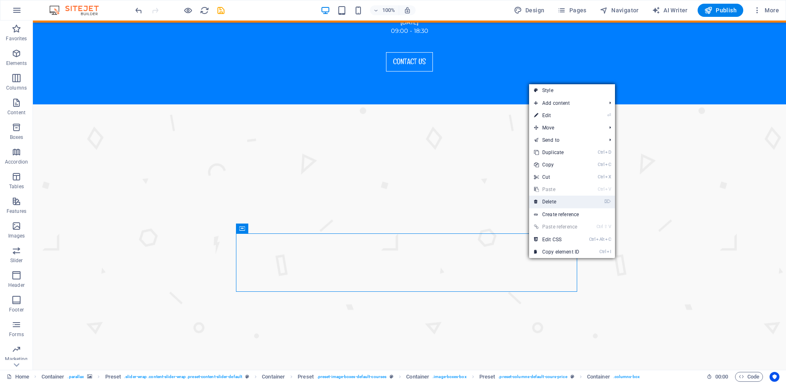
click at [547, 200] on link "⌦ Delete" at bounding box center [556, 202] width 55 height 12
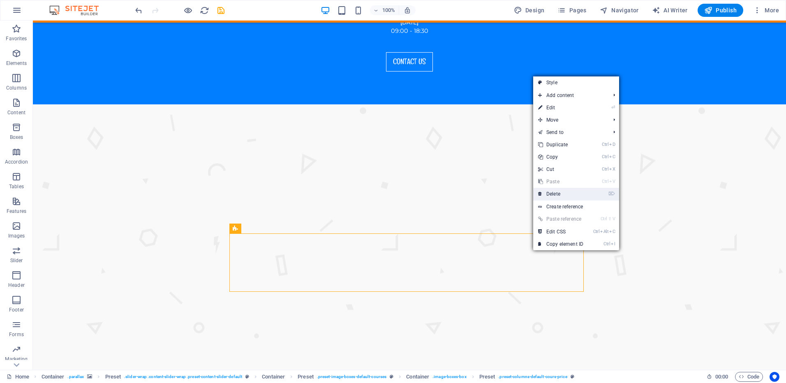
click at [549, 195] on link "⌦ Delete" at bounding box center [560, 194] width 55 height 12
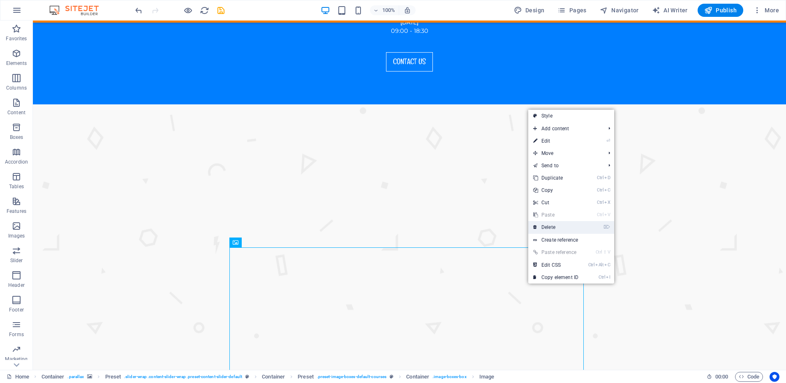
click at [547, 227] on link "⌦ Delete" at bounding box center [555, 227] width 55 height 12
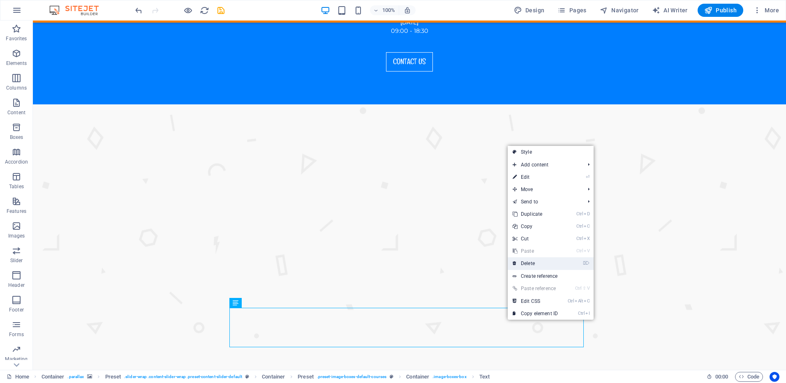
click at [534, 262] on link "⌦ Delete" at bounding box center [535, 263] width 55 height 12
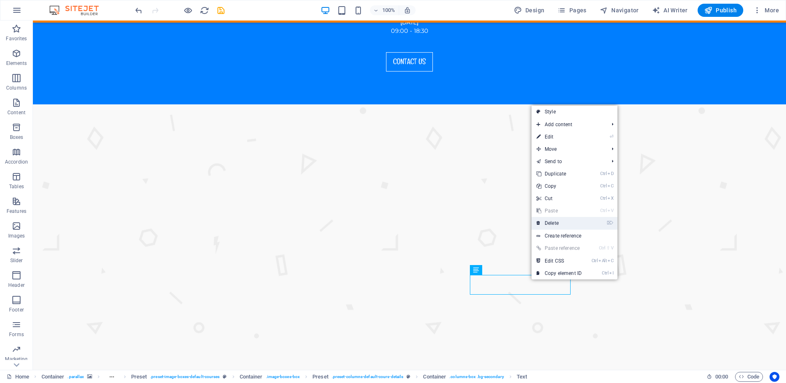
drag, startPoint x: 549, startPoint y: 223, endPoint x: 516, endPoint y: 203, distance: 38.6
click at [549, 223] on link "⌦ Delete" at bounding box center [559, 223] width 55 height 12
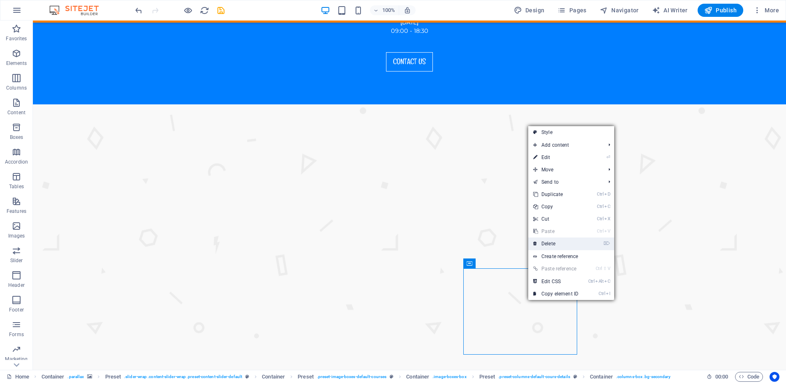
drag, startPoint x: 540, startPoint y: 241, endPoint x: 507, endPoint y: 221, distance: 39.1
click at [540, 241] on link "⌦ Delete" at bounding box center [555, 244] width 55 height 12
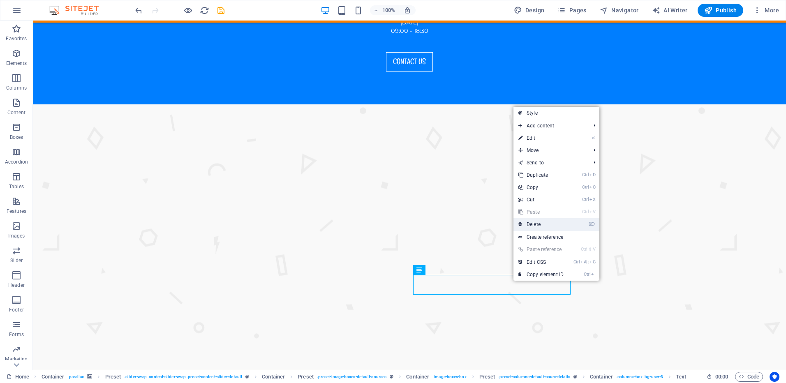
click at [530, 227] on link "⌦ Delete" at bounding box center [541, 224] width 55 height 12
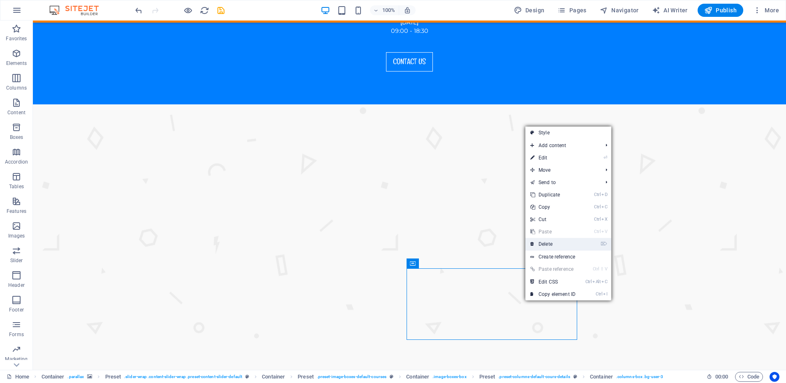
drag, startPoint x: 538, startPoint y: 244, endPoint x: 505, endPoint y: 224, distance: 39.1
click at [538, 244] on link "⌦ Delete" at bounding box center [553, 244] width 55 height 12
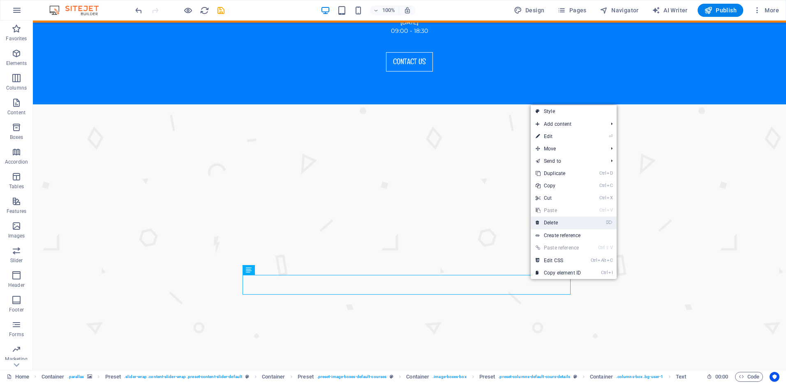
click at [546, 221] on link "⌦ Delete" at bounding box center [558, 223] width 55 height 12
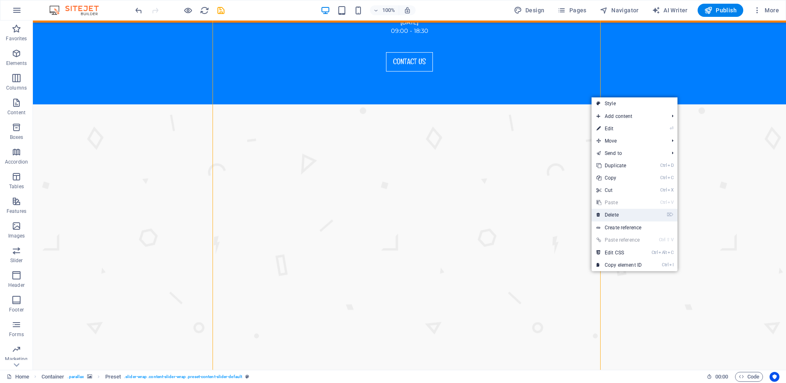
click at [607, 217] on link "⌦ Delete" at bounding box center [619, 215] width 55 height 12
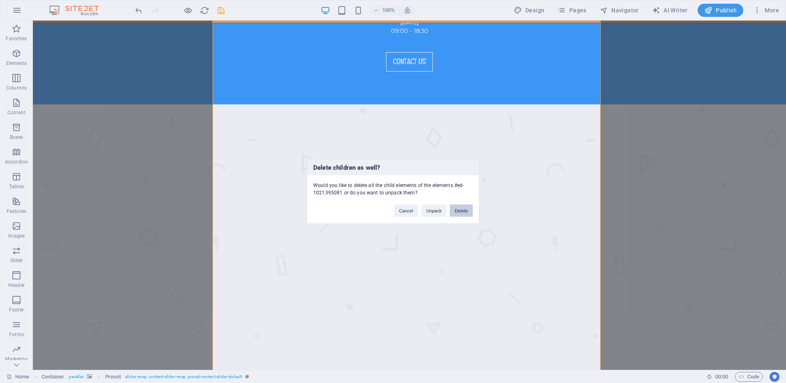
click at [458, 213] on button "Delete" at bounding box center [461, 211] width 23 height 12
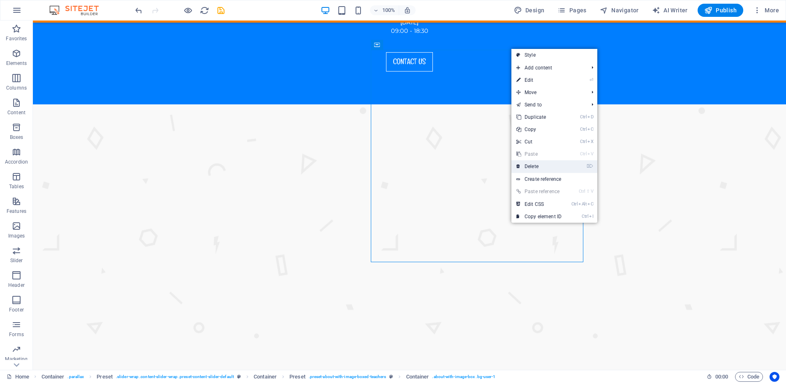
click at [532, 167] on link "⌦ Delete" at bounding box center [539, 166] width 55 height 12
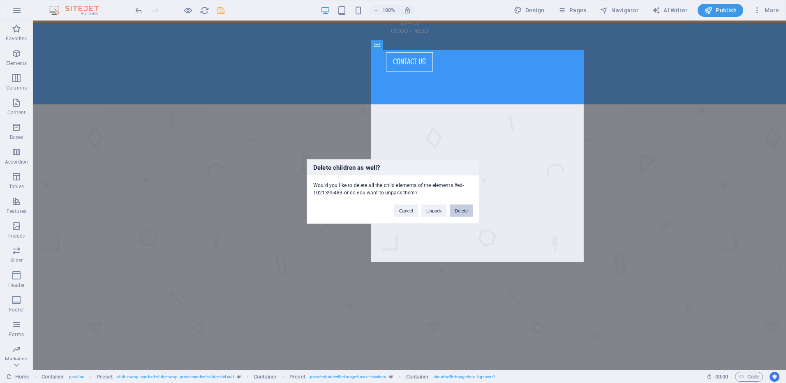
click at [468, 214] on button "Delete" at bounding box center [461, 211] width 23 height 12
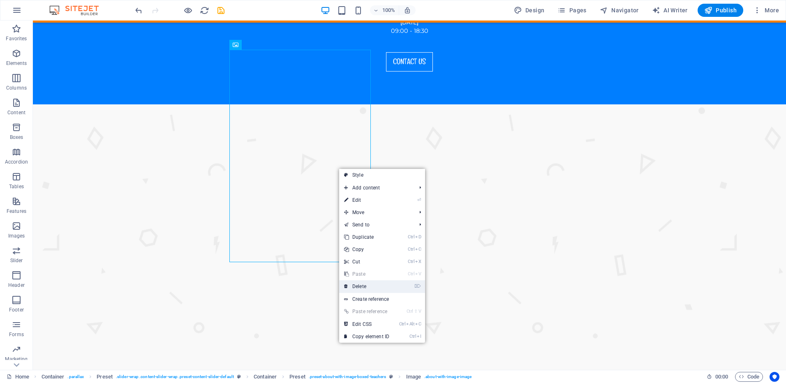
click at [364, 285] on link "⌦ Delete" at bounding box center [366, 286] width 55 height 12
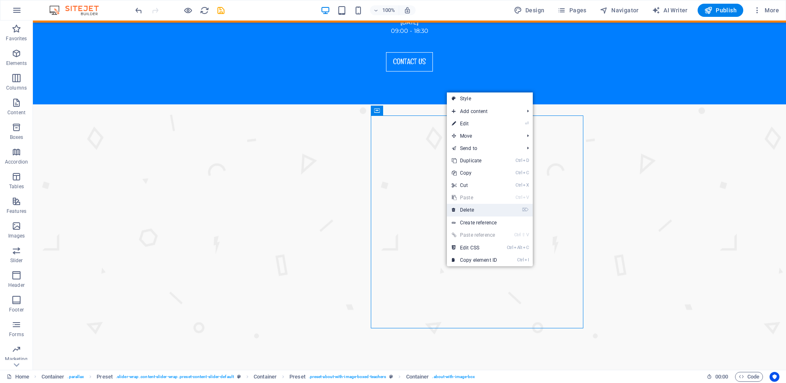
click at [468, 208] on link "⌦ Delete" at bounding box center [474, 210] width 55 height 12
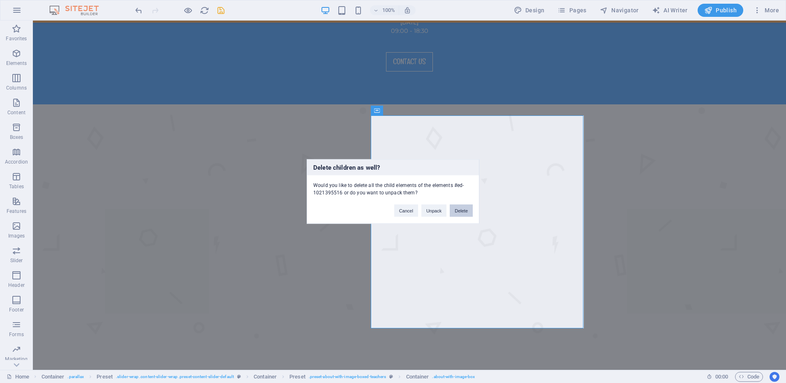
click at [460, 210] on button "Delete" at bounding box center [461, 211] width 23 height 12
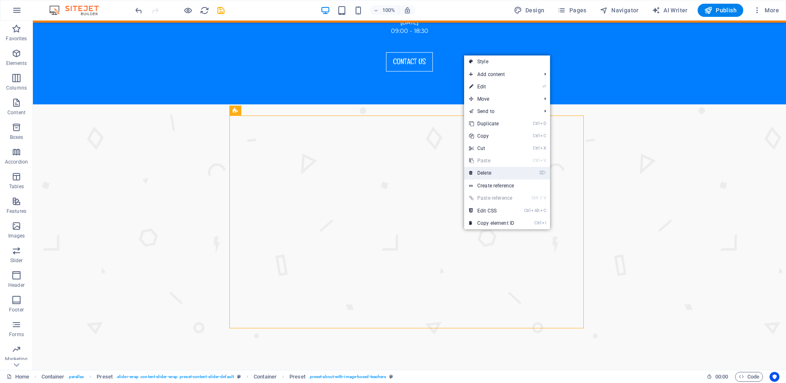
click at [483, 174] on link "⌦ Delete" at bounding box center [491, 173] width 55 height 12
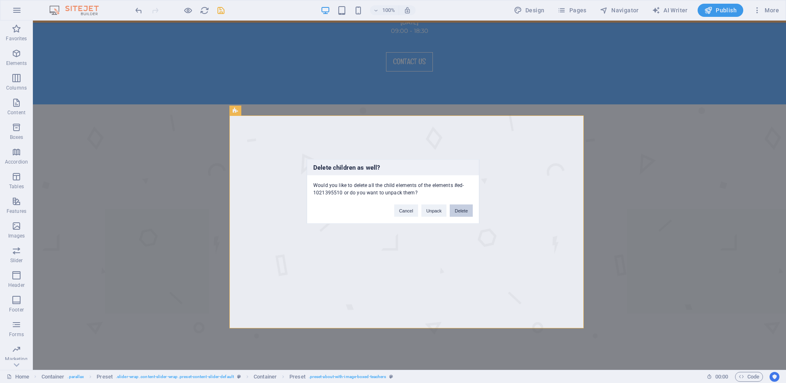
click at [459, 210] on button "Delete" at bounding box center [461, 211] width 23 height 12
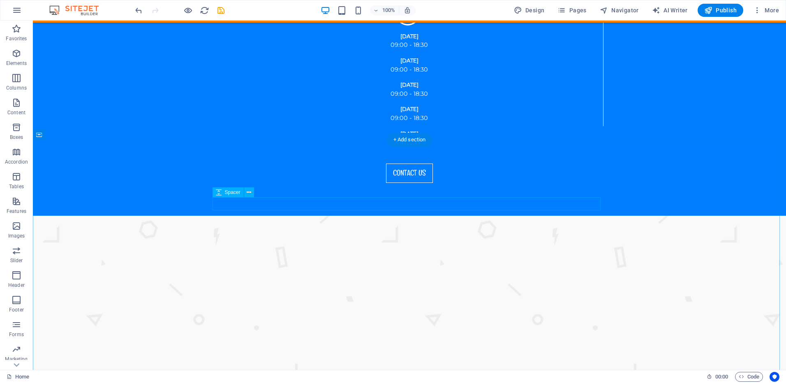
scroll to position [1151, 0]
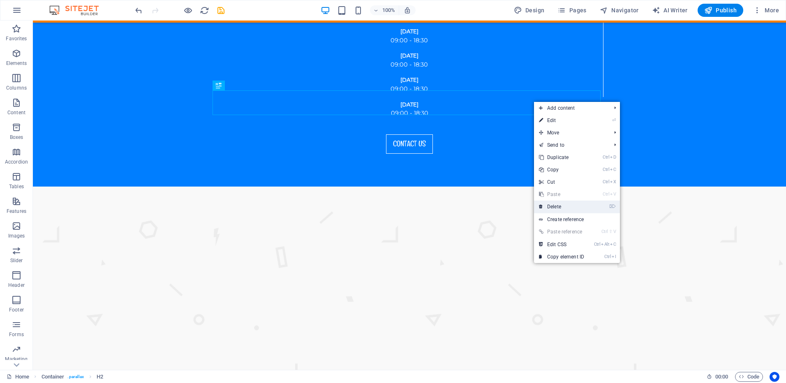
drag, startPoint x: 556, startPoint y: 208, endPoint x: 523, endPoint y: 187, distance: 38.8
click at [556, 208] on link "⌦ Delete" at bounding box center [561, 207] width 55 height 12
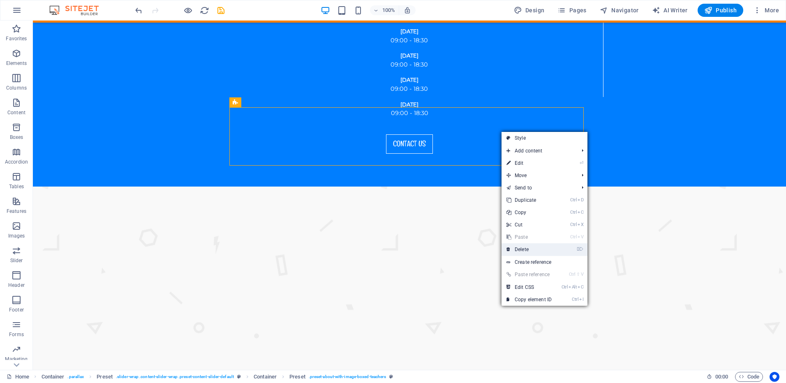
click at [526, 249] on link "⌦ Delete" at bounding box center [529, 249] width 55 height 12
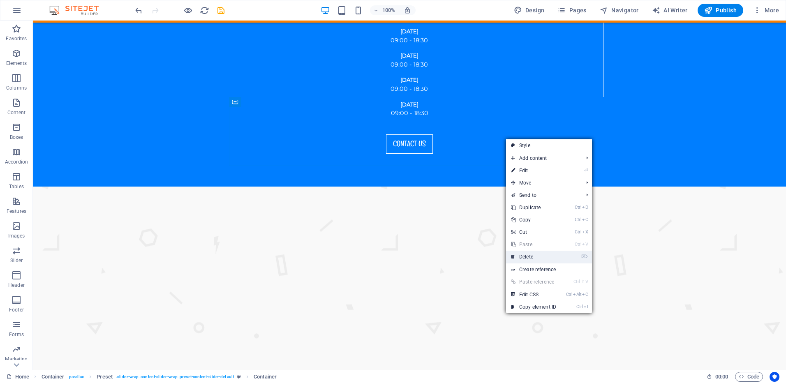
click at [522, 256] on link "⌦ Delete" at bounding box center [533, 257] width 55 height 12
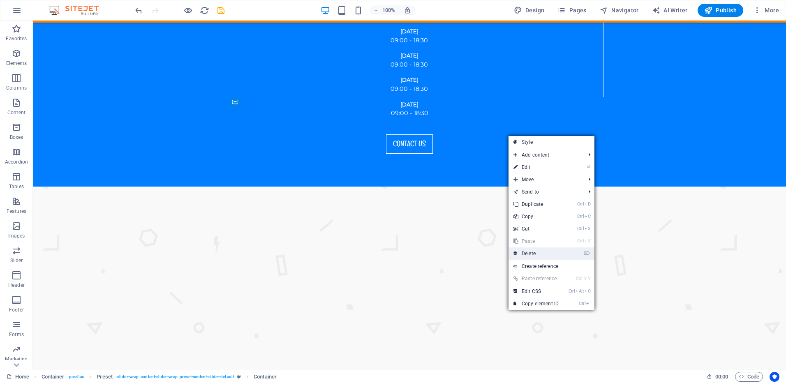
click at [527, 255] on link "⌦ Delete" at bounding box center [536, 254] width 55 height 12
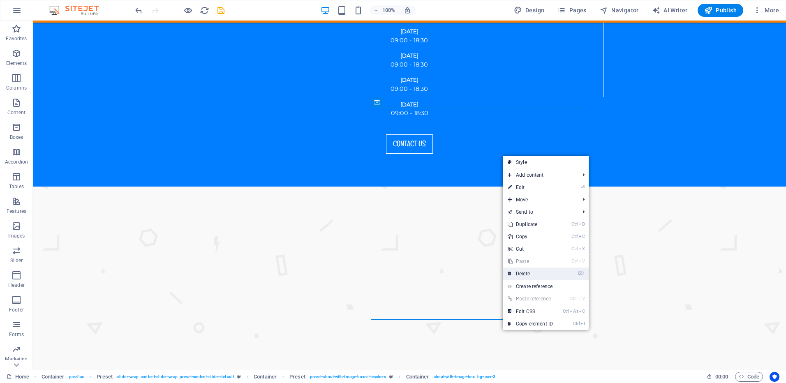
click at [525, 273] on link "⌦ Delete" at bounding box center [530, 274] width 55 height 12
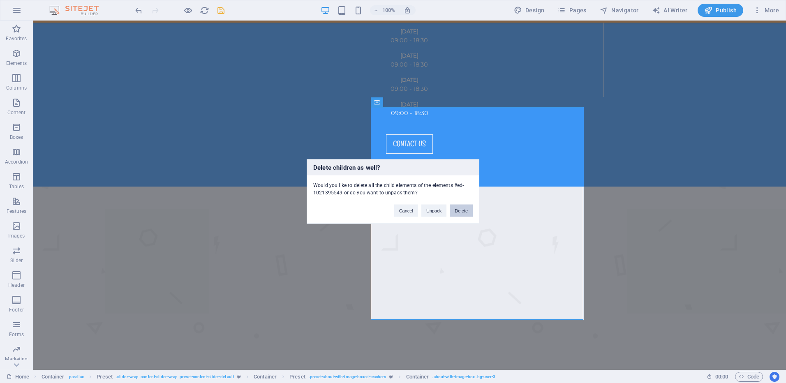
click at [468, 210] on button "Delete" at bounding box center [461, 211] width 23 height 12
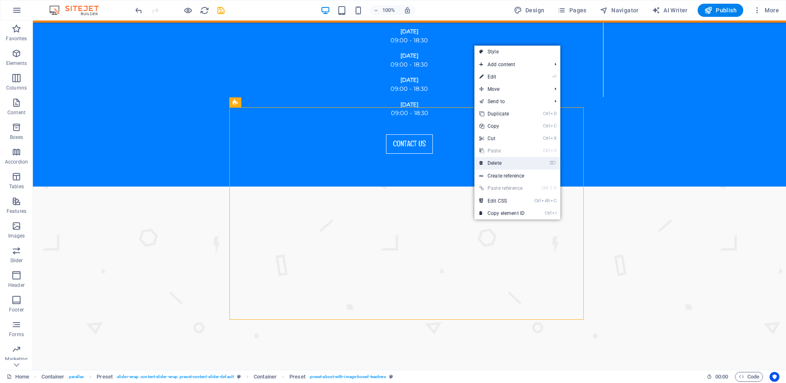
click at [502, 162] on link "⌦ Delete" at bounding box center [502, 163] width 55 height 12
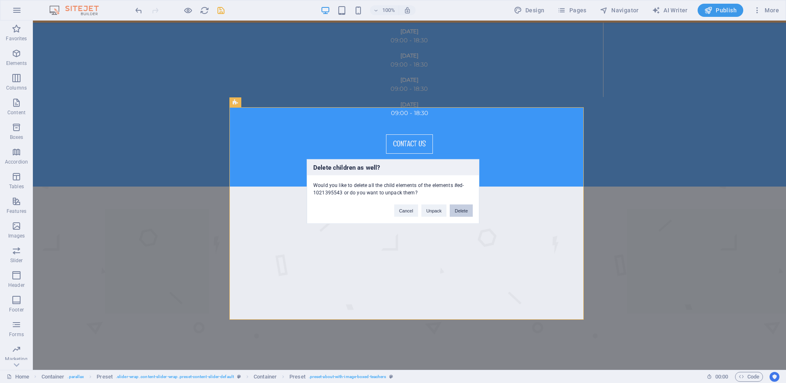
click at [462, 208] on button "Delete" at bounding box center [461, 211] width 23 height 12
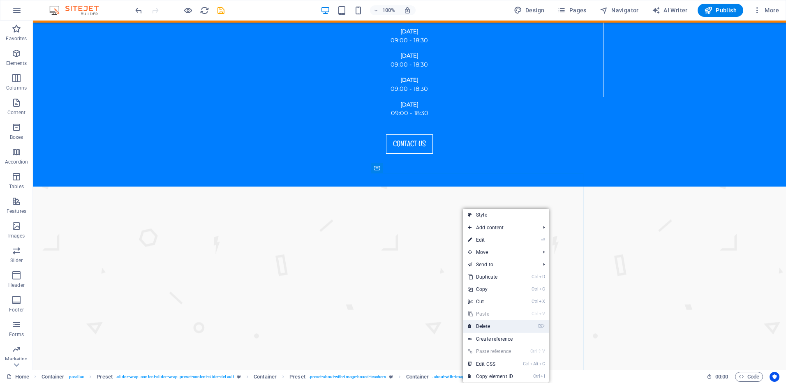
click at [488, 325] on link "⌦ Delete" at bounding box center [490, 326] width 55 height 12
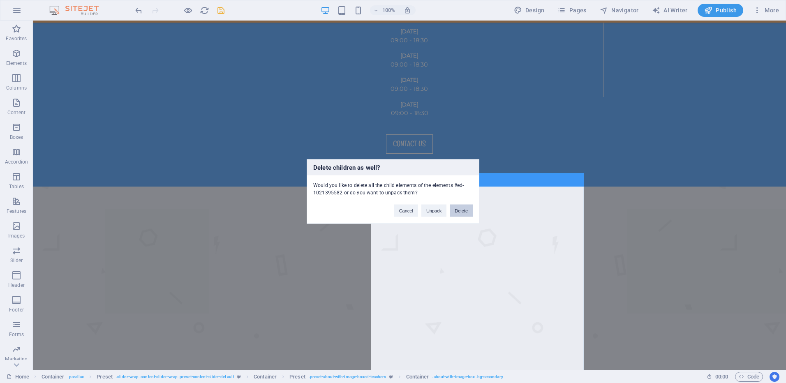
click at [461, 212] on button "Delete" at bounding box center [461, 211] width 23 height 12
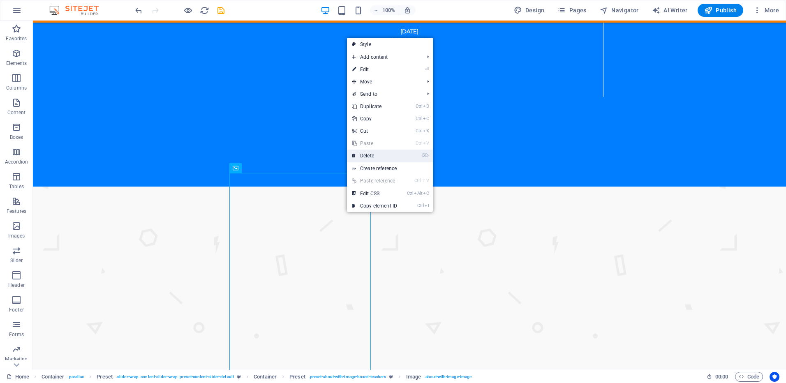
click at [373, 155] on link "⌦ Delete" at bounding box center [374, 156] width 55 height 12
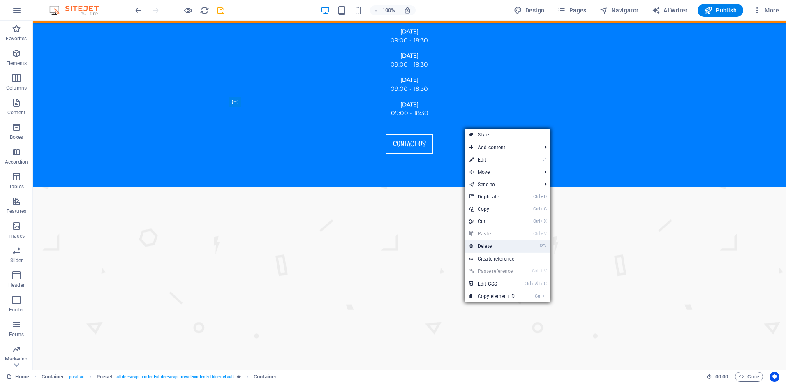
click at [487, 248] on link "⌦ Delete" at bounding box center [492, 246] width 55 height 12
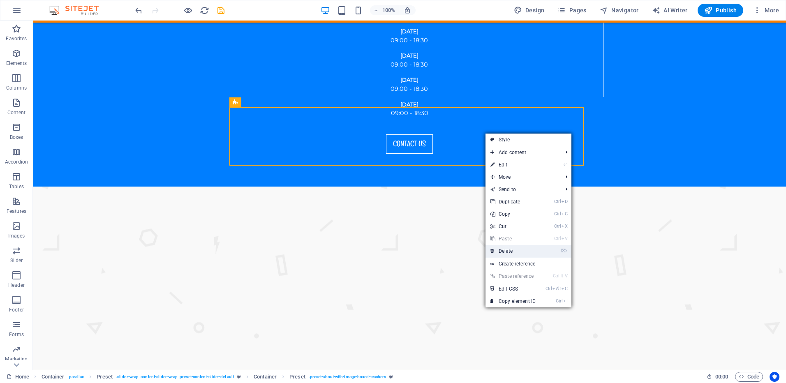
click at [505, 250] on link "⌦ Delete" at bounding box center [513, 251] width 55 height 12
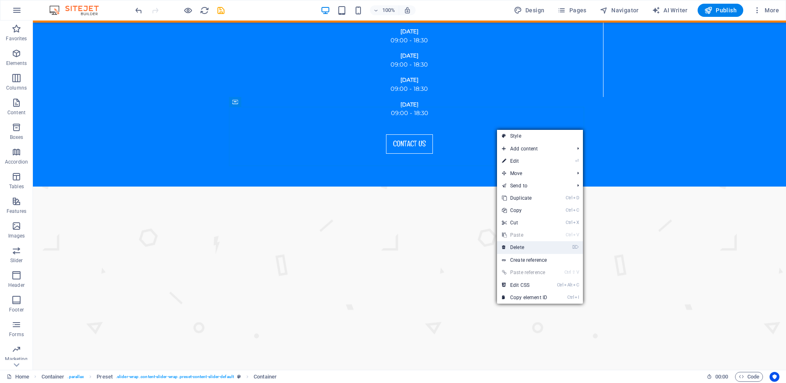
click at [516, 247] on link "⌦ Delete" at bounding box center [524, 247] width 55 height 12
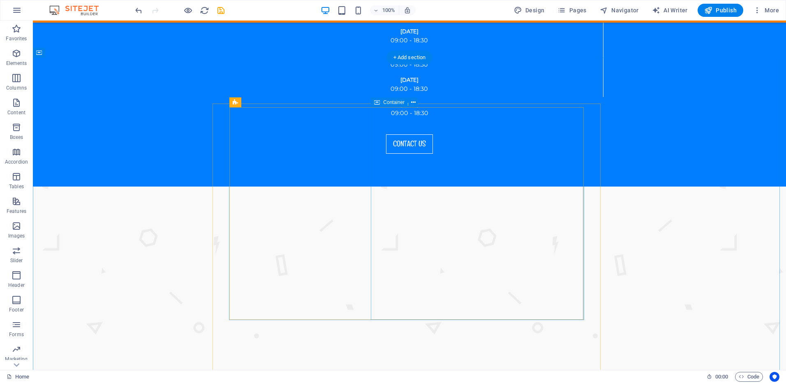
drag, startPoint x: 706, startPoint y: 109, endPoint x: 510, endPoint y: 257, distance: 245.1
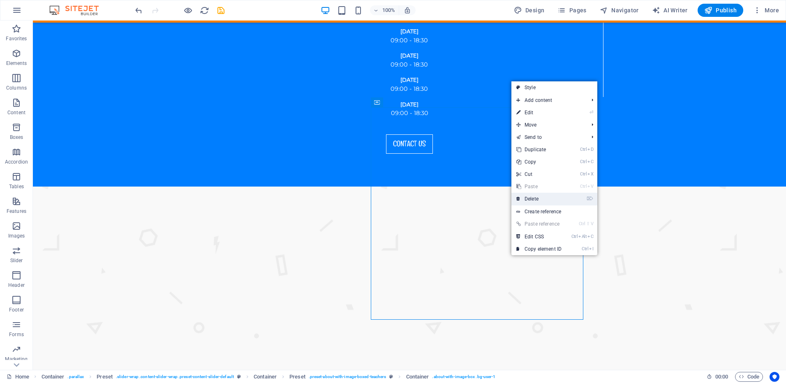
click at [534, 197] on link "⌦ Delete" at bounding box center [539, 199] width 55 height 12
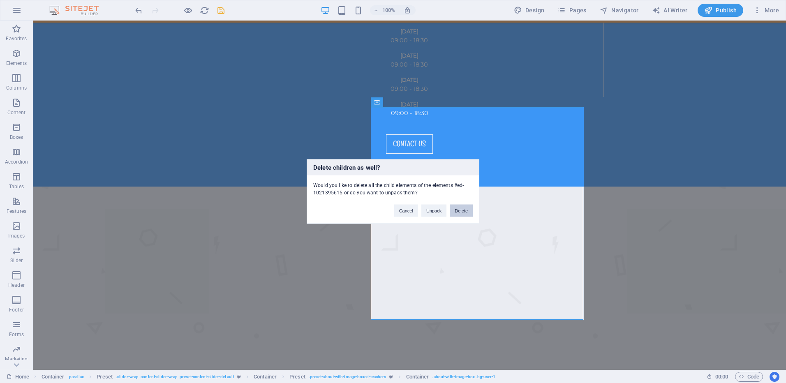
click at [461, 210] on button "Delete" at bounding box center [461, 211] width 23 height 12
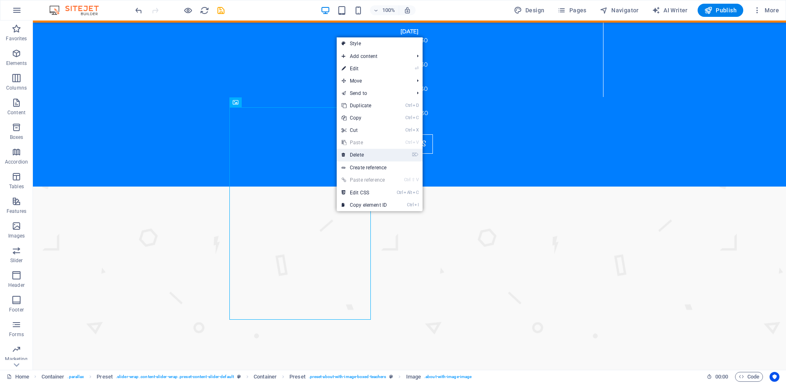
click at [367, 153] on link "⌦ Delete" at bounding box center [364, 155] width 55 height 12
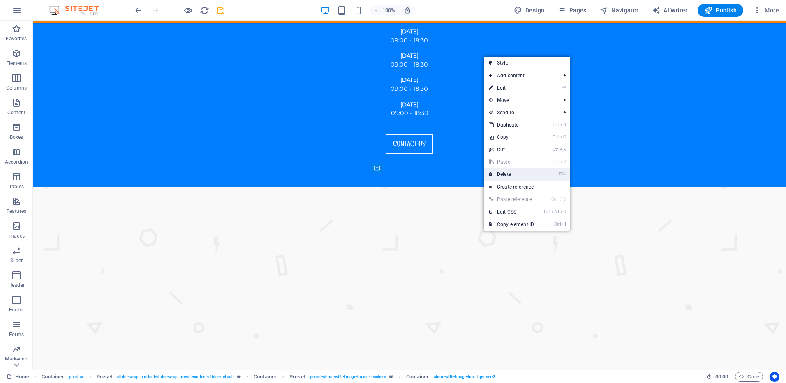
click at [506, 173] on link "⌦ Delete" at bounding box center [511, 174] width 55 height 12
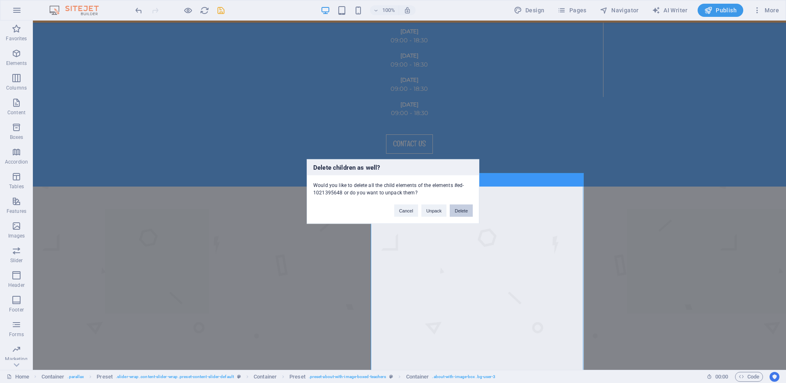
click at [456, 209] on button "Delete" at bounding box center [461, 211] width 23 height 12
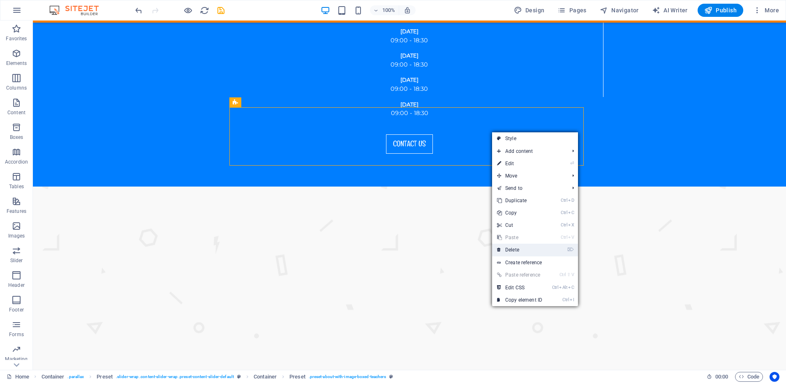
click at [508, 248] on link "⌦ Delete" at bounding box center [519, 250] width 55 height 12
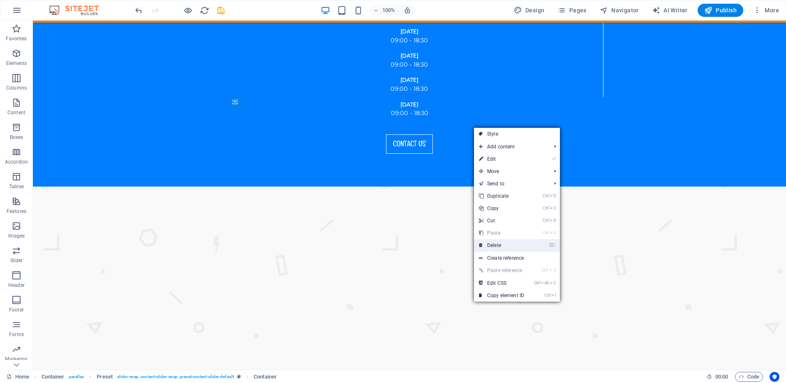
click at [495, 244] on link "⌦ Delete" at bounding box center [501, 245] width 55 height 12
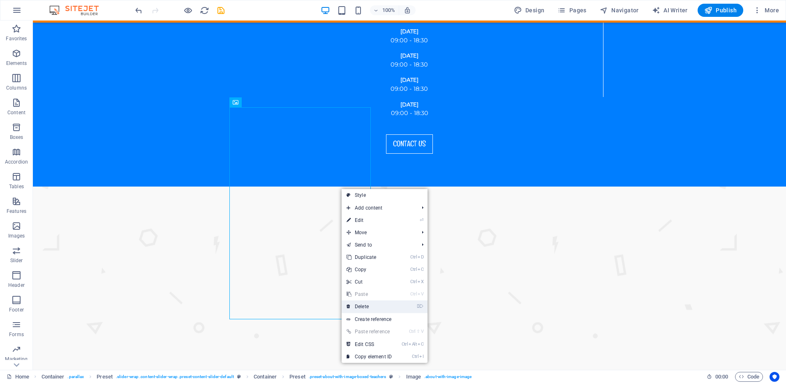
click at [375, 306] on link "⌦ Delete" at bounding box center [369, 307] width 55 height 12
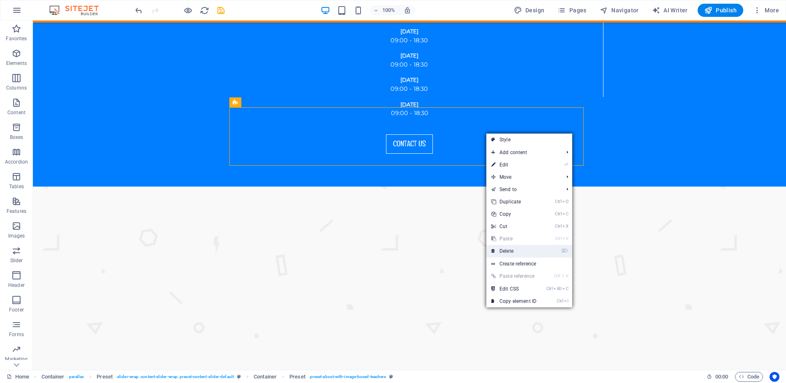
click at [505, 249] on link "⌦ Delete" at bounding box center [513, 251] width 55 height 12
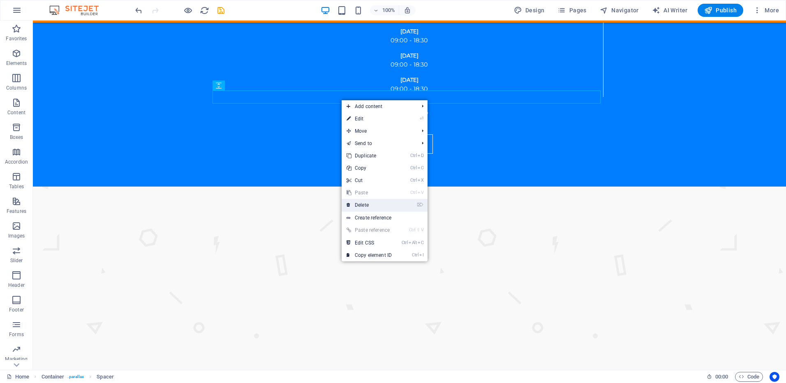
click at [363, 201] on link "⌦ Delete" at bounding box center [369, 205] width 55 height 12
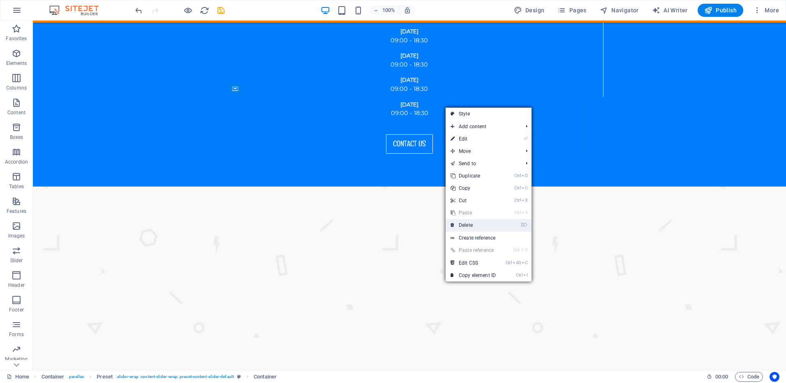
click at [465, 227] on link "⌦ Delete" at bounding box center [473, 225] width 55 height 12
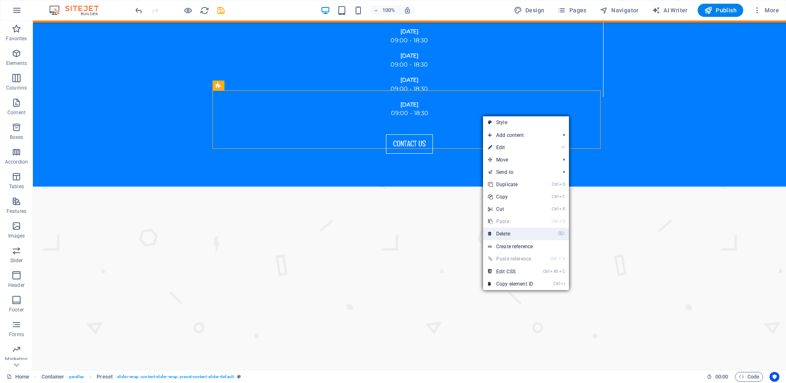
click at [502, 232] on link "⌦ Delete" at bounding box center [510, 234] width 55 height 12
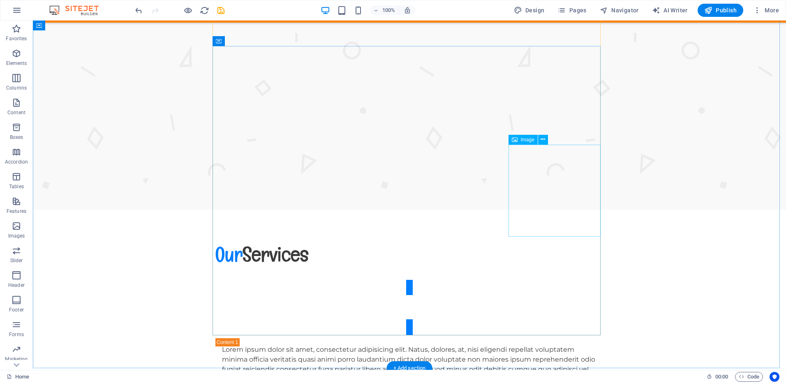
scroll to position [1563, 0]
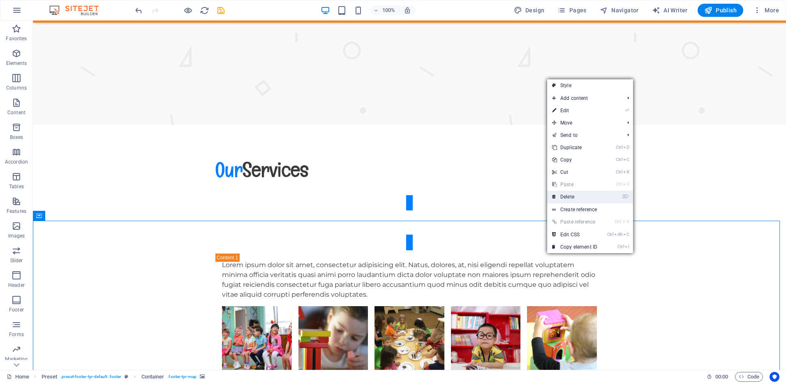
click at [570, 198] on link "⌦ Delete" at bounding box center [574, 197] width 55 height 12
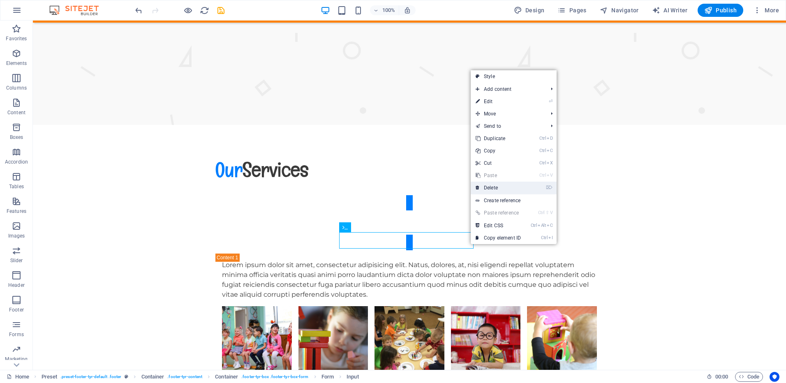
click at [502, 187] on link "⌦ Delete" at bounding box center [498, 188] width 55 height 12
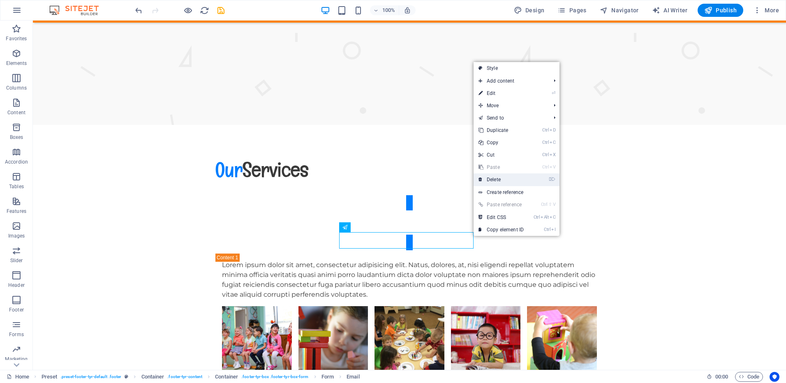
click at [498, 178] on link "⌦ Delete" at bounding box center [501, 180] width 55 height 12
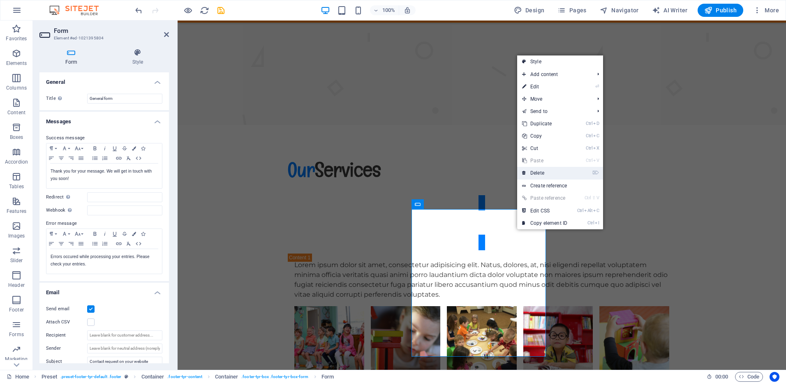
click at [544, 174] on link "⌦ Delete" at bounding box center [544, 173] width 55 height 12
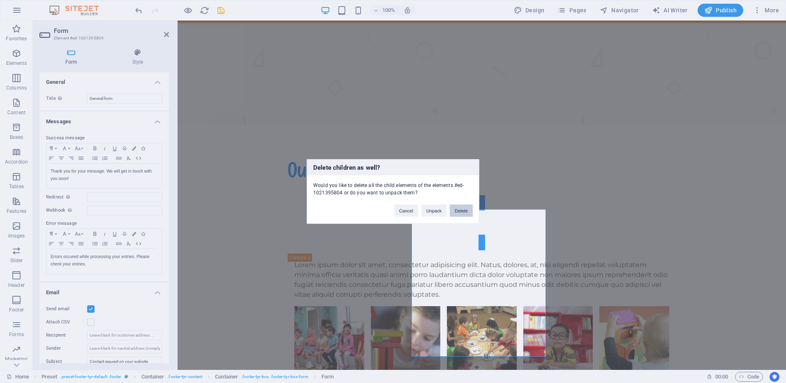
click at [462, 208] on button "Delete" at bounding box center [461, 211] width 23 height 12
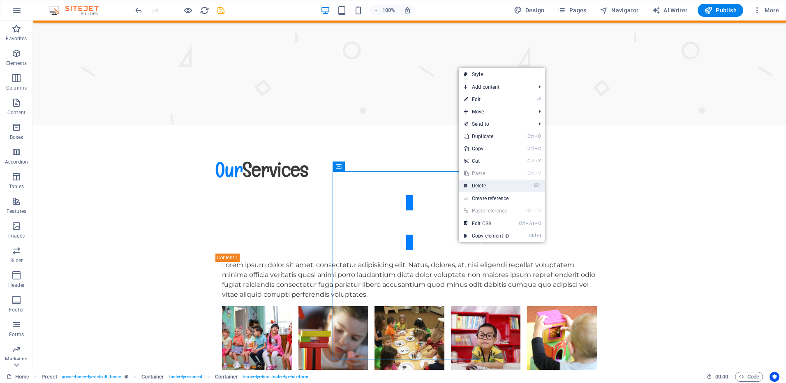
click at [480, 188] on link "⌦ Delete" at bounding box center [486, 186] width 55 height 12
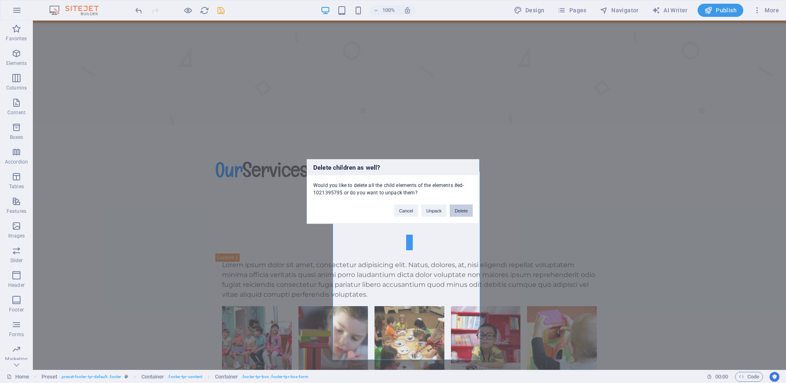
click at [464, 212] on button "Delete" at bounding box center [461, 211] width 23 height 12
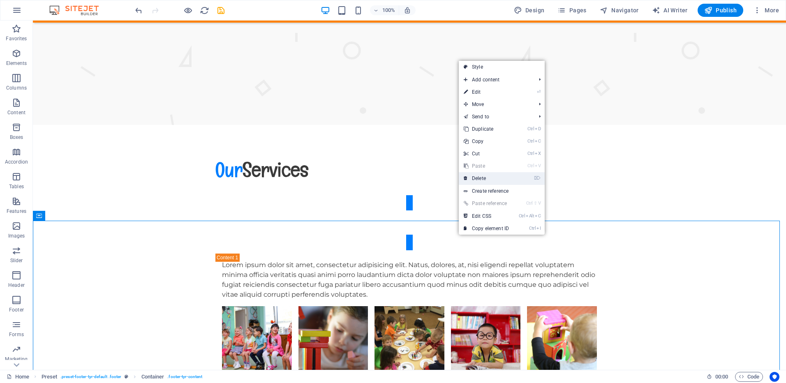
click at [485, 181] on link "⌦ Delete" at bounding box center [486, 178] width 55 height 12
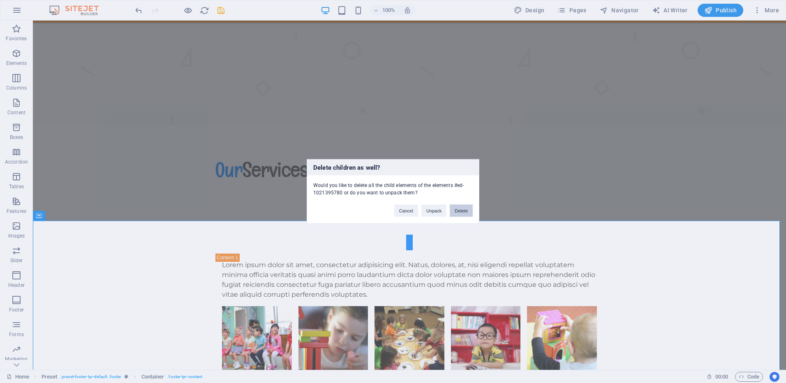
click at [465, 211] on button "Delete" at bounding box center [461, 211] width 23 height 12
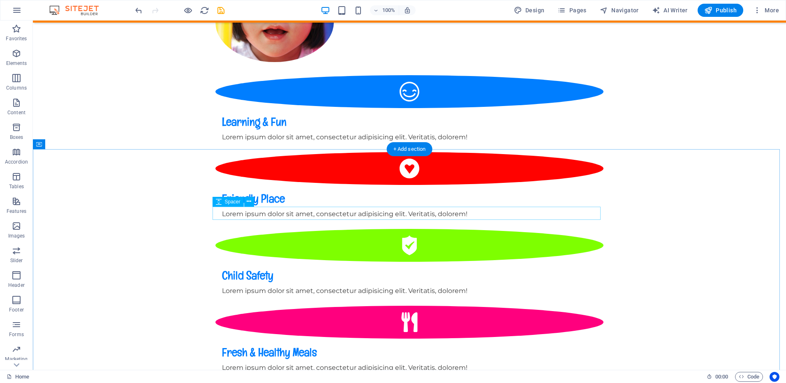
scroll to position [696, 0]
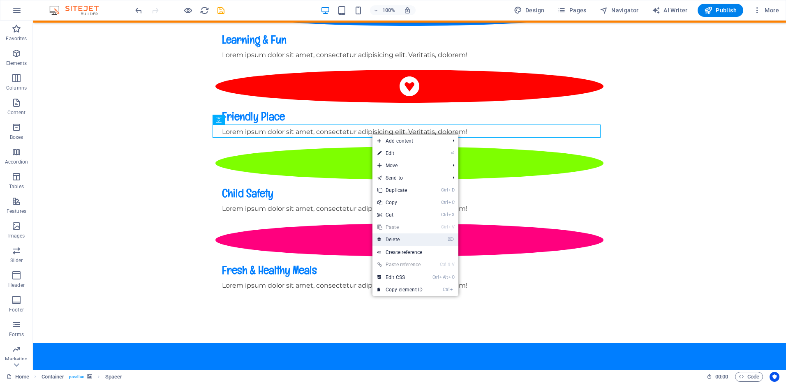
click at [398, 239] on link "⌦ Delete" at bounding box center [400, 240] width 55 height 12
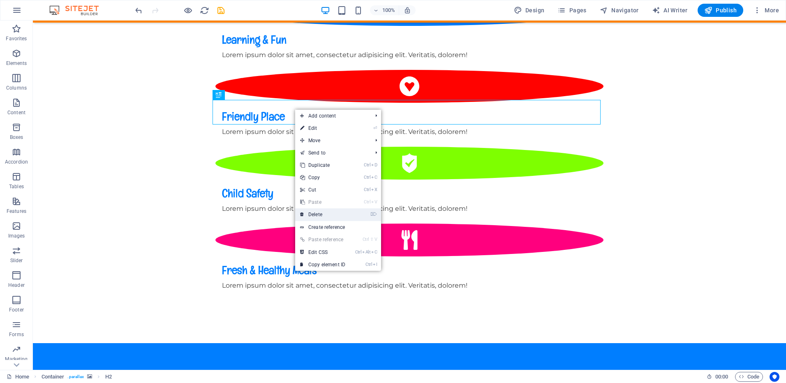
click at [316, 213] on link "⌦ Delete" at bounding box center [322, 214] width 55 height 12
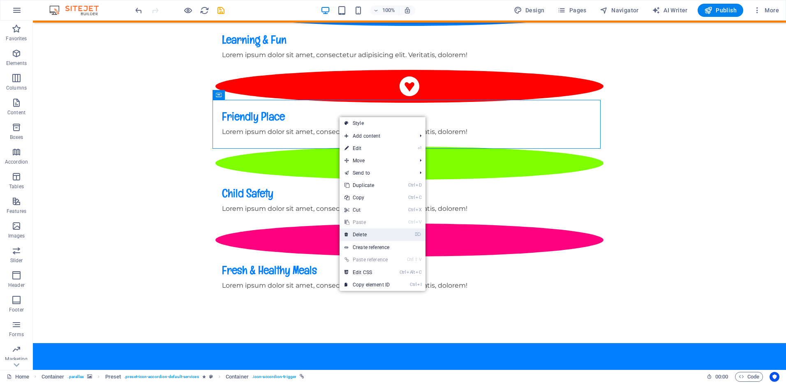
click at [361, 234] on link "⌦ Delete" at bounding box center [367, 235] width 55 height 12
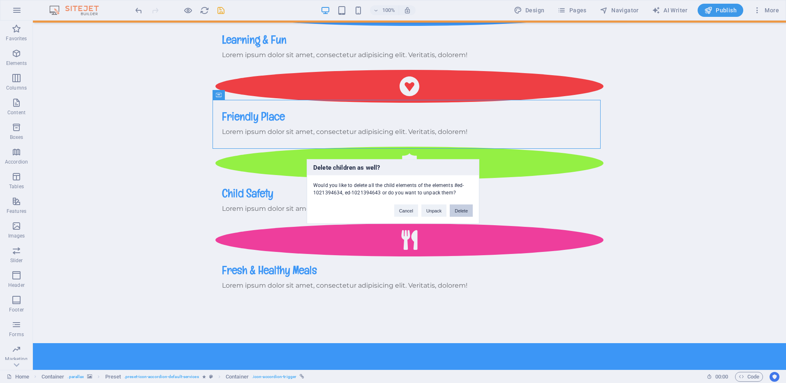
click at [465, 209] on button "Delete" at bounding box center [461, 211] width 23 height 12
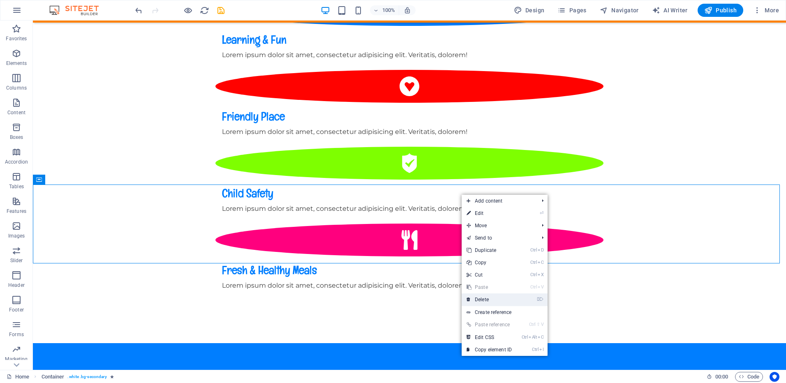
click at [489, 297] on link "⌦ Delete" at bounding box center [489, 300] width 55 height 12
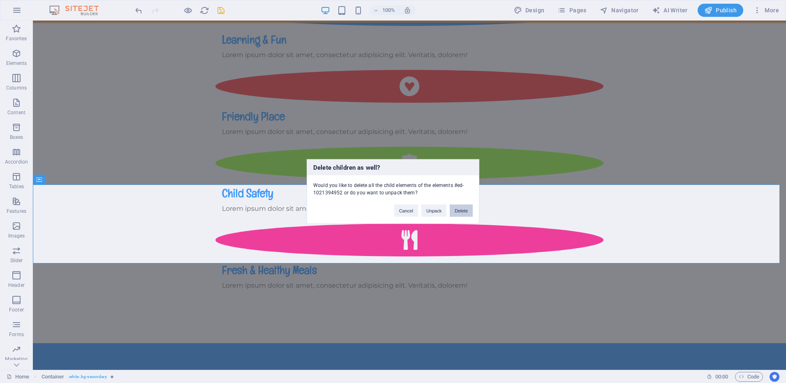
click at [461, 211] on button "Delete" at bounding box center [461, 211] width 23 height 12
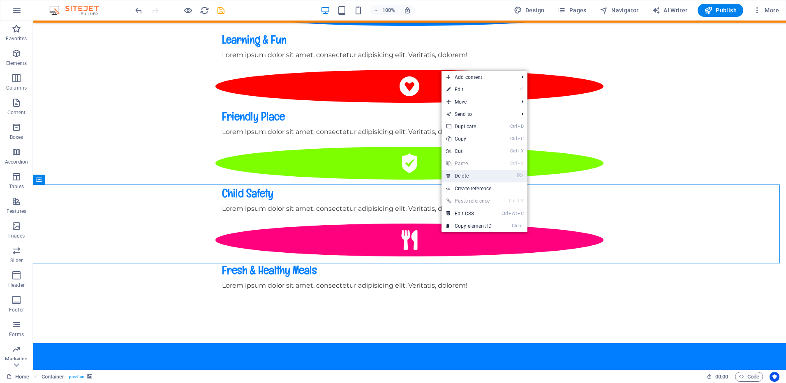
click at [463, 175] on link "⌦ Delete" at bounding box center [469, 176] width 55 height 12
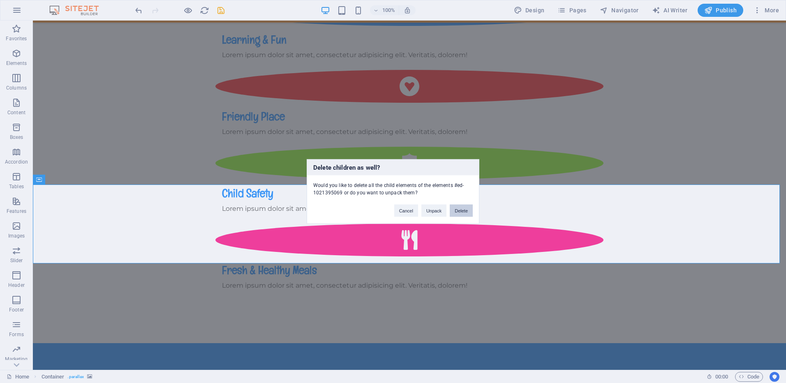
click at [456, 213] on button "Delete" at bounding box center [461, 211] width 23 height 12
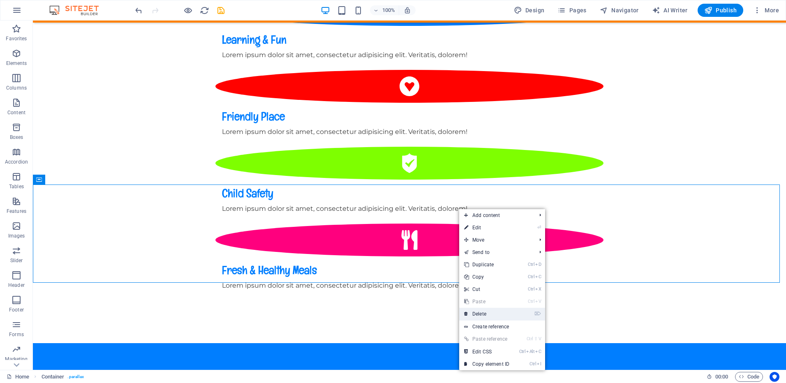
click at [484, 311] on link "⌦ Delete" at bounding box center [486, 314] width 55 height 12
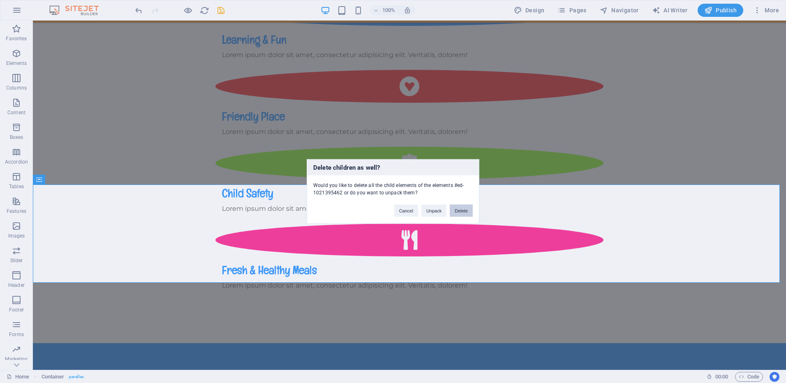
click at [468, 212] on button "Delete" at bounding box center [461, 211] width 23 height 12
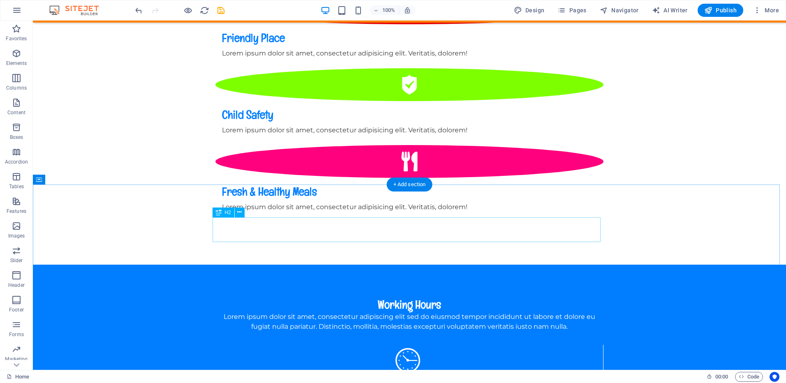
scroll to position [778, 0]
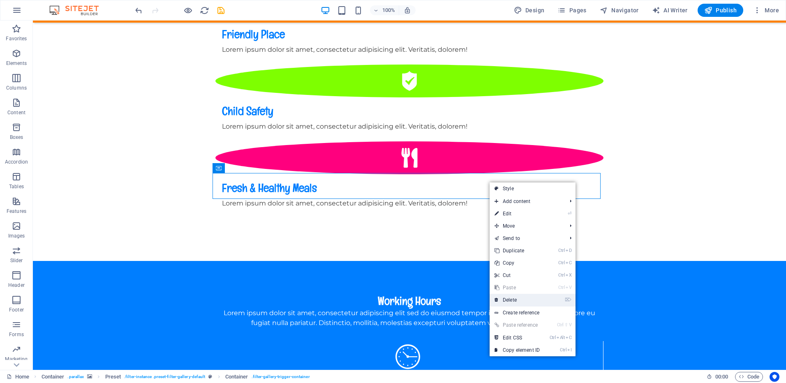
click at [516, 298] on link "⌦ Delete" at bounding box center [517, 300] width 55 height 12
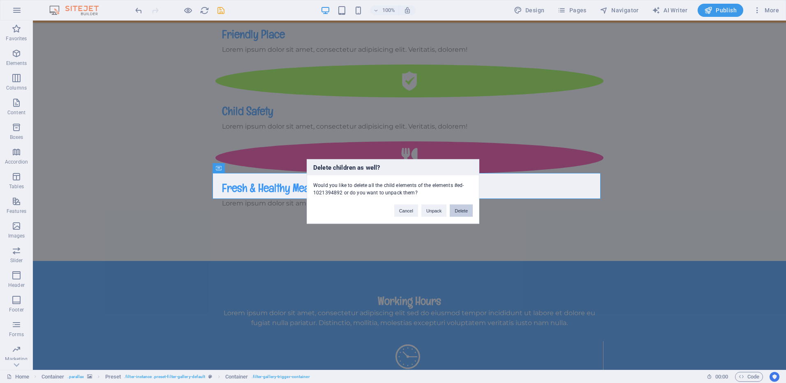
click at [463, 214] on button "Delete" at bounding box center [461, 211] width 23 height 12
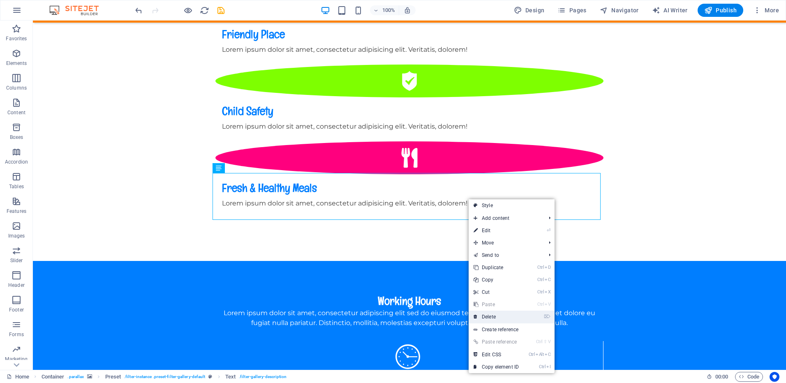
click at [498, 317] on link "⌦ Delete" at bounding box center [496, 317] width 55 height 12
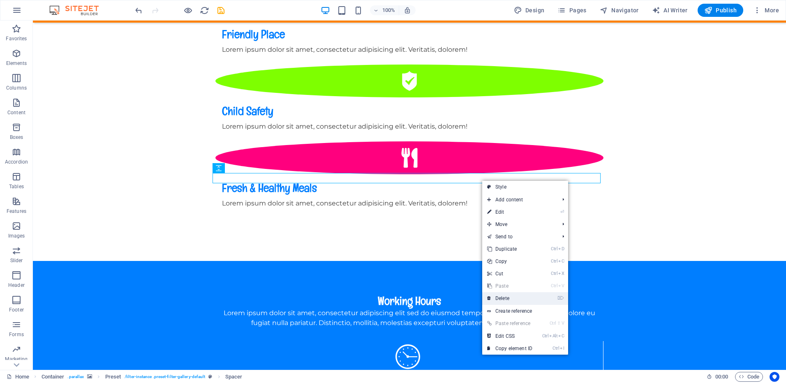
click at [498, 298] on link "⌦ Delete" at bounding box center [509, 298] width 55 height 12
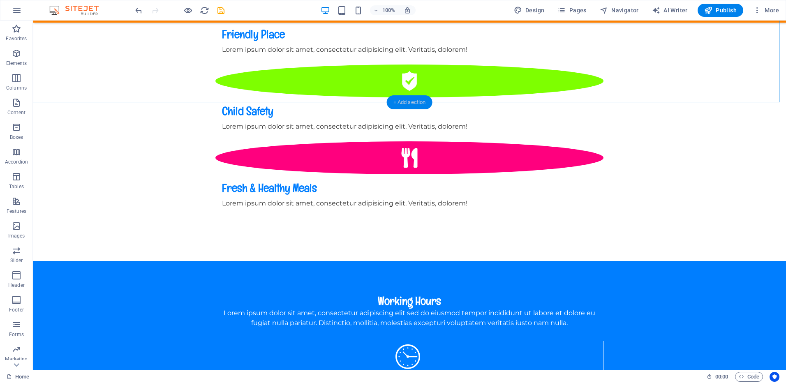
click at [431, 103] on div "+ Add section" at bounding box center [410, 102] width 46 height 14
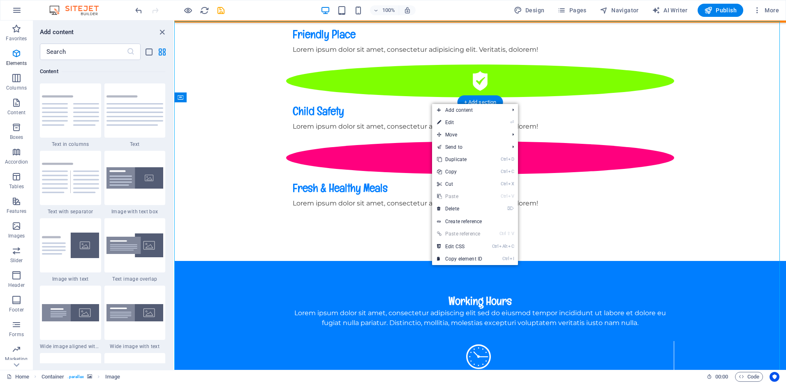
scroll to position [1439, 0]
click at [451, 208] on link "⌦ Delete" at bounding box center [459, 209] width 55 height 12
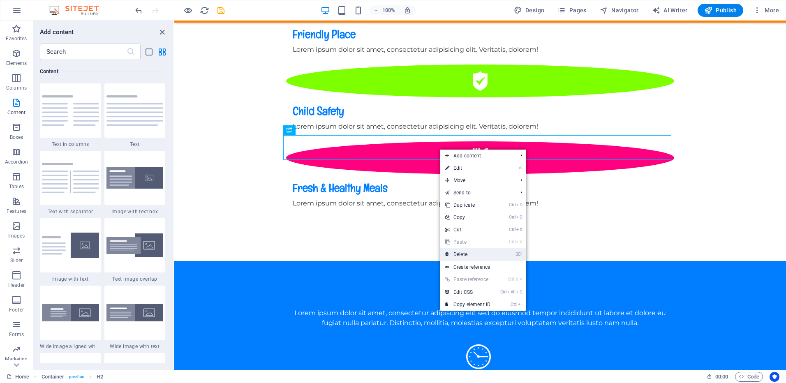
click at [456, 252] on link "⌦ Delete" at bounding box center [467, 254] width 55 height 12
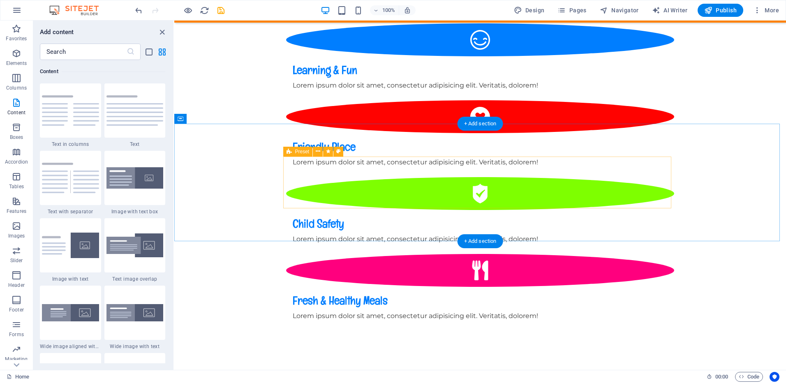
scroll to position [696, 0]
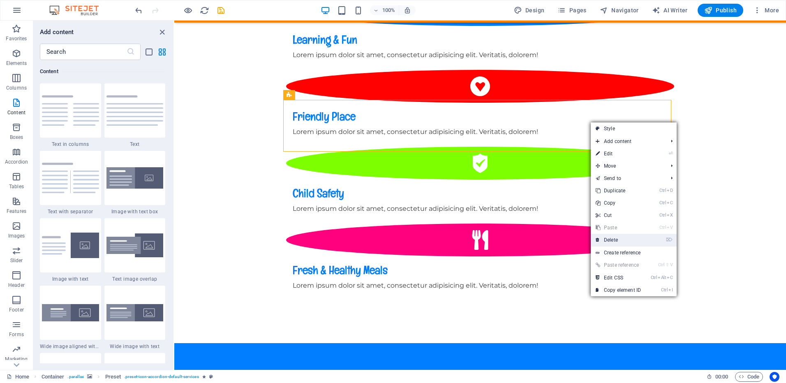
click at [617, 239] on link "⌦ Delete" at bounding box center [618, 240] width 55 height 12
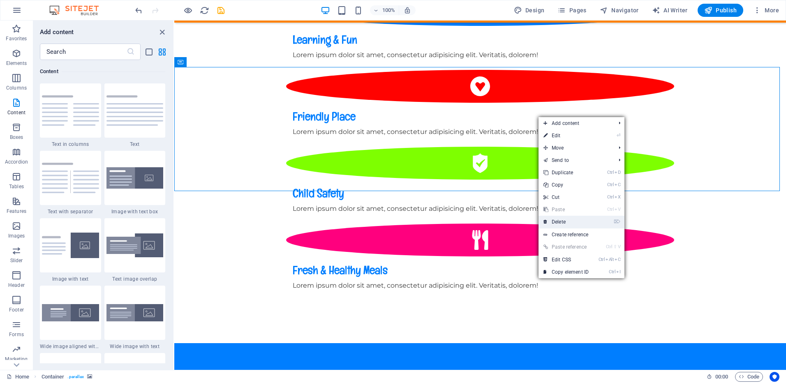
click at [564, 222] on link "⌦ Delete" at bounding box center [566, 222] width 55 height 12
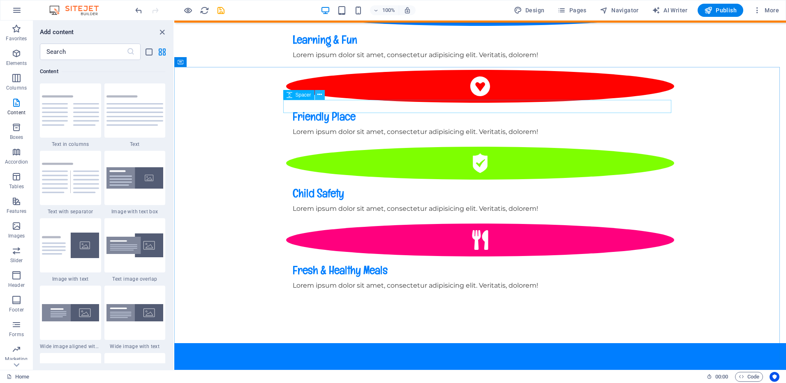
click at [319, 95] on icon at bounding box center [319, 94] width 5 height 9
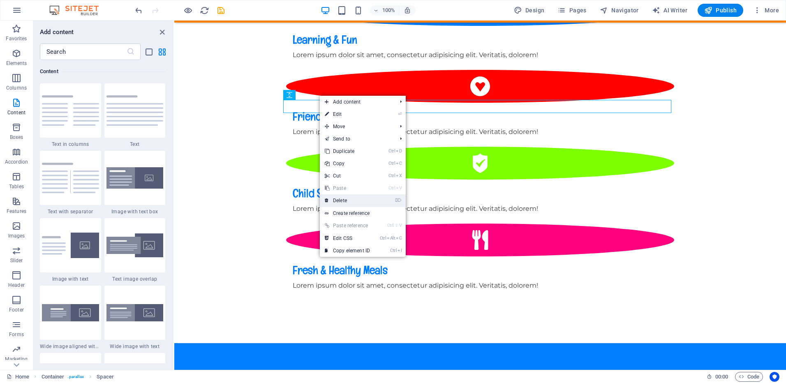
click at [341, 199] on link "⌦ Delete" at bounding box center [347, 200] width 55 height 12
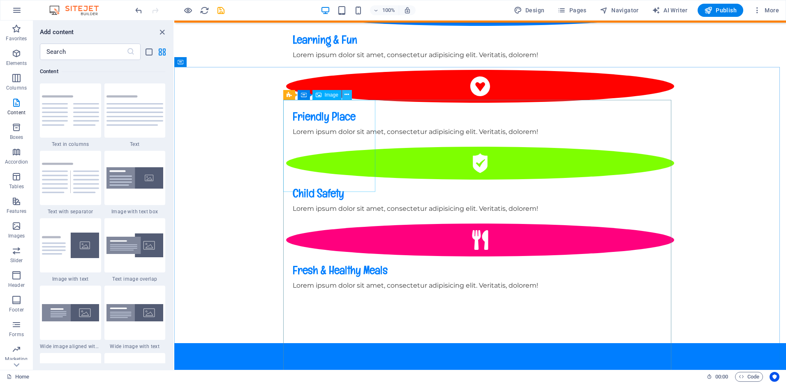
click at [347, 96] on icon at bounding box center [347, 94] width 5 height 9
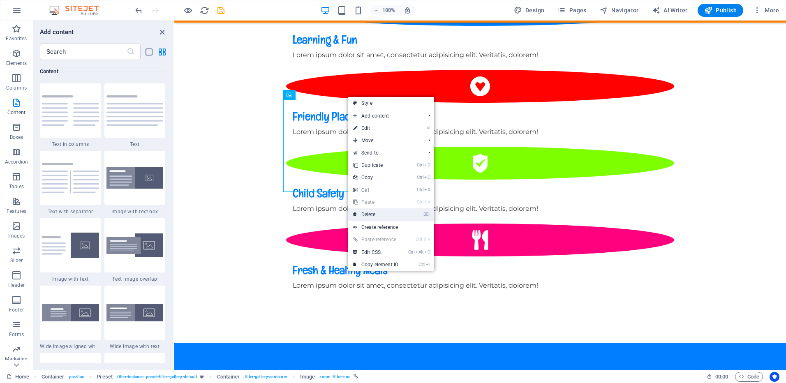
click at [364, 214] on link "⌦ Delete" at bounding box center [375, 214] width 55 height 12
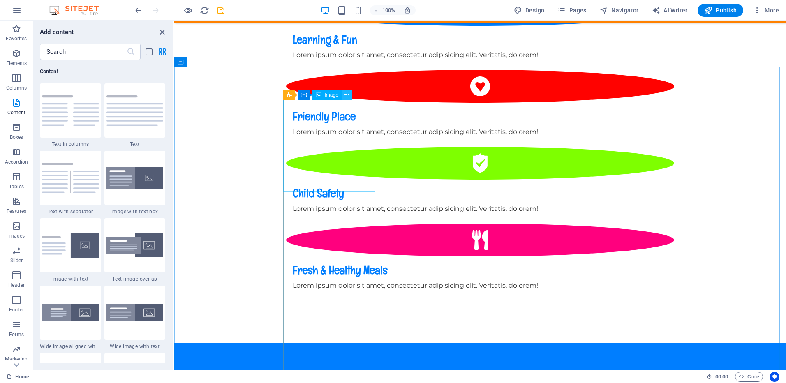
click at [346, 95] on icon at bounding box center [347, 94] width 5 height 9
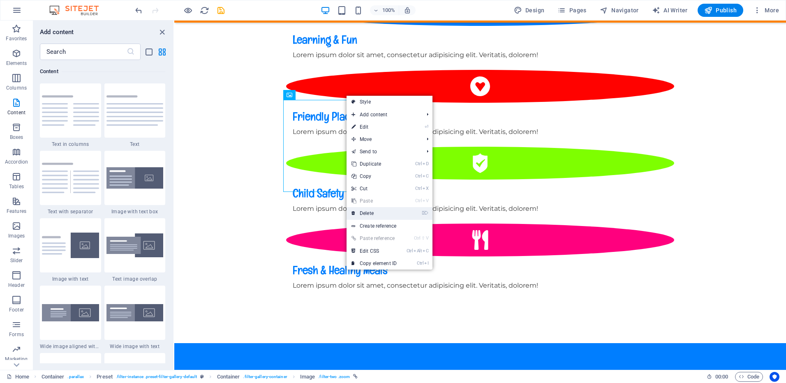
click at [360, 213] on link "⌦ Delete" at bounding box center [374, 213] width 55 height 12
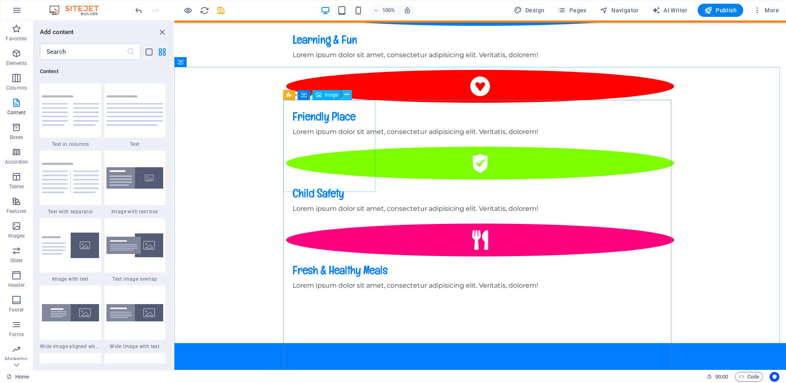
click at [346, 94] on icon at bounding box center [347, 94] width 5 height 9
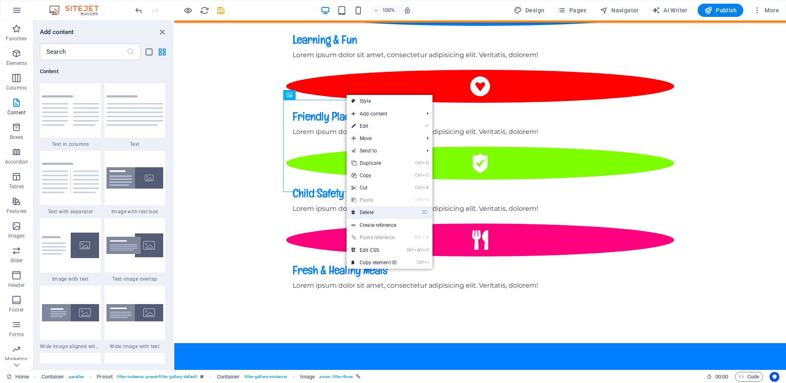
click at [365, 211] on link "⌦ Delete" at bounding box center [374, 212] width 55 height 12
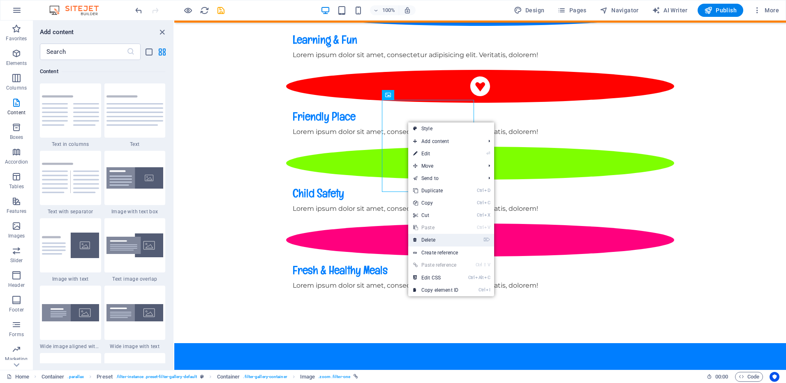
drag, startPoint x: 429, startPoint y: 239, endPoint x: 254, endPoint y: 218, distance: 176.0
click at [429, 239] on link "⌦ Delete" at bounding box center [435, 240] width 55 height 12
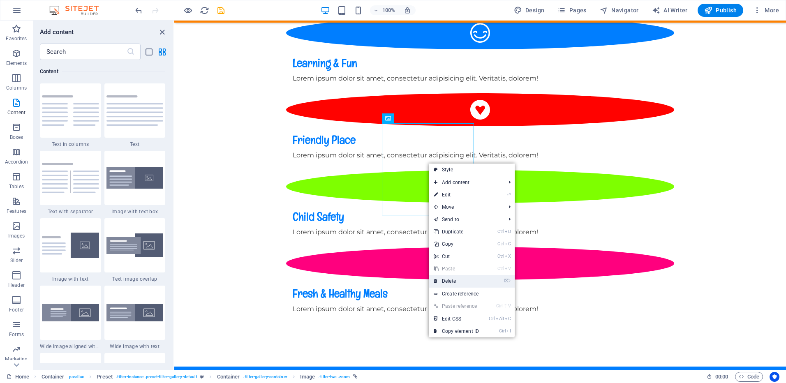
click at [451, 281] on link "⌦ Delete" at bounding box center [456, 281] width 55 height 12
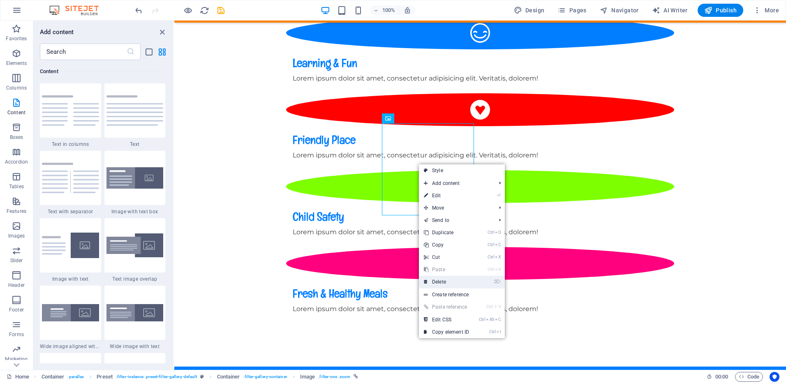
click at [438, 284] on link "⌦ Delete" at bounding box center [446, 282] width 55 height 12
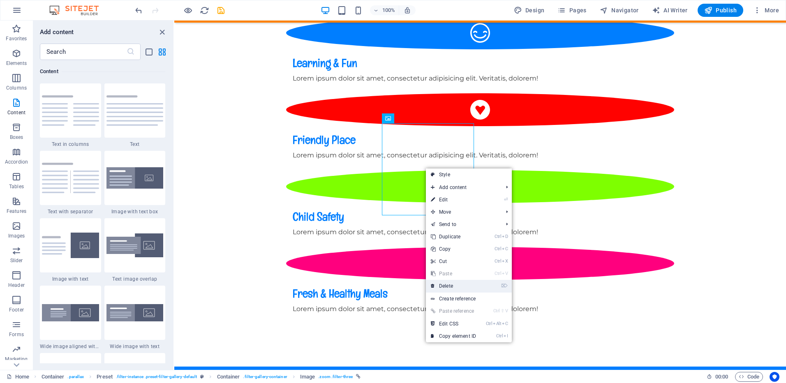
drag, startPoint x: 451, startPoint y: 285, endPoint x: 276, endPoint y: 259, distance: 177.0
click at [451, 285] on link "⌦ Delete" at bounding box center [453, 286] width 55 height 12
click at [448, 283] on link "⌦ Delete" at bounding box center [451, 282] width 55 height 12
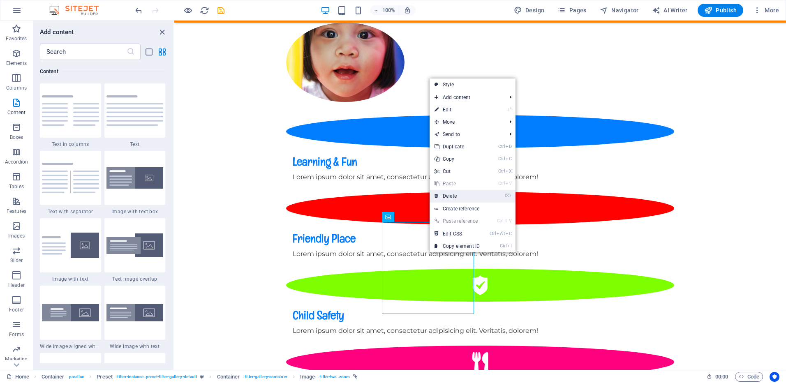
click at [451, 198] on link "⌦ Delete" at bounding box center [457, 196] width 55 height 12
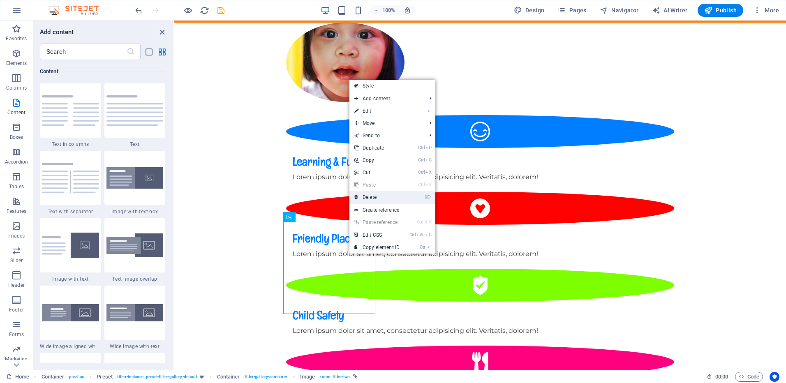
click at [375, 197] on link "⌦ Delete" at bounding box center [377, 197] width 55 height 12
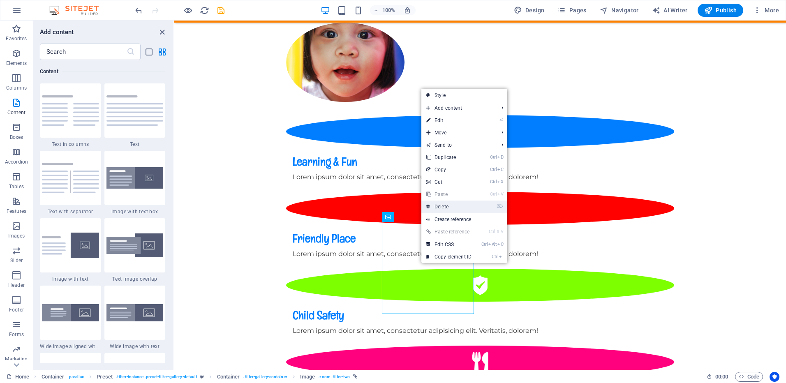
click at [437, 208] on link "⌦ Delete" at bounding box center [448, 207] width 55 height 12
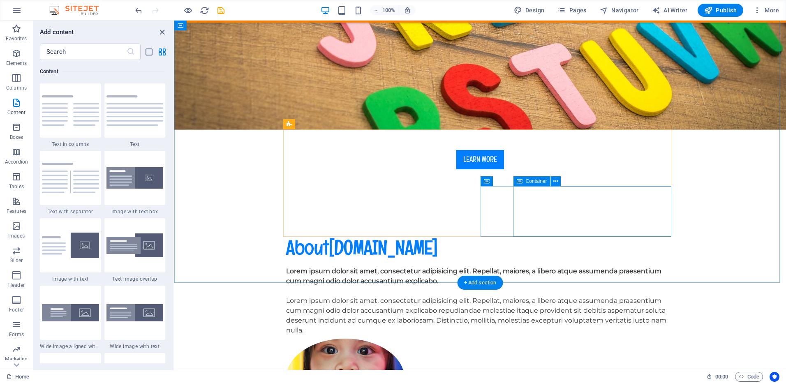
scroll to position [245, 0]
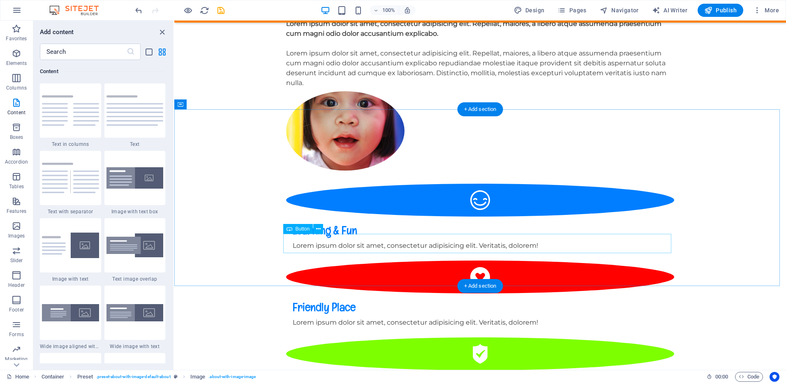
scroll to position [574, 0]
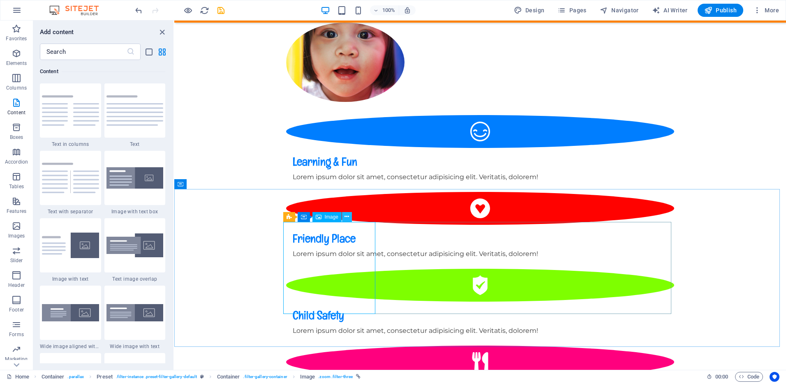
click at [347, 218] on icon at bounding box center [347, 217] width 5 height 9
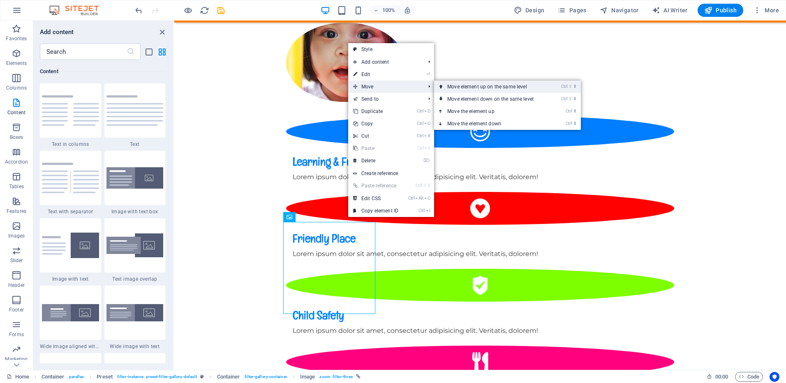
click at [475, 87] on link "Ctrl ⇧ ⬆ Move element up on the same level" at bounding box center [492, 87] width 116 height 12
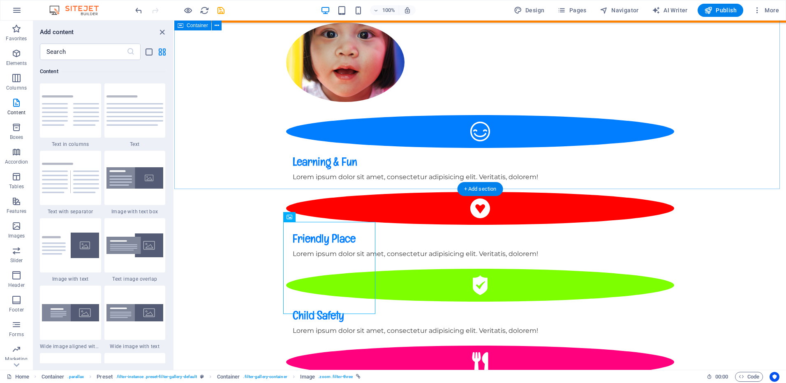
drag, startPoint x: 509, startPoint y: 236, endPoint x: 349, endPoint y: 157, distance: 178.4
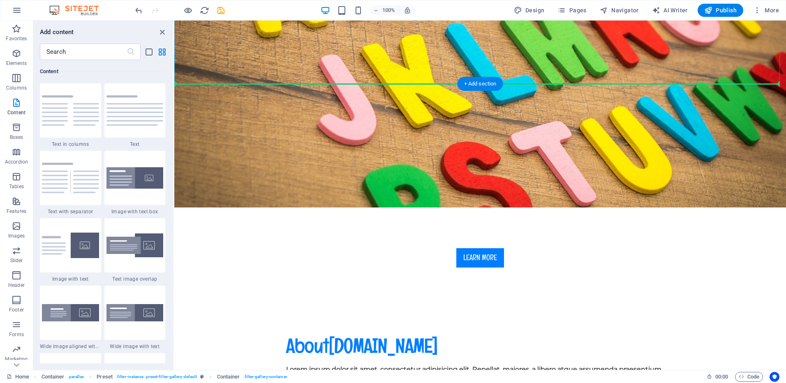
scroll to position [155, 0]
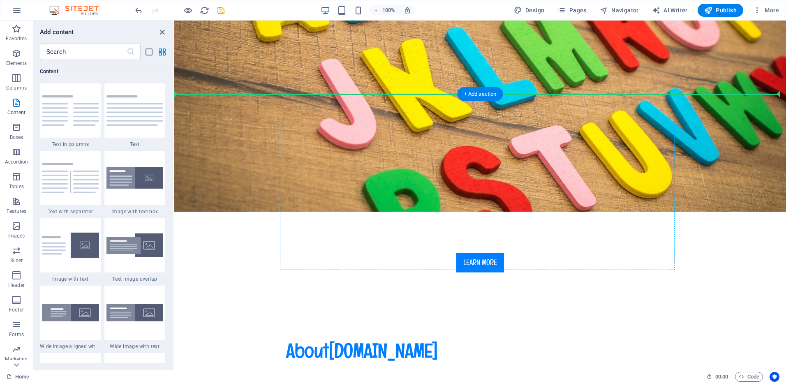
drag, startPoint x: 395, startPoint y: 231, endPoint x: 580, endPoint y: 165, distance: 196.1
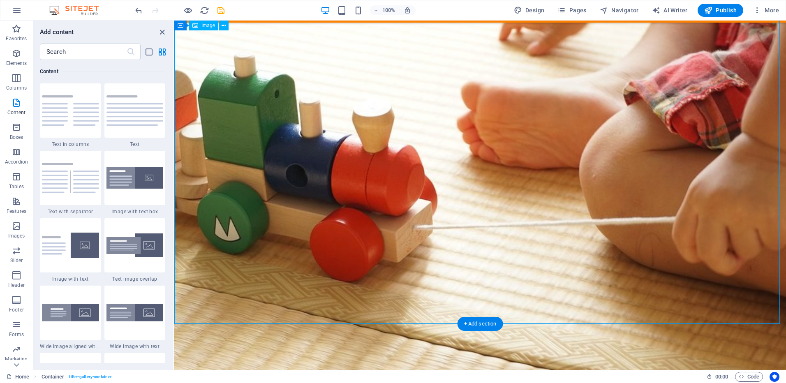
scroll to position [484, 0]
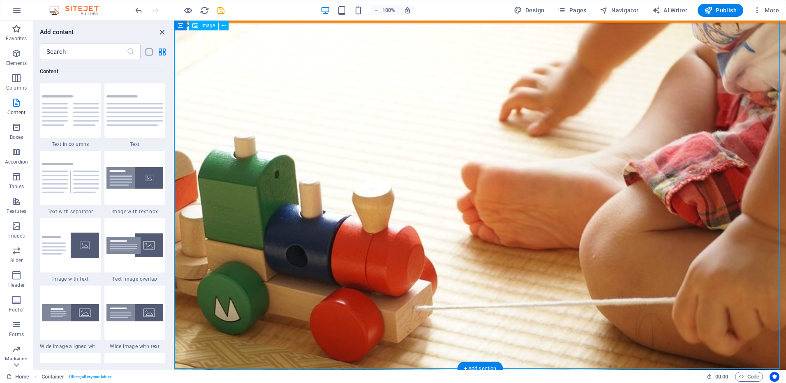
click at [561, 155] on figure at bounding box center [480, 283] width 612 height 612
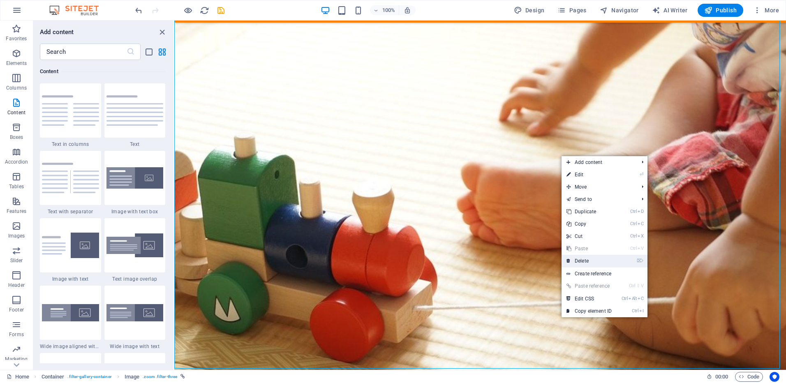
click at [585, 258] on link "⌦ Delete" at bounding box center [589, 261] width 55 height 12
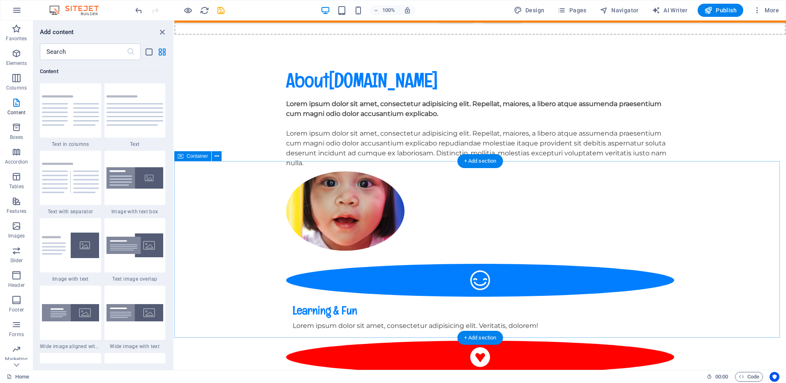
scroll to position [599, 0]
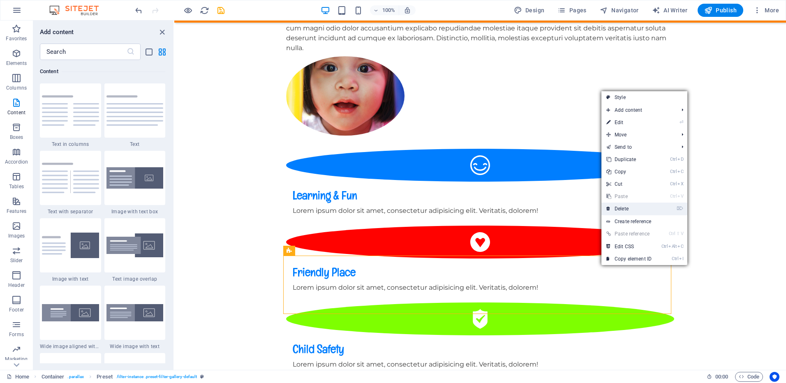
click at [621, 210] on link "⌦ Delete" at bounding box center [629, 209] width 55 height 12
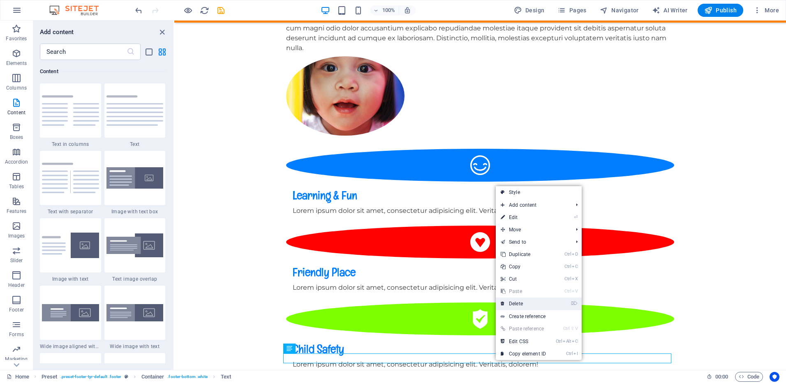
click at [514, 305] on link "⌦ Delete" at bounding box center [523, 304] width 55 height 12
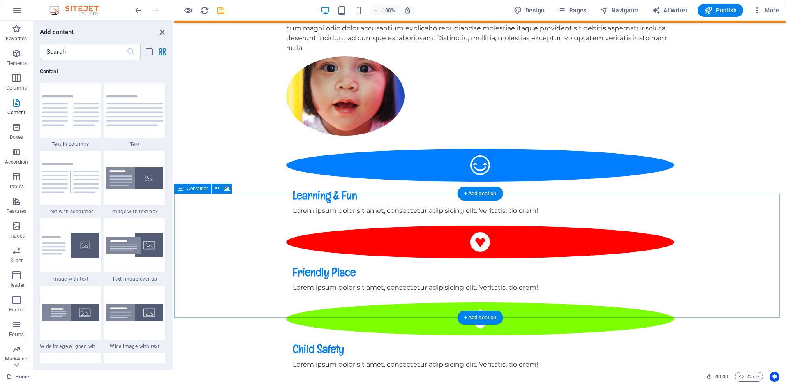
scroll to position [647, 0]
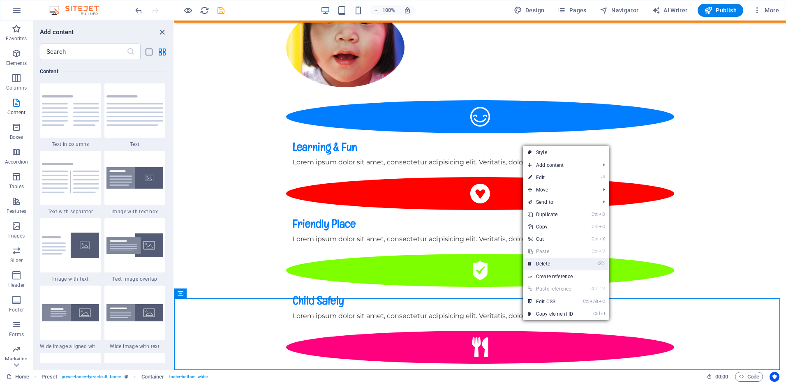
click at [543, 266] on link "⌦ Delete" at bounding box center [550, 264] width 55 height 12
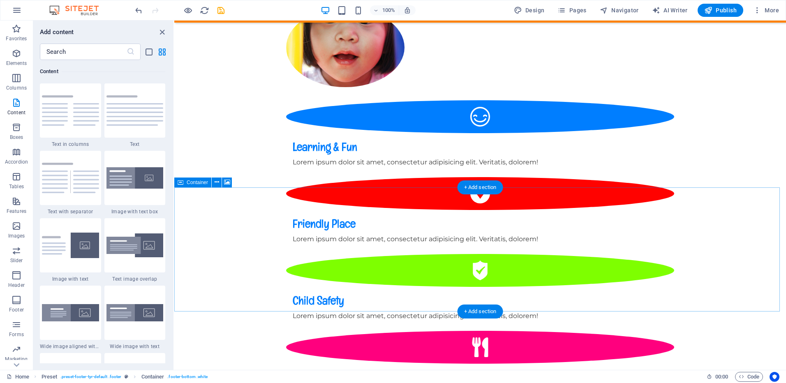
scroll to position [634, 0]
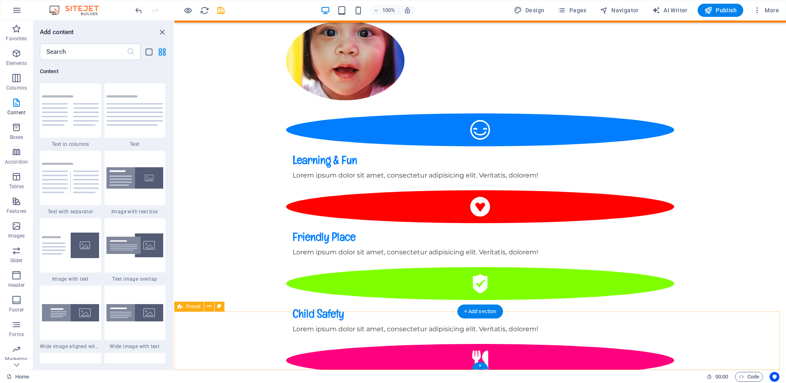
drag, startPoint x: 509, startPoint y: 311, endPoint x: 550, endPoint y: 324, distance: 43.0
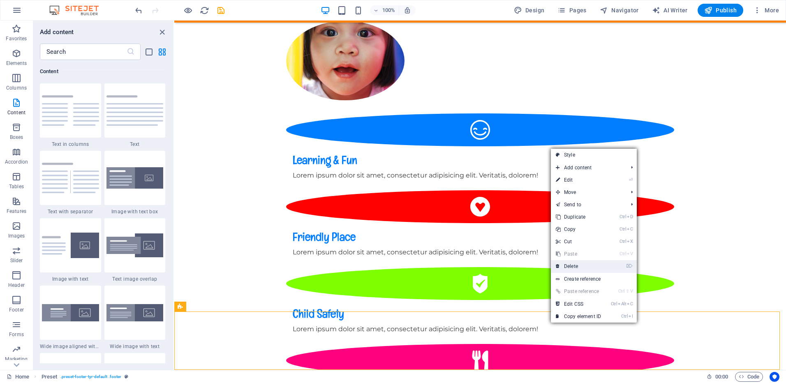
click at [569, 269] on link "⌦ Delete" at bounding box center [578, 266] width 55 height 12
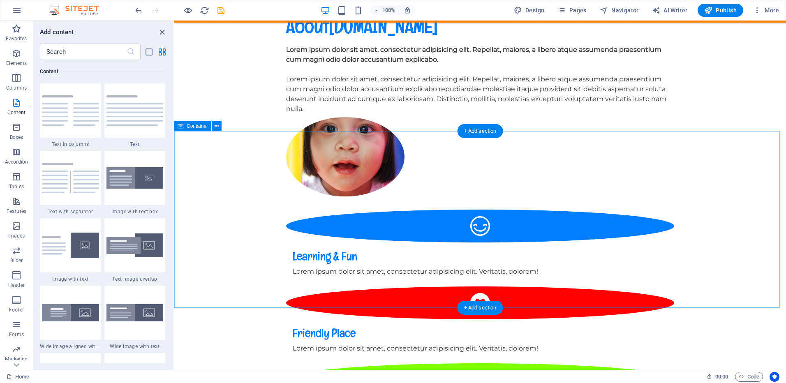
scroll to position [576, 0]
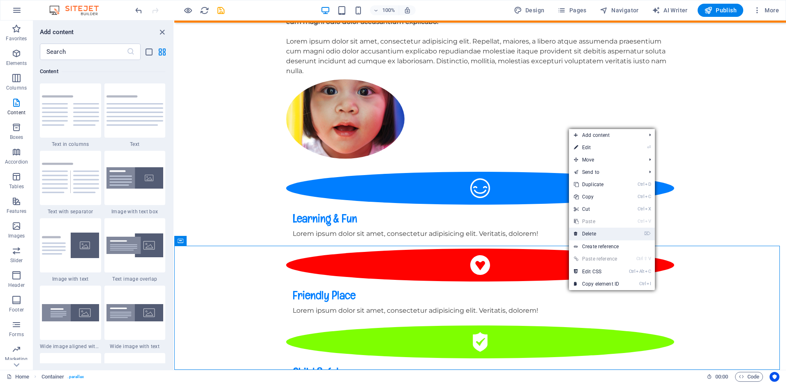
click at [590, 236] on link "⌦ Delete" at bounding box center [596, 234] width 55 height 12
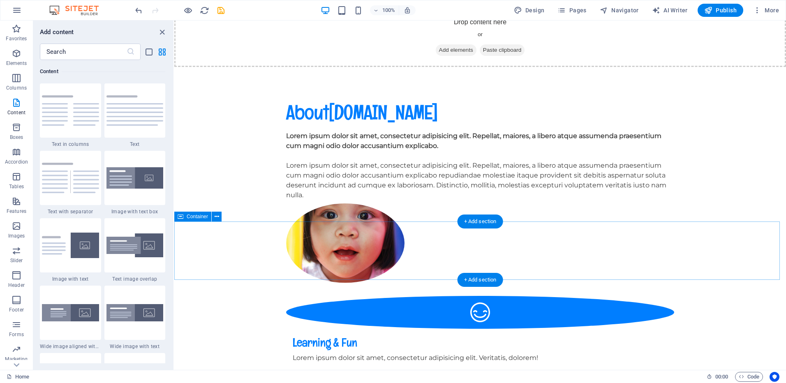
scroll to position [0, 0]
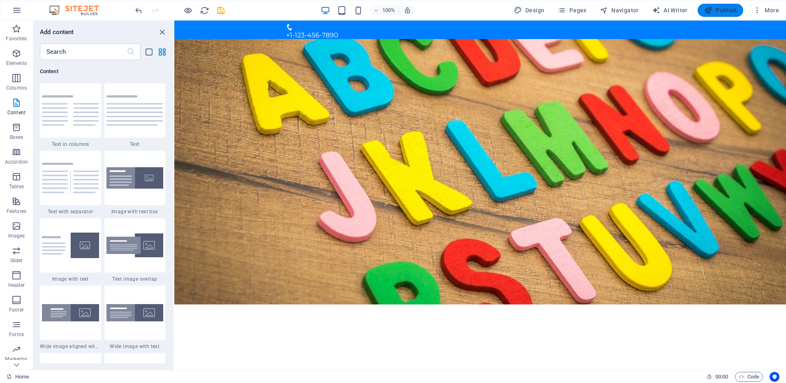
click at [727, 11] on span "Publish" at bounding box center [720, 10] width 32 height 8
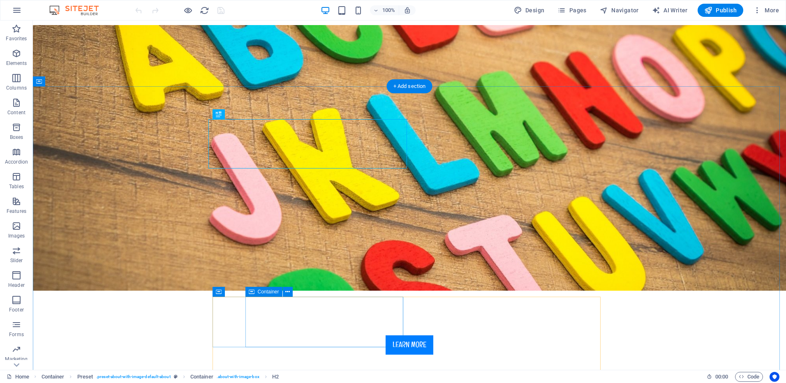
scroll to position [164, 0]
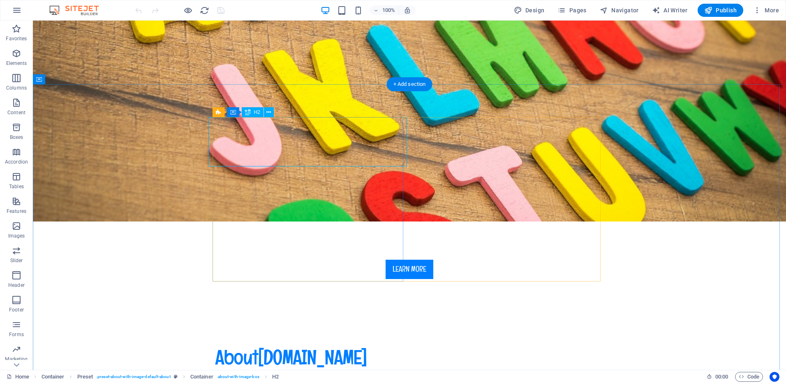
click at [394, 345] on div "About garderietrainexpress.com" at bounding box center [409, 357] width 388 height 25
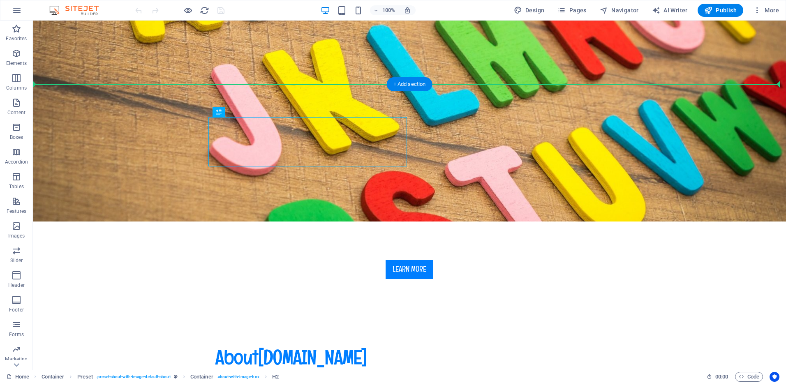
drag, startPoint x: 217, startPoint y: 133, endPoint x: 194, endPoint y: 134, distance: 22.6
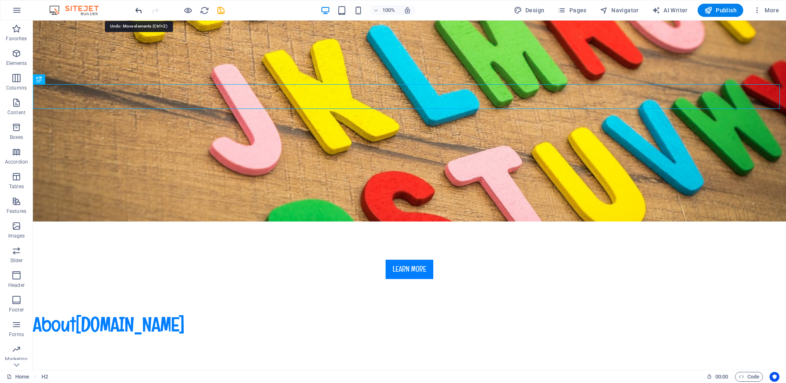
click at [137, 10] on icon "undo" at bounding box center [138, 10] width 9 height 9
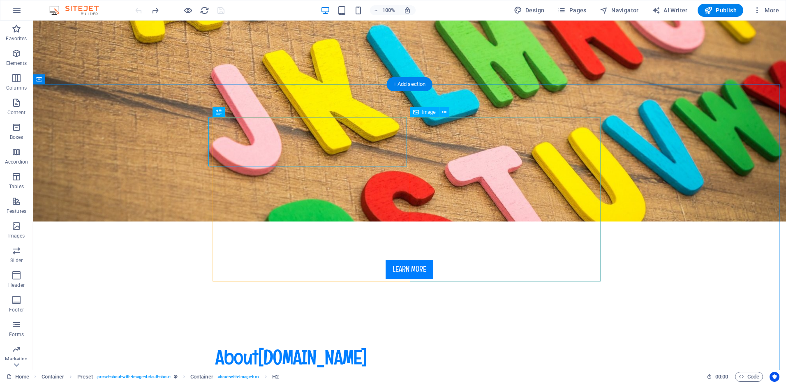
click at [334, 345] on div "About garderietrainexpress.com" at bounding box center [409, 357] width 388 height 25
click at [270, 112] on icon at bounding box center [268, 112] width 5 height 9
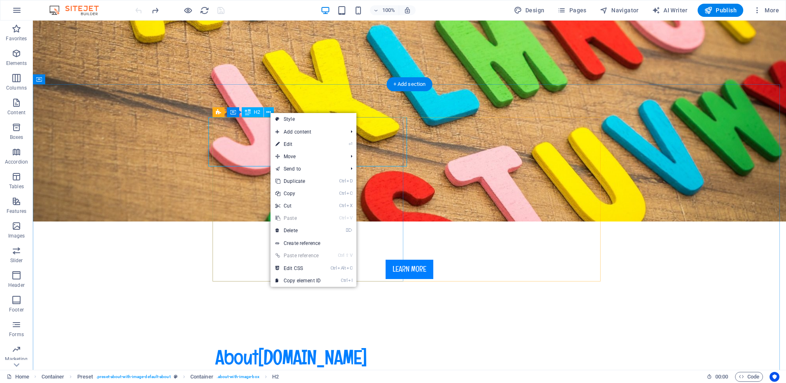
click at [224, 345] on div "About garderietrainexpress.com" at bounding box center [409, 357] width 388 height 25
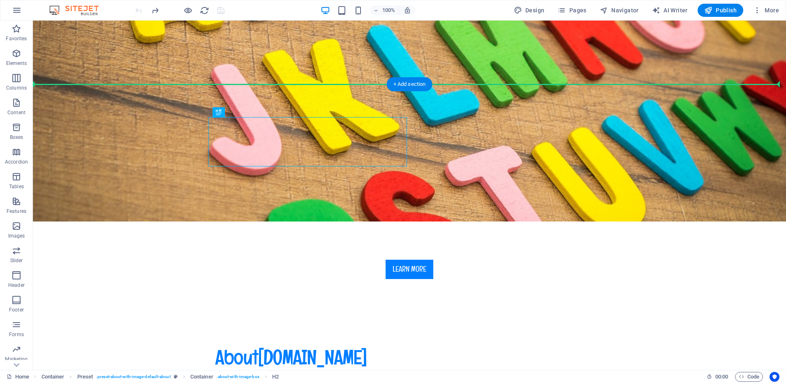
drag, startPoint x: 213, startPoint y: 137, endPoint x: 197, endPoint y: 137, distance: 16.0
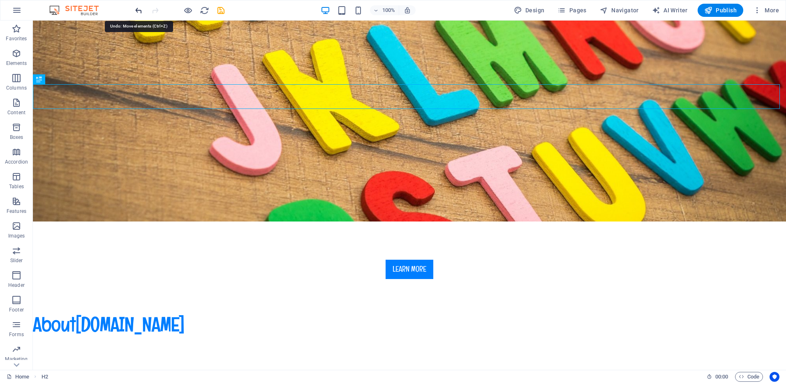
click at [140, 9] on icon "undo" at bounding box center [138, 10] width 9 height 9
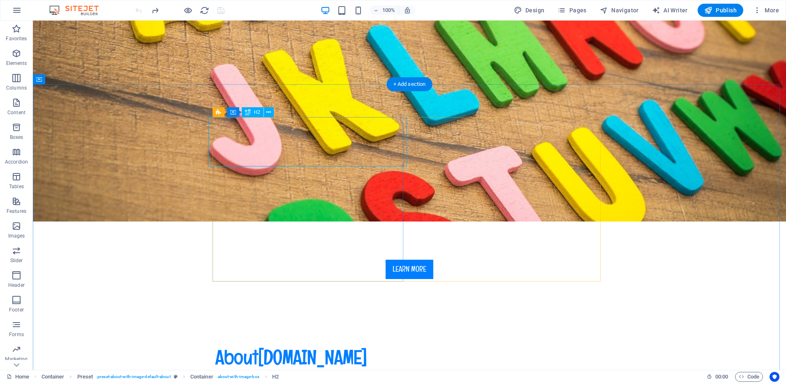
click at [263, 345] on div "About garderietrainexpress.com" at bounding box center [409, 357] width 388 height 25
drag, startPoint x: 261, startPoint y: 137, endPoint x: 243, endPoint y: 123, distance: 23.4
click at [229, 113] on span "Preset" at bounding box center [232, 112] width 14 height 5
click at [249, 112] on icon at bounding box center [247, 112] width 5 height 9
click at [236, 345] on div "About garderietrainexpress.com" at bounding box center [409, 357] width 388 height 25
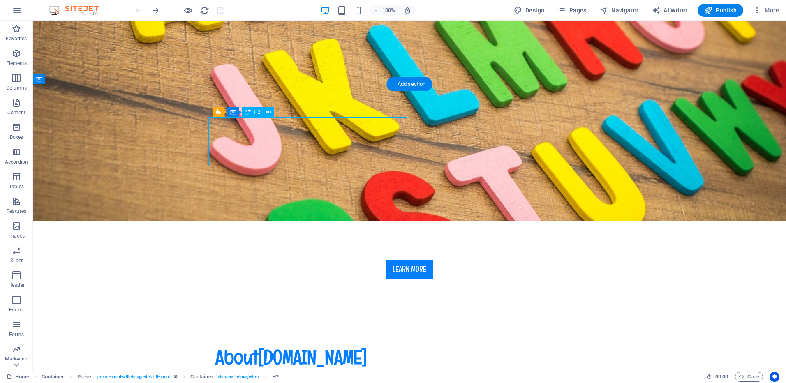
click at [234, 345] on div "About garderietrainexpress.com" at bounding box center [409, 357] width 388 height 25
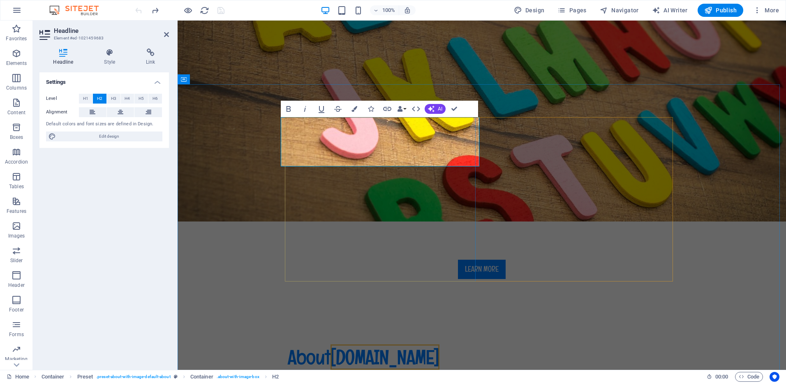
click at [440, 345] on span "[DOMAIN_NAME]" at bounding box center [385, 357] width 109 height 25
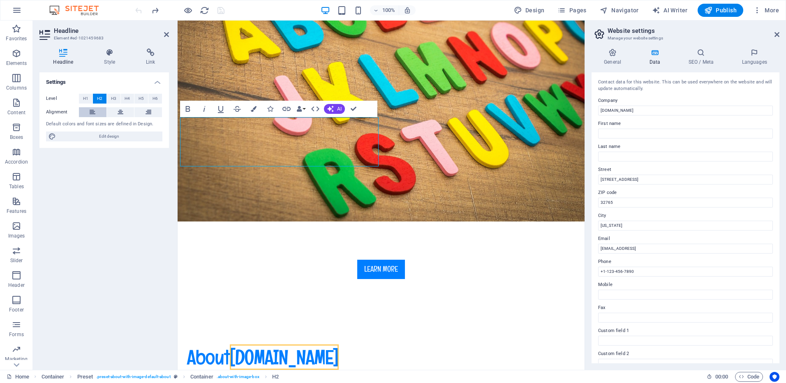
click at [95, 112] on icon at bounding box center [93, 112] width 6 height 10
click at [123, 115] on icon at bounding box center [121, 112] width 6 height 10
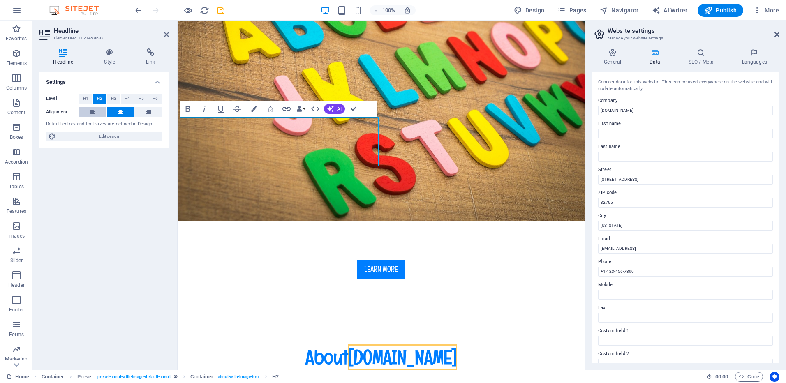
click at [93, 113] on icon at bounding box center [93, 112] width 6 height 10
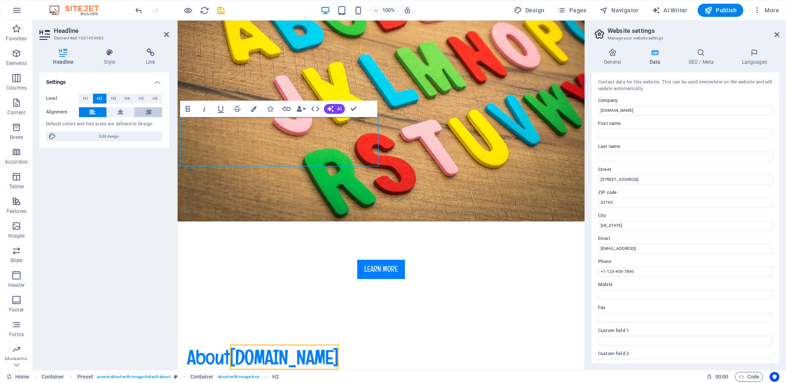
click at [146, 113] on icon at bounding box center [149, 112] width 6 height 10
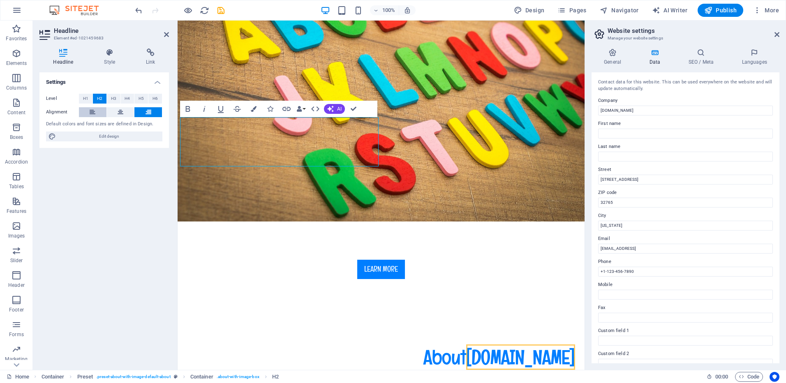
click at [94, 112] on icon at bounding box center [93, 112] width 6 height 10
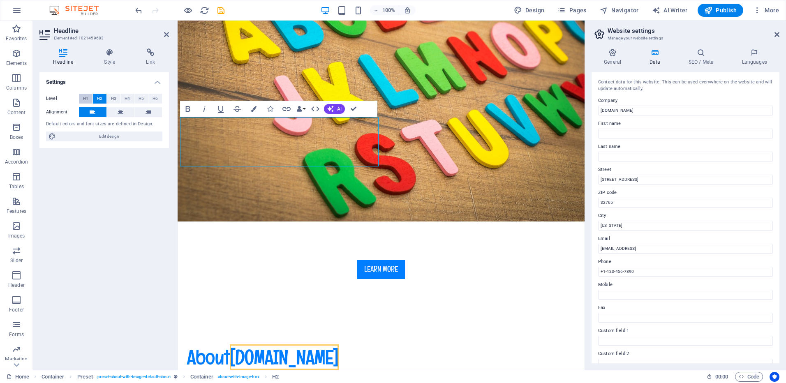
click at [85, 98] on span "H1" at bounding box center [85, 99] width 5 height 10
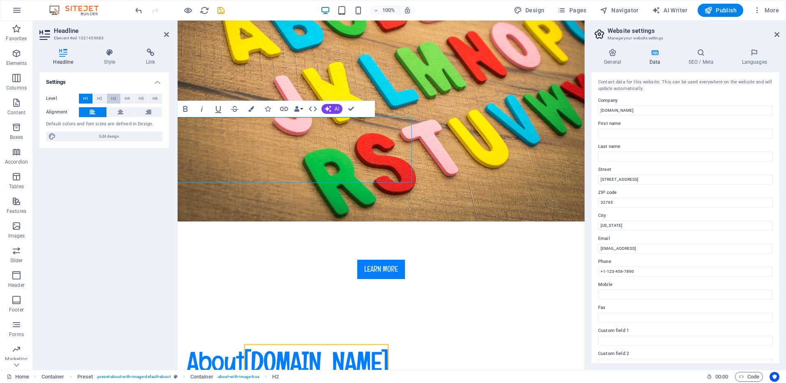
click at [118, 100] on button "H3" at bounding box center [114, 99] width 14 height 10
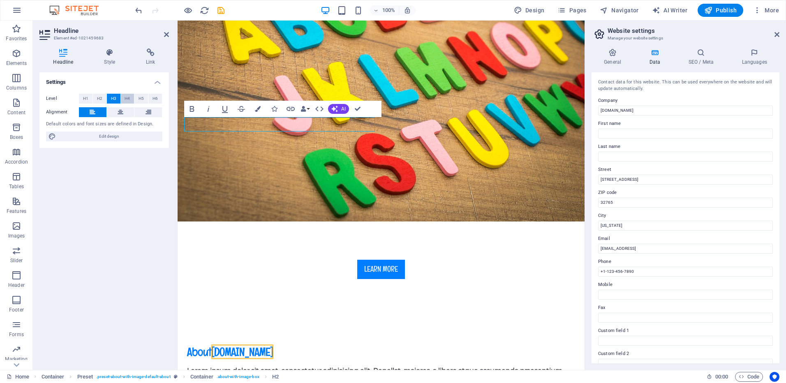
click at [125, 98] on span "H4" at bounding box center [127, 99] width 5 height 10
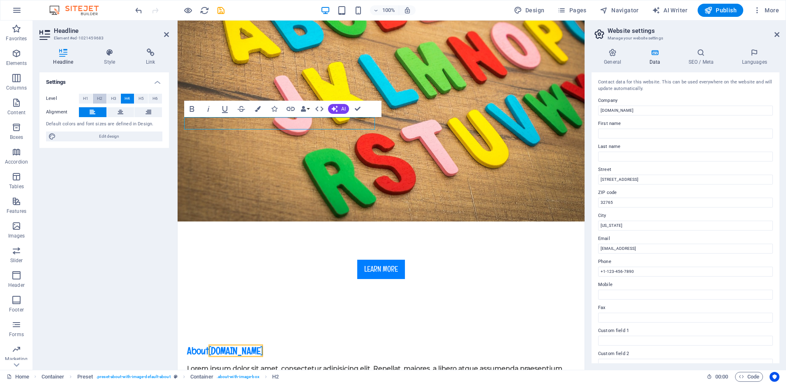
click at [99, 96] on span "H2" at bounding box center [99, 99] width 5 height 10
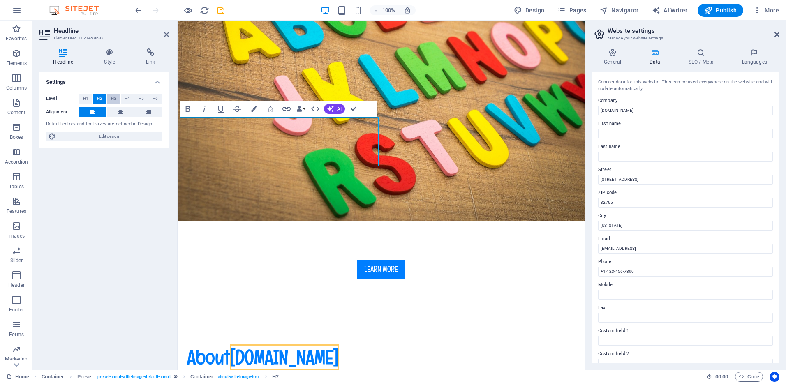
click at [111, 99] on span "H3" at bounding box center [113, 99] width 5 height 10
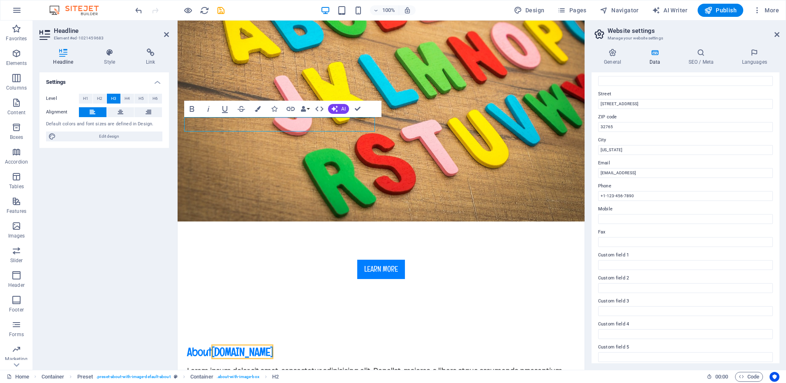
scroll to position [104, 0]
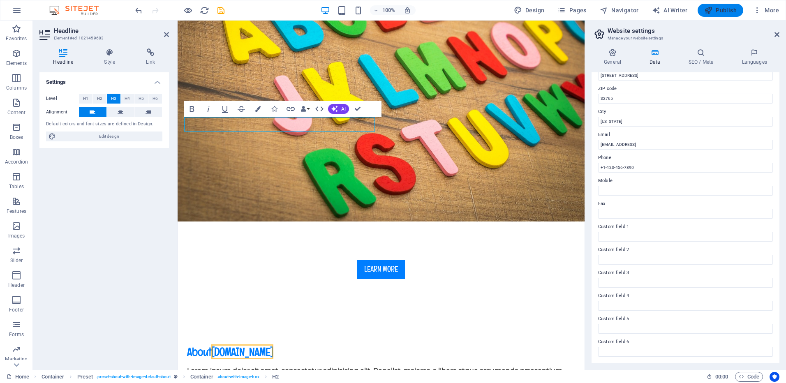
click at [723, 9] on span "Publish" at bounding box center [720, 10] width 32 height 8
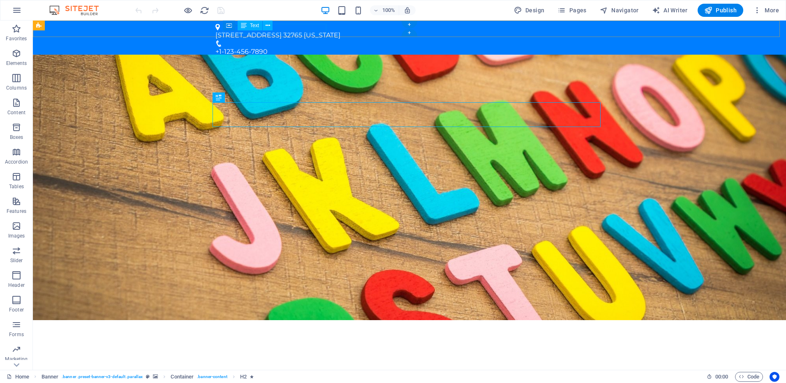
click at [292, 30] on div "[STREET_ADDRESS][US_STATE]" at bounding box center [406, 35] width 382 height 10
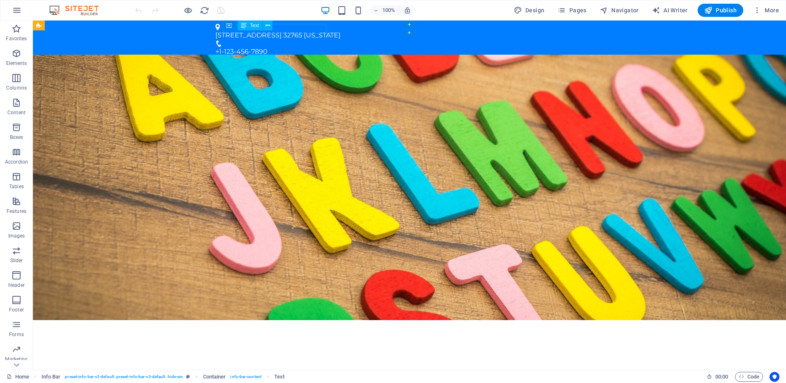
click at [292, 30] on div "[STREET_ADDRESS][US_STATE]" at bounding box center [406, 35] width 382 height 10
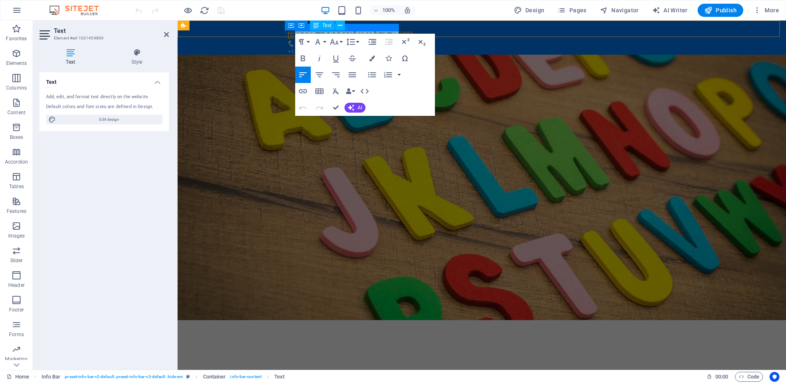
click at [391, 31] on span "[US_STATE]" at bounding box center [394, 35] width 37 height 8
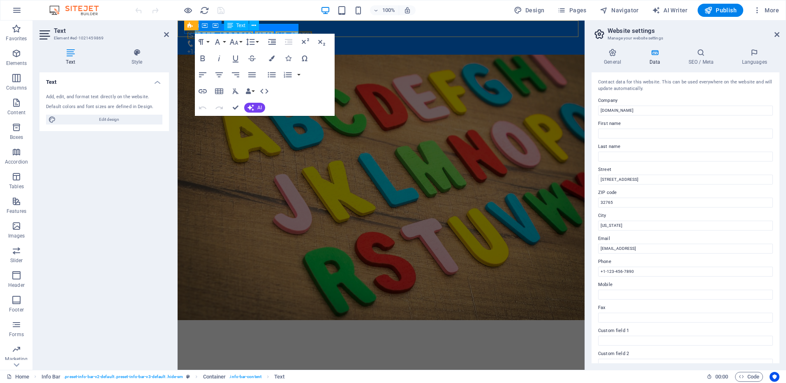
click at [294, 32] on span "[US_STATE]" at bounding box center [293, 35] width 37 height 8
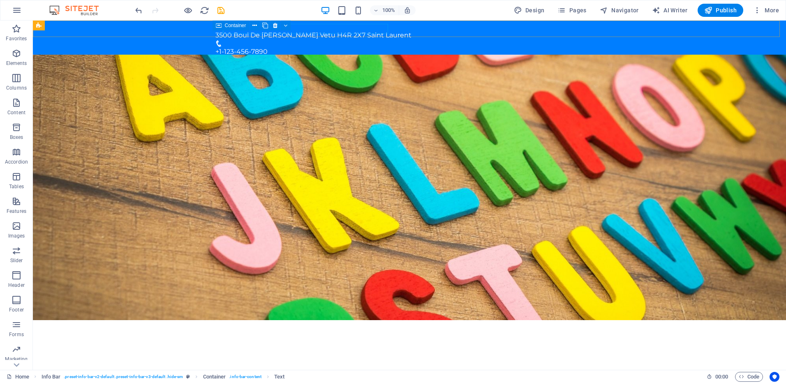
click at [216, 29] on icon at bounding box center [219, 26] width 6 height 10
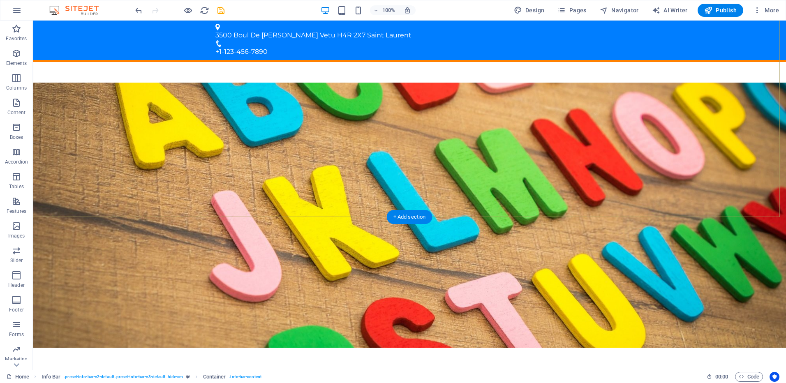
scroll to position [454, 0]
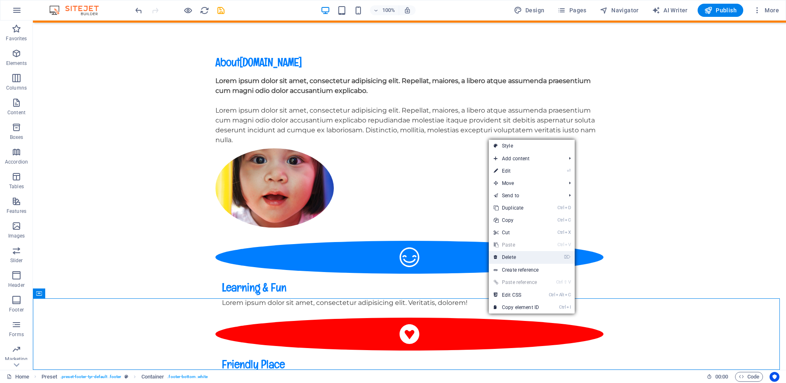
click at [508, 259] on link "⌦ Delete" at bounding box center [516, 257] width 55 height 12
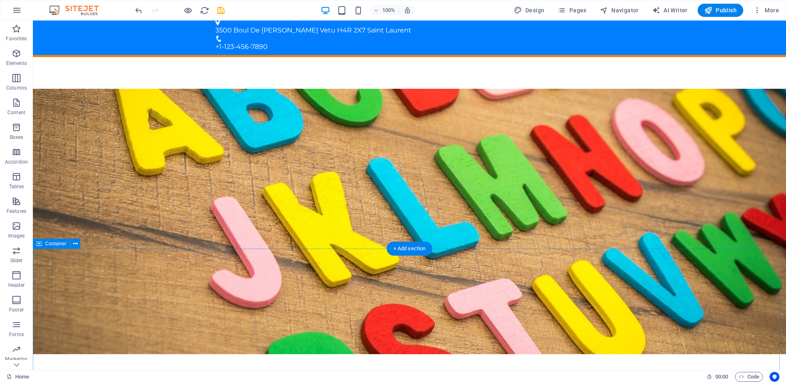
scroll to position [0, 0]
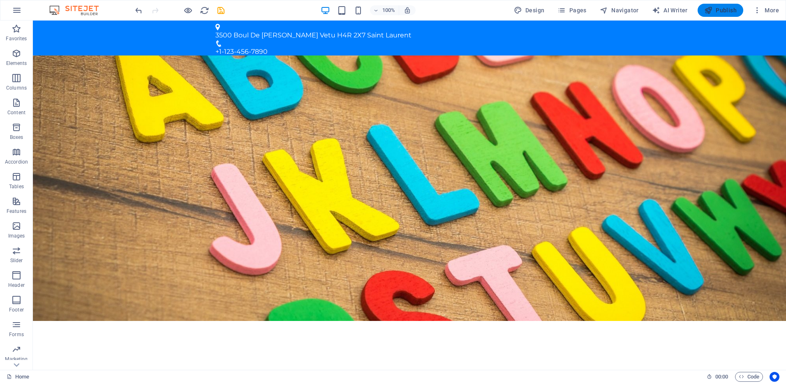
click at [720, 9] on span "Publish" at bounding box center [720, 10] width 32 height 8
